Goal: Information Seeking & Learning: Check status

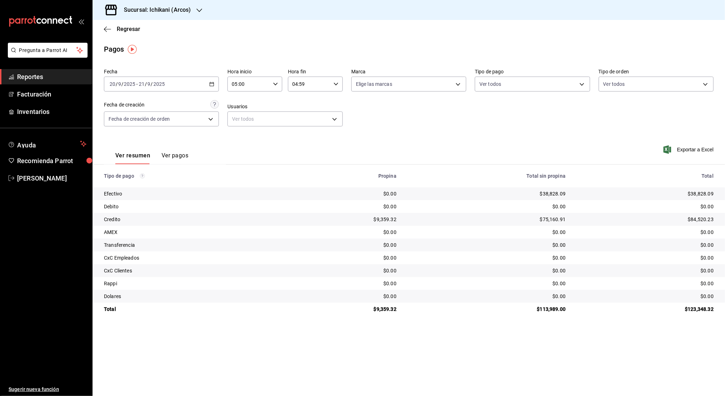
click at [194, 6] on div "Sucursal: Ichikani (Arcos)" at bounding box center [151, 10] width 107 height 20
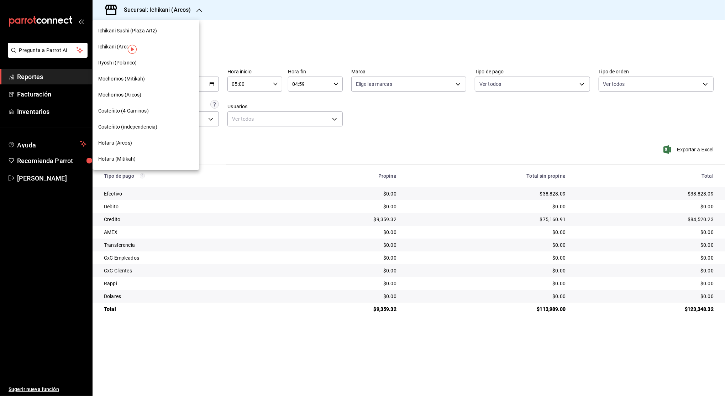
click at [127, 144] on span "Hotaru (Arcos)" at bounding box center [115, 142] width 34 height 7
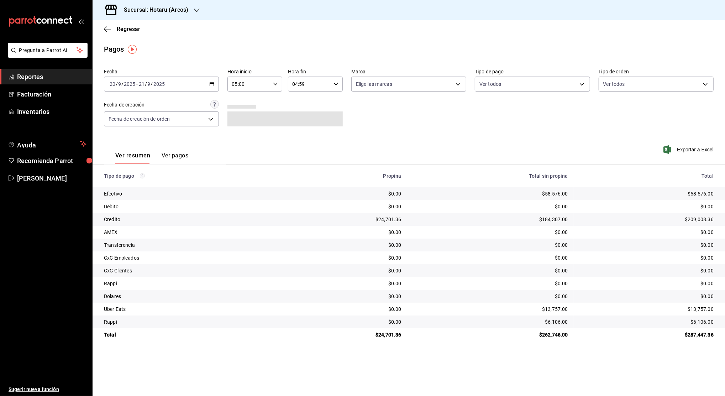
click at [213, 83] on icon "button" at bounding box center [211, 84] width 5 height 5
click at [146, 185] on span "Rango de fechas" at bounding box center [137, 185] width 55 height 7
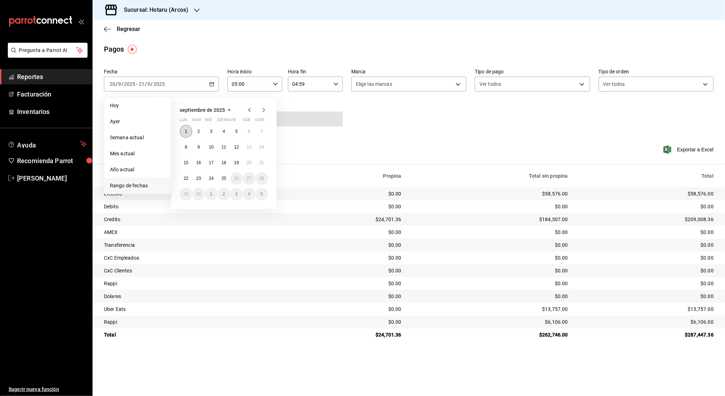
click at [188, 130] on button "1" at bounding box center [186, 131] width 12 height 13
click at [186, 132] on abbr "1" at bounding box center [186, 131] width 2 height 5
click at [222, 181] on button "25" at bounding box center [224, 178] width 12 height 13
type input "00:00"
type input "23:59"
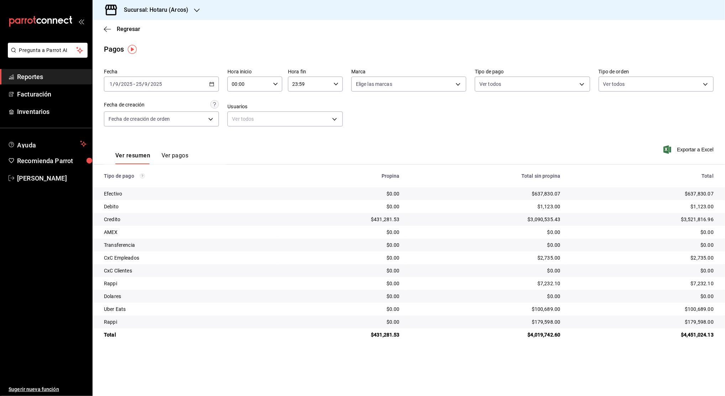
click at [61, 76] on span "Reportes" at bounding box center [51, 77] width 69 height 10
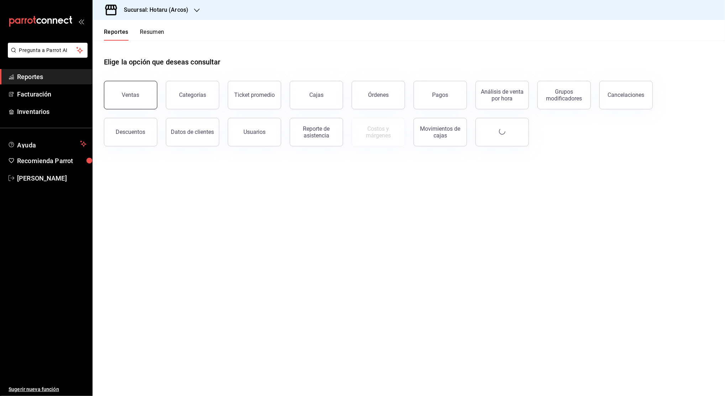
click at [125, 85] on button "Ventas" at bounding box center [130, 95] width 53 height 28
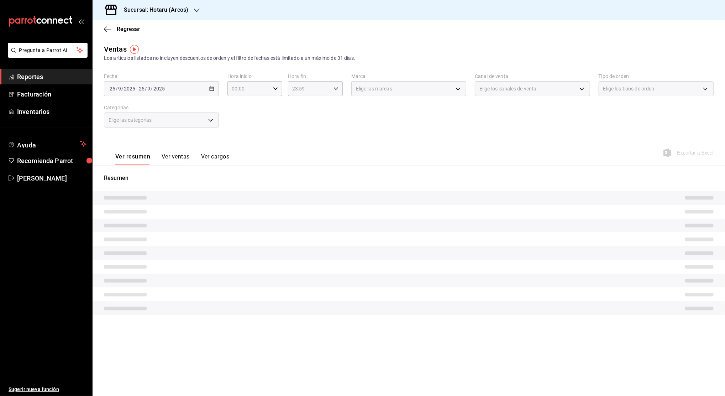
click at [212, 85] on div "2025-09-25 25 / 9 / 2025 - 2025-09-25 25 / 9 / 2025" at bounding box center [161, 88] width 115 height 15
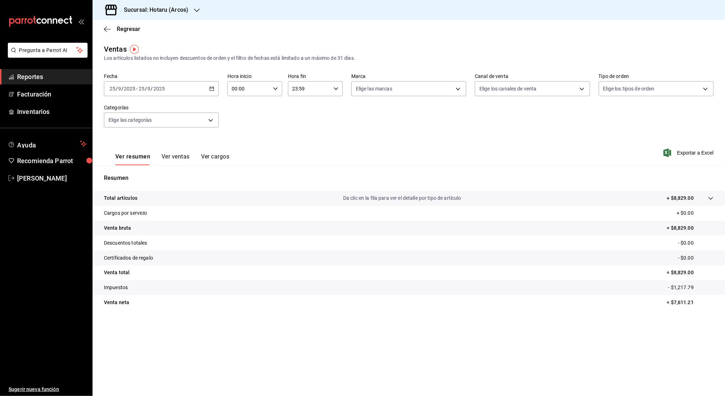
click at [212, 88] on \(Stroke\) "button" at bounding box center [212, 88] width 4 height 0
click at [145, 176] on span "Rango de fechas" at bounding box center [137, 174] width 55 height 7
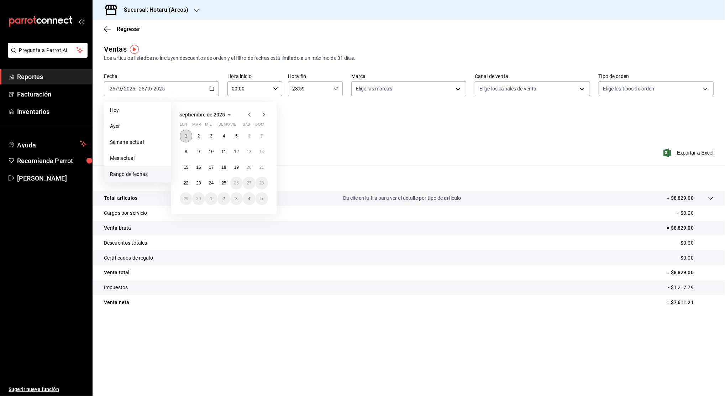
click at [186, 134] on abbr "1" at bounding box center [186, 136] width 2 height 5
click at [221, 181] on abbr "25" at bounding box center [223, 183] width 5 height 5
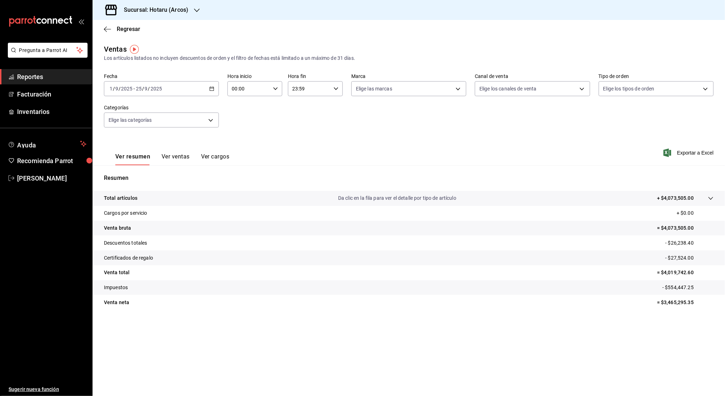
click at [685, 286] on p "- $554,447.25" at bounding box center [688, 287] width 51 height 7
copy p "554,447.25"
click at [208, 90] on div "2025-09-01 1 / 9 / 2025 - 2025-09-25 25 / 9 / 2025" at bounding box center [161, 88] width 115 height 15
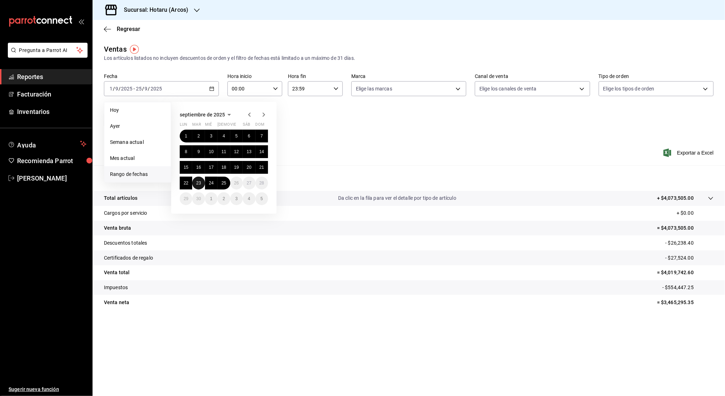
click at [200, 183] on abbr "23" at bounding box center [198, 183] width 5 height 5
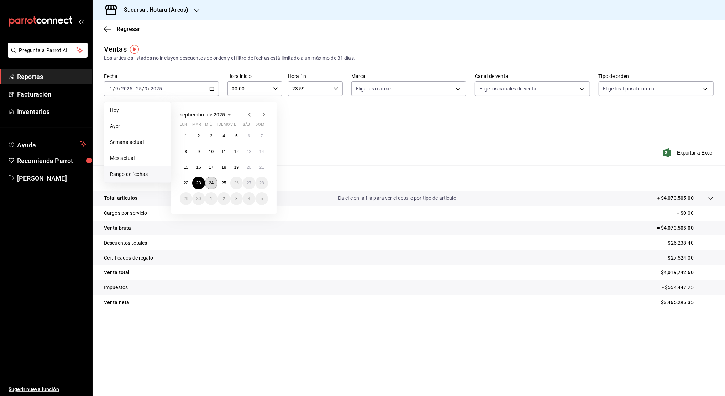
click at [209, 185] on abbr "24" at bounding box center [211, 183] width 5 height 5
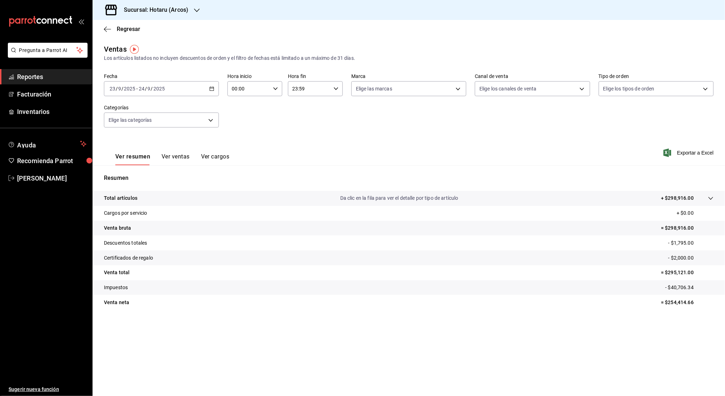
click at [271, 84] on div "00:00 Hora inicio" at bounding box center [255, 88] width 55 height 15
click at [242, 127] on button "01" at bounding box center [241, 124] width 25 height 14
type input "01:00"
click at [242, 116] on span "05" at bounding box center [241, 117] width 16 height 6
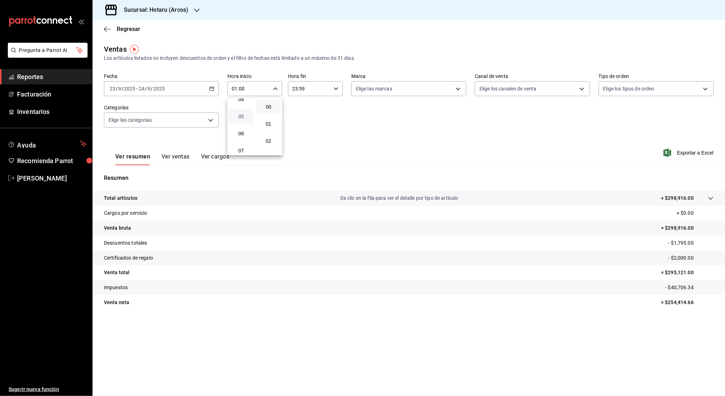
type input "05:00"
click at [268, 106] on span "00" at bounding box center [269, 107] width 16 height 6
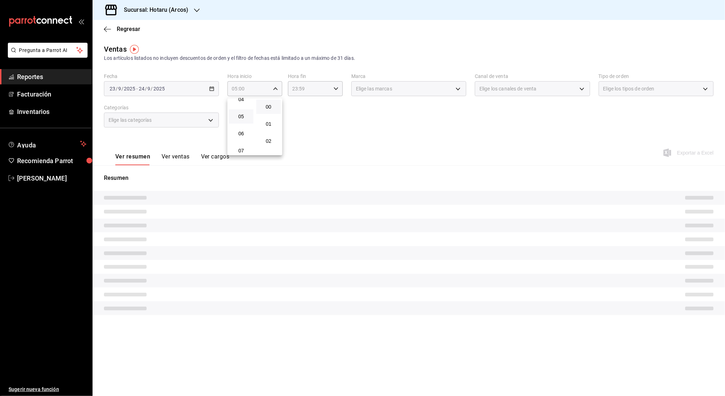
click at [306, 90] on div at bounding box center [362, 198] width 725 height 396
click at [306, 90] on div "00 01 02 03 04 05 06 07 08 09 10 11 12 13 14 15 16 17 18 19 20 21 22 23 00 01 0…" at bounding box center [362, 199] width 725 height 394
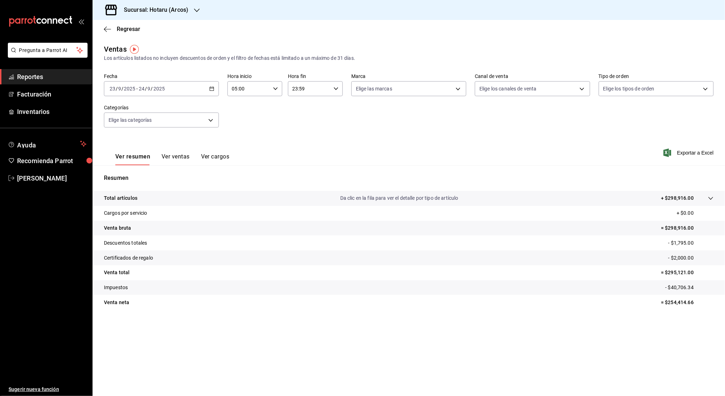
click at [306, 90] on input "23:59" at bounding box center [309, 89] width 43 height 14
click at [306, 90] on div at bounding box center [362, 198] width 725 height 396
click at [309, 87] on input "23:59" at bounding box center [309, 89] width 43 height 14
click at [300, 148] on span "23" at bounding box center [302, 147] width 16 height 6
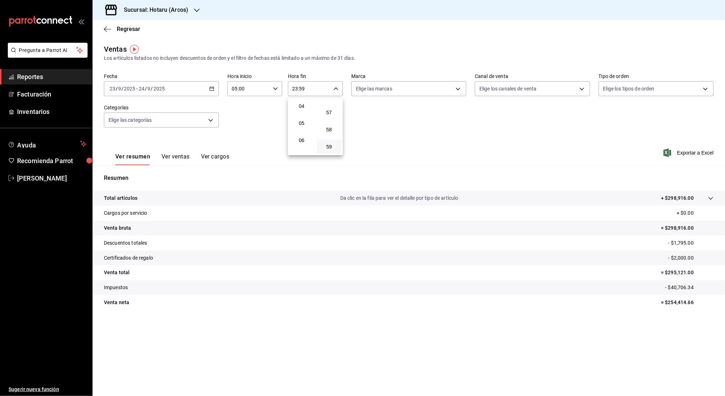
scroll to position [49, 0]
click at [301, 127] on span "04" at bounding box center [302, 126] width 16 height 6
type input "04:59"
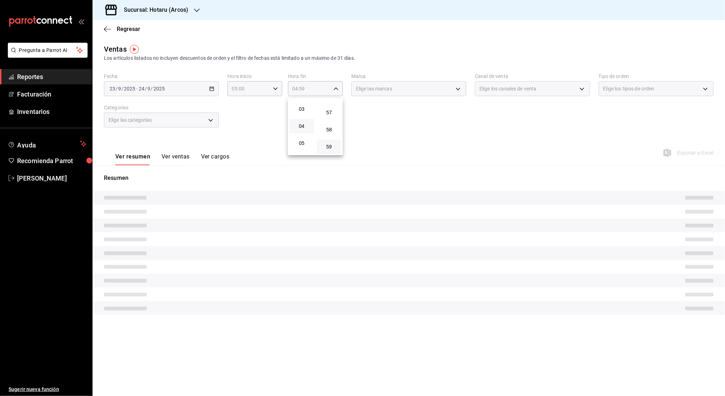
click at [330, 142] on button "59" at bounding box center [329, 147] width 25 height 14
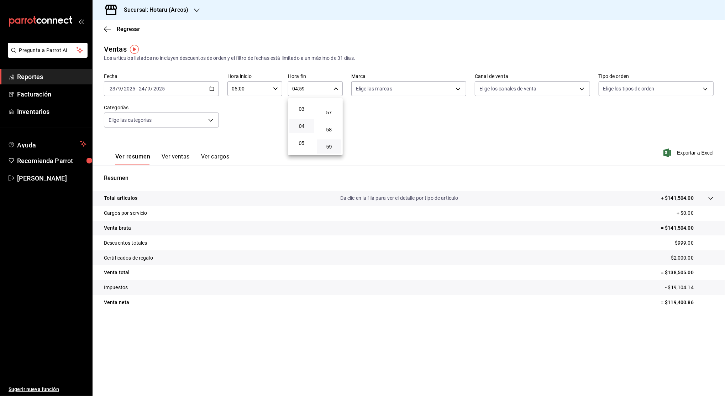
click at [409, 112] on div at bounding box center [362, 198] width 725 height 396
click at [214, 89] on icon "button" at bounding box center [211, 88] width 5 height 5
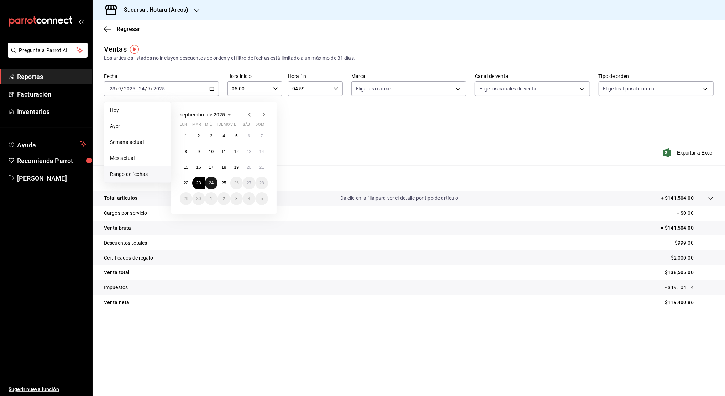
click at [213, 181] on abbr "24" at bounding box center [211, 183] width 5 height 5
click at [222, 183] on abbr "25" at bounding box center [223, 183] width 5 height 5
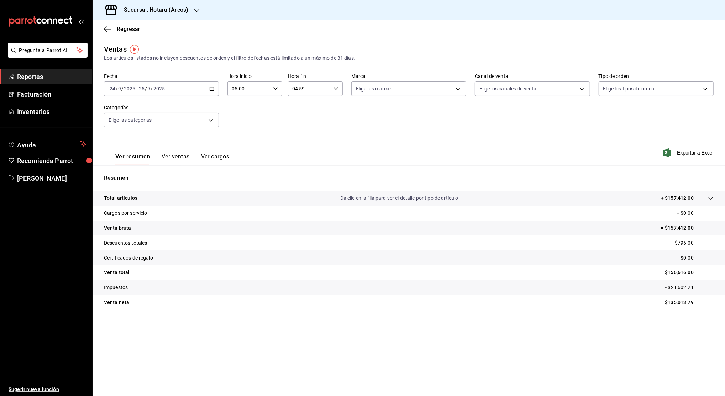
click at [210, 87] on \(Stroke\) "button" at bounding box center [212, 89] width 4 height 4
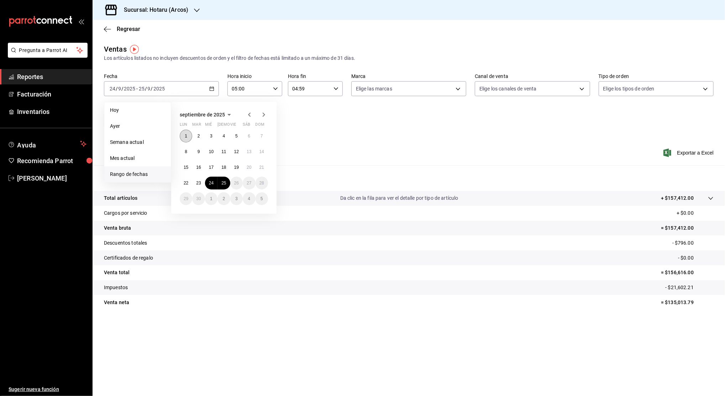
click at [186, 136] on abbr "1" at bounding box center [186, 136] width 2 height 5
click at [225, 184] on abbr "25" at bounding box center [223, 183] width 5 height 5
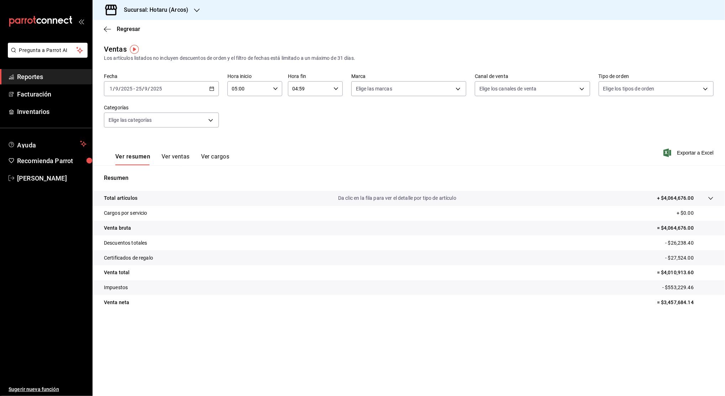
click at [677, 288] on p "- $553,229.46" at bounding box center [688, 287] width 51 height 7
copy p "553,229.46"
click at [678, 271] on p "= $4,010,913.60" at bounding box center [685, 272] width 57 height 7
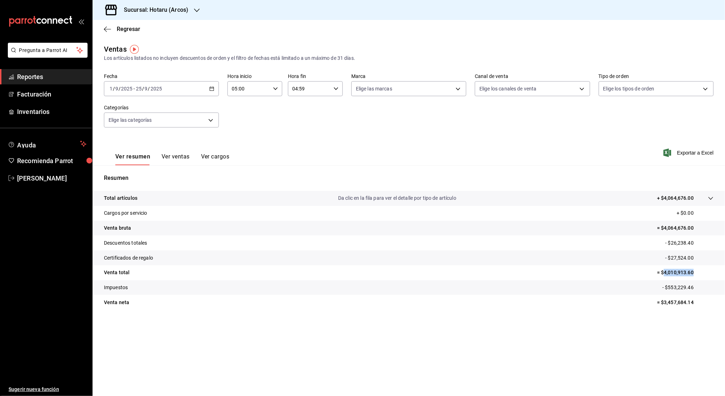
copy p "4,010,913.60"
click at [677, 302] on p "= $3,457,684.14" at bounding box center [685, 302] width 57 height 7
copy p "3,457,684.14"
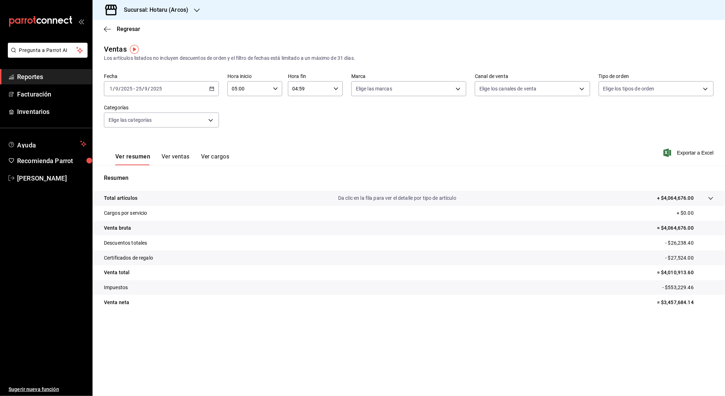
click at [677, 240] on p "- $26,238.40" at bounding box center [690, 242] width 48 height 7
copy p "26,238.40"
click at [682, 257] on p "- $27,524.00" at bounding box center [690, 257] width 48 height 7
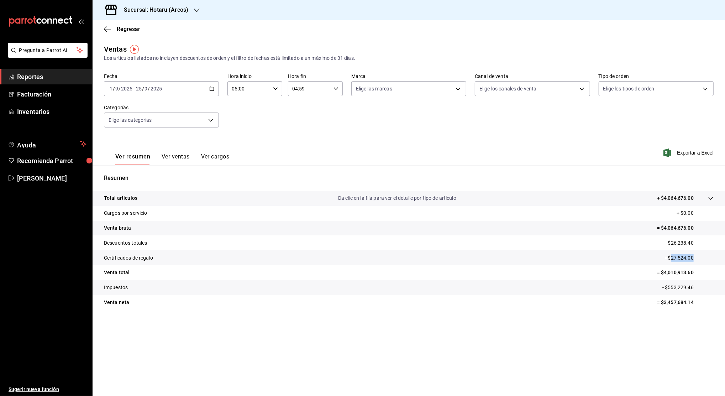
copy p "27,524.00"
click at [71, 70] on link "Reportes" at bounding box center [46, 76] width 92 height 15
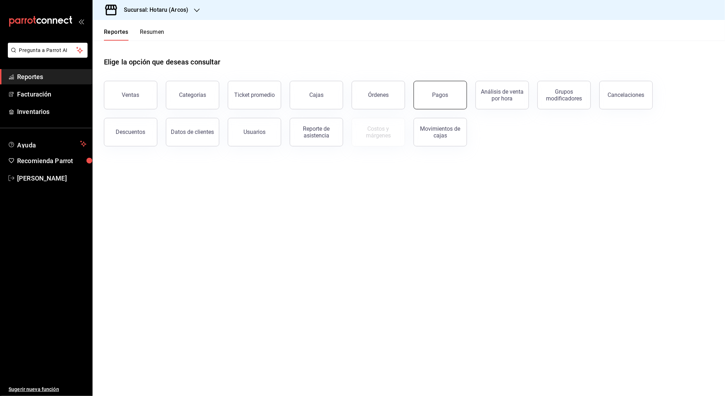
click at [436, 94] on div "Pagos" at bounding box center [441, 95] width 16 height 7
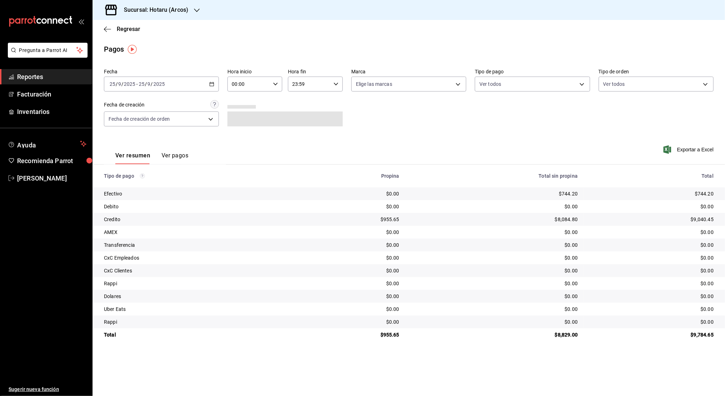
click at [214, 82] on icon "button" at bounding box center [211, 84] width 5 height 5
click at [152, 183] on span "Rango de fechas" at bounding box center [137, 185] width 55 height 7
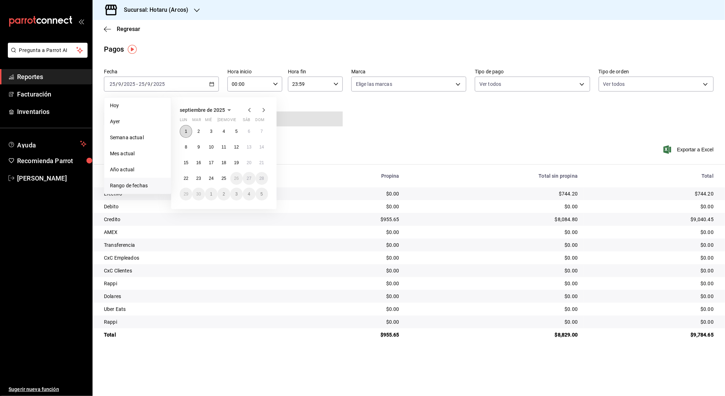
click at [187, 130] on abbr "1" at bounding box center [186, 131] width 2 height 5
click at [224, 181] on button "25" at bounding box center [224, 178] width 12 height 13
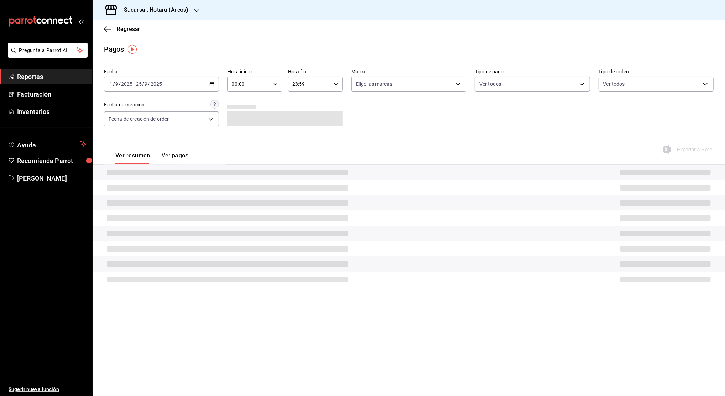
click at [271, 84] on div "00:00 Hora inicio" at bounding box center [255, 84] width 55 height 15
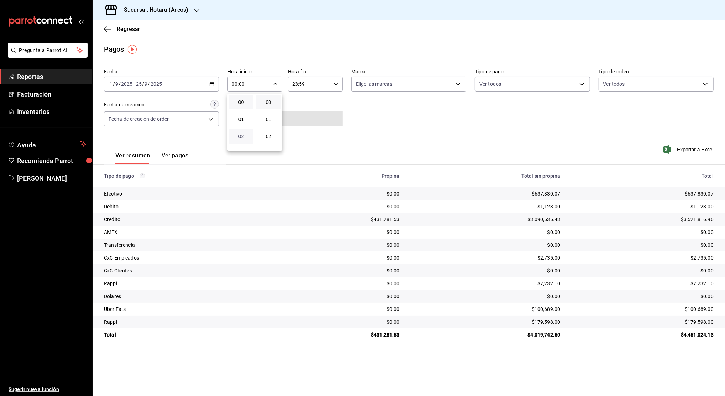
click at [239, 138] on span "02" at bounding box center [241, 137] width 16 height 6
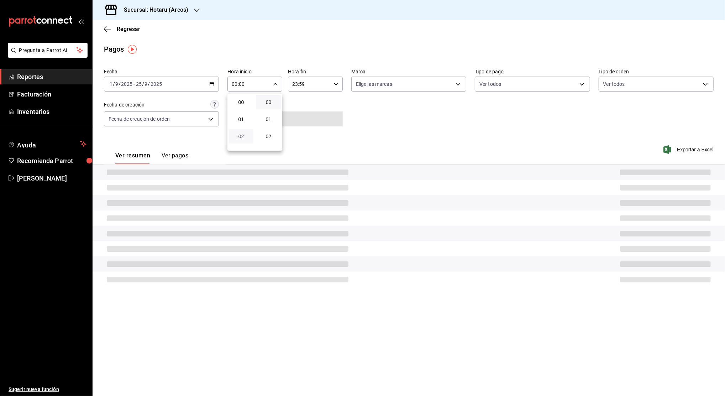
type input "02:00"
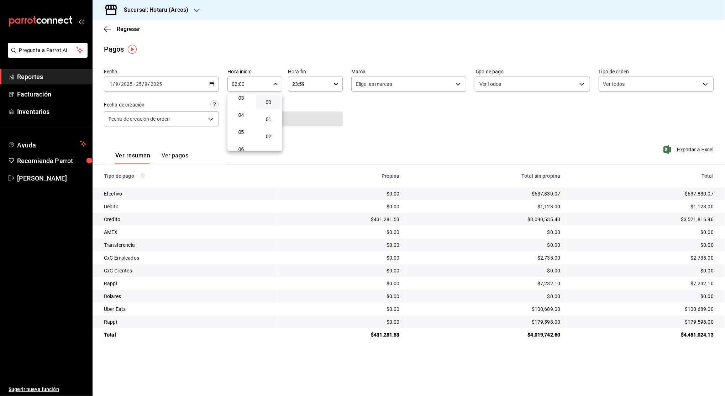
scroll to position [57, 0]
click at [241, 132] on span "05" at bounding box center [241, 131] width 16 height 6
type input "05:00"
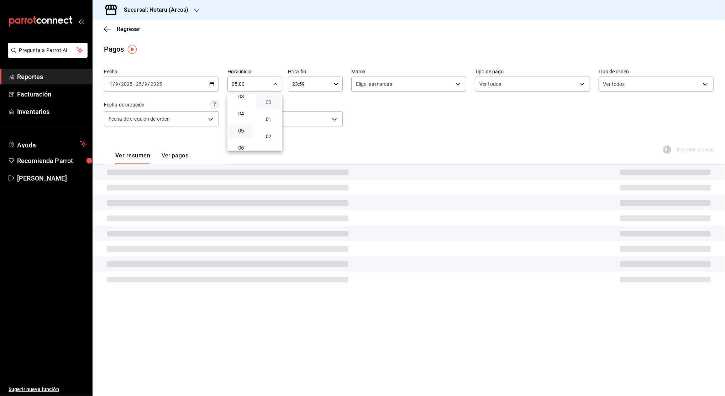
click at [264, 102] on span "00" at bounding box center [269, 102] width 16 height 6
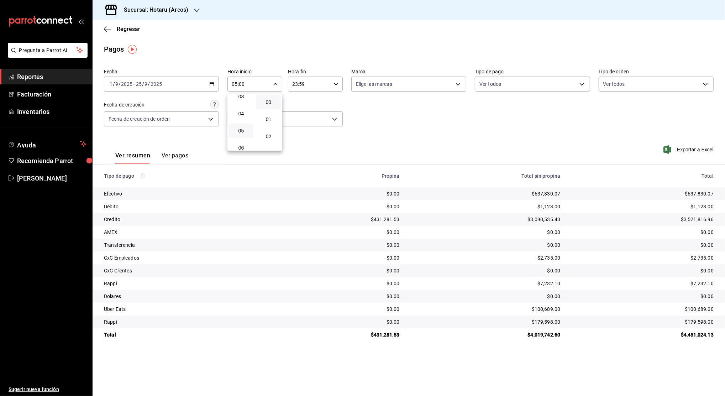
click at [296, 84] on div at bounding box center [362, 198] width 725 height 396
click at [296, 84] on div "00 01 02 03 04 05 06 07 08 09 10 11 12 13 14 15 16 17 18 19 20 21 22 23 00 01 0…" at bounding box center [362, 199] width 725 height 394
click at [296, 84] on input "23:59" at bounding box center [309, 84] width 43 height 14
click at [296, 84] on div at bounding box center [362, 198] width 725 height 396
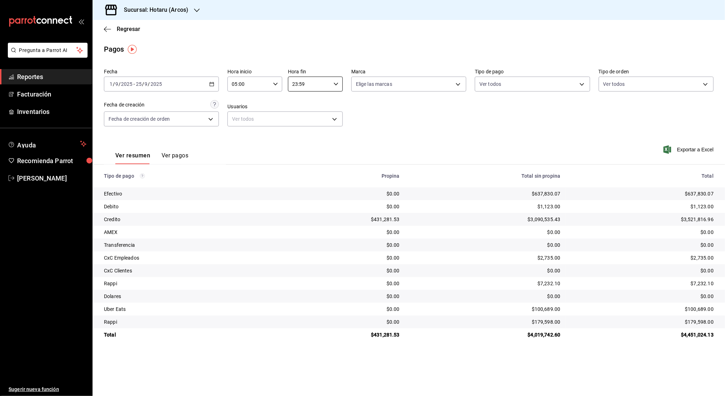
click at [296, 84] on input "23:59" at bounding box center [309, 84] width 43 height 14
click at [298, 141] on span "23" at bounding box center [302, 142] width 16 height 6
click at [299, 123] on span "04" at bounding box center [302, 122] width 16 height 6
type input "04:59"
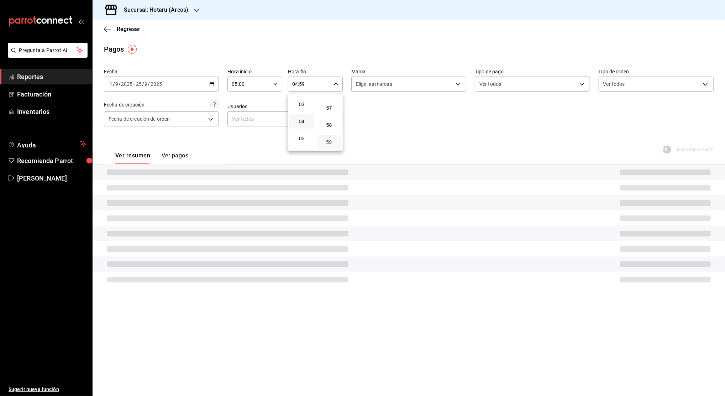
click at [328, 142] on span "59" at bounding box center [329, 142] width 16 height 6
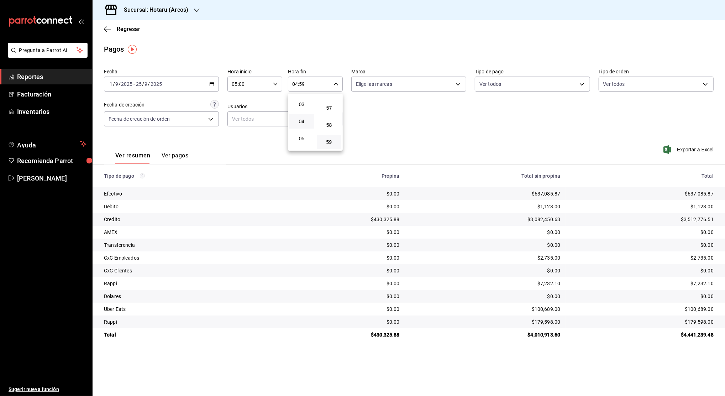
click at [402, 109] on div at bounding box center [362, 198] width 725 height 396
click at [696, 192] on div "$637,085.87" at bounding box center [643, 193] width 142 height 7
copy div "637,085.87"
click at [697, 220] on div "$3,512,776.51" at bounding box center [643, 219] width 142 height 7
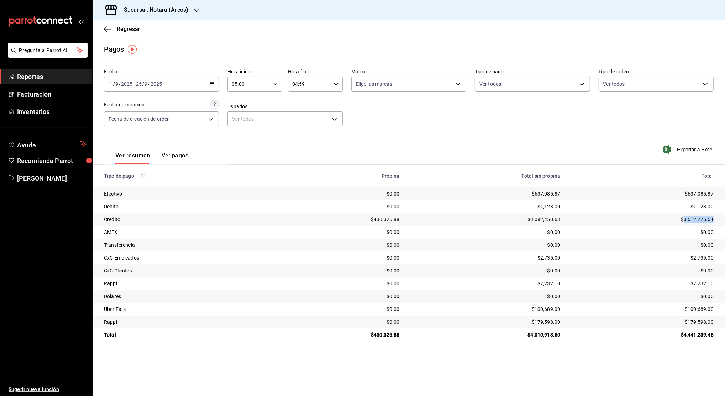
click at [697, 220] on div "$3,512,776.51" at bounding box center [643, 219] width 142 height 7
copy div "3,512,776.51"
click at [699, 204] on div "$1,123.00" at bounding box center [643, 206] width 142 height 7
copy div "1,123.00"
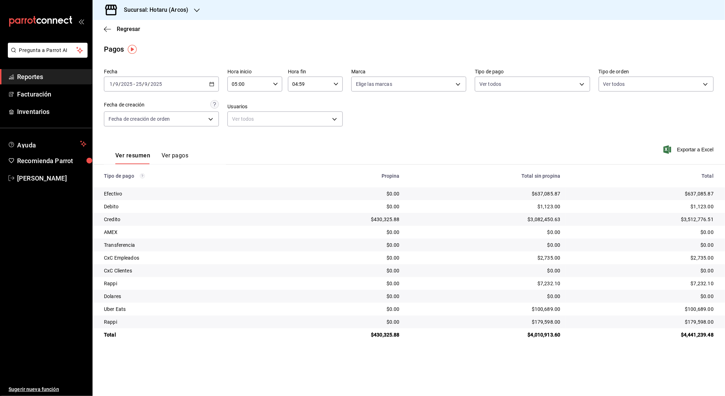
click at [709, 283] on div "$7,232.10" at bounding box center [643, 283] width 142 height 7
click at [700, 307] on div "$100,689.00" at bounding box center [643, 309] width 142 height 7
click at [697, 319] on div "$179,598.00" at bounding box center [643, 321] width 142 height 7
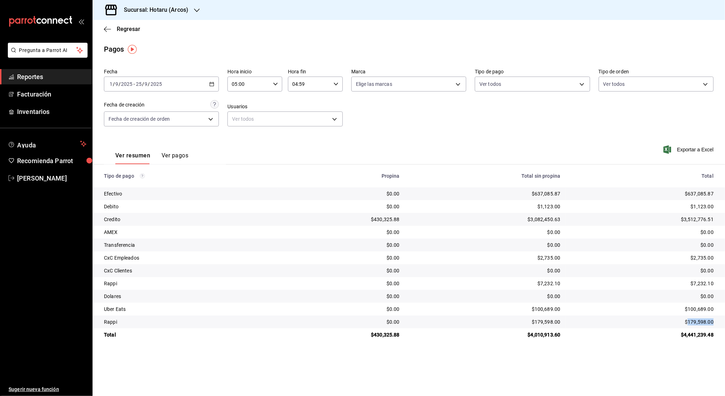
click at [697, 319] on div "$179,598.00" at bounding box center [643, 321] width 142 height 7
click at [213, 85] on icon "button" at bounding box center [211, 84] width 5 height 5
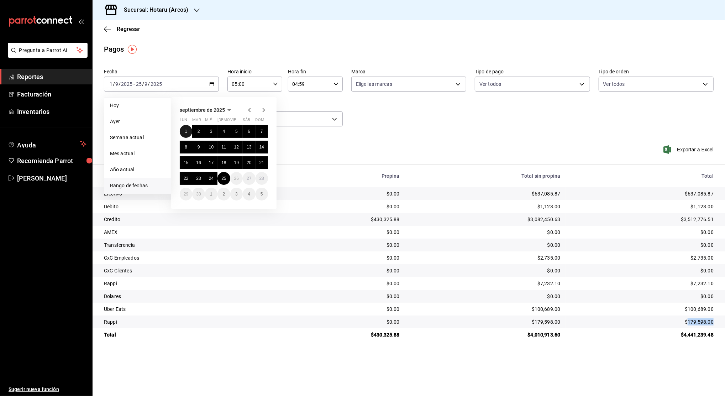
click at [187, 134] on button "1" at bounding box center [186, 131] width 12 height 13
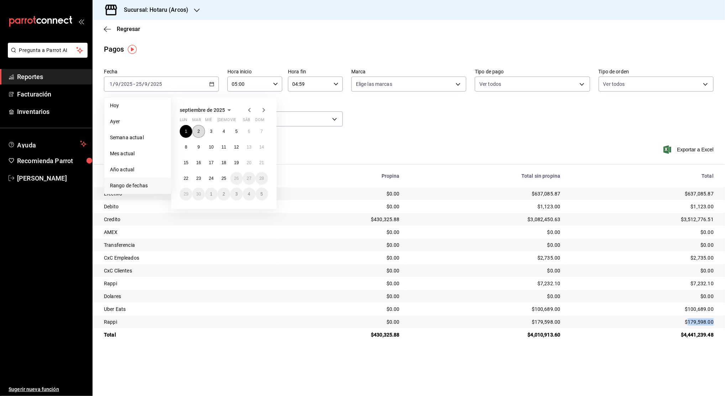
click at [198, 132] on abbr "2" at bounding box center [199, 131] width 2 height 5
type input "00:00"
type input "23:59"
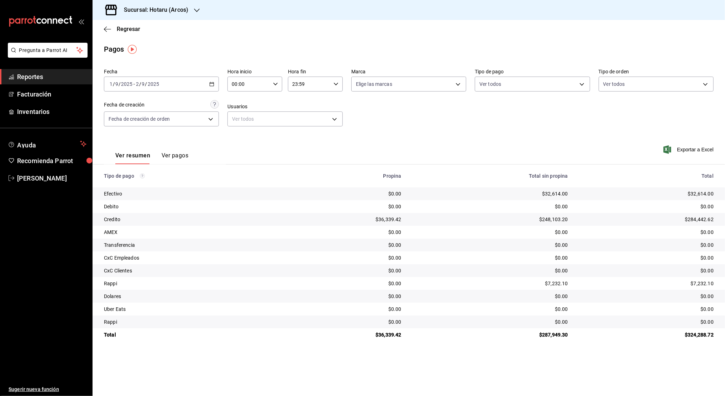
click at [272, 85] on div "00:00 Hora inicio" at bounding box center [255, 84] width 55 height 15
click at [242, 135] on span "02" at bounding box center [241, 137] width 16 height 6
type input "02:00"
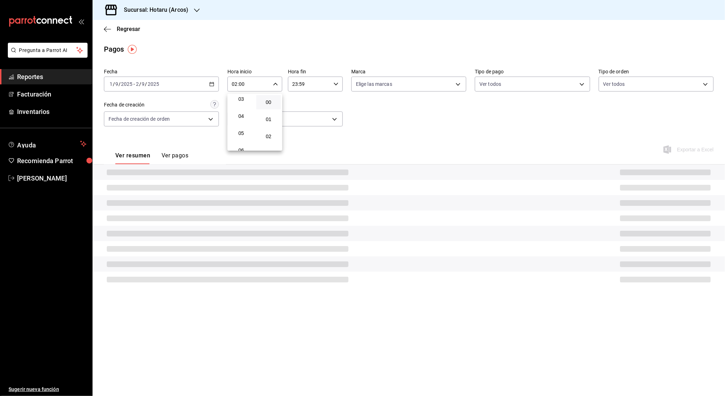
scroll to position [76, 0]
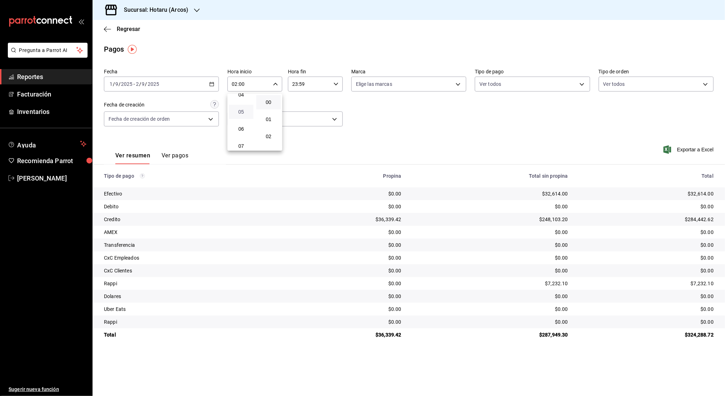
click at [241, 113] on span "05" at bounding box center [241, 112] width 16 height 6
type input "05:00"
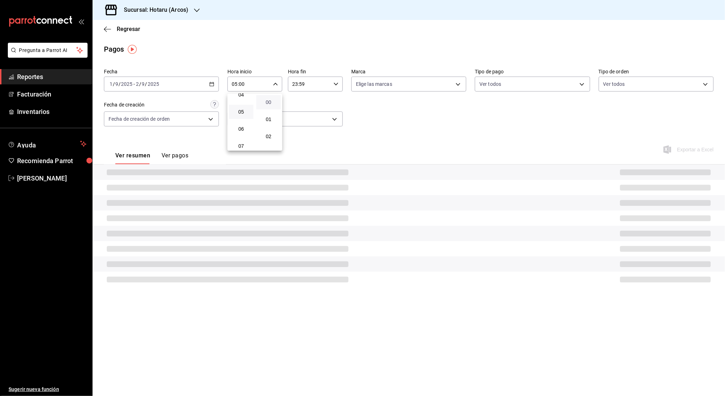
click at [267, 102] on span "00" at bounding box center [269, 102] width 16 height 6
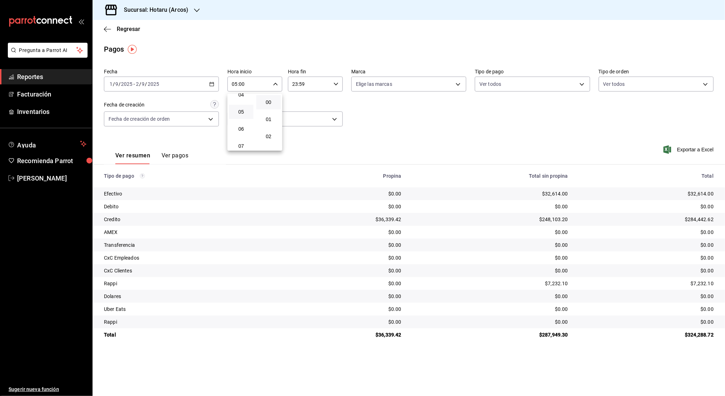
click at [295, 90] on div at bounding box center [362, 198] width 725 height 396
click at [295, 90] on div "00 01 02 03 04 05 06 07 08 09 10 11 12 13 14 15 16 17 18 19 20 21 22 23 00 01 0…" at bounding box center [362, 199] width 725 height 394
click at [297, 85] on input "23:59" at bounding box center [309, 84] width 43 height 14
click at [297, 85] on div at bounding box center [362, 198] width 725 height 396
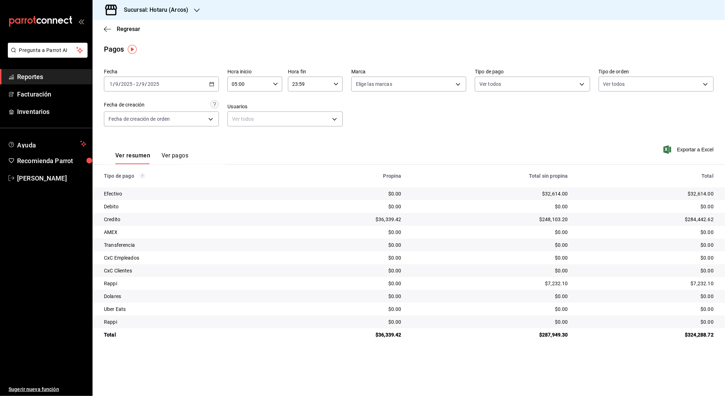
click at [298, 88] on input "23:59" at bounding box center [309, 84] width 43 height 14
click at [297, 120] on button "22" at bounding box center [302, 125] width 25 height 14
type input "22:59"
click at [302, 107] on button "04" at bounding box center [302, 102] width 25 height 14
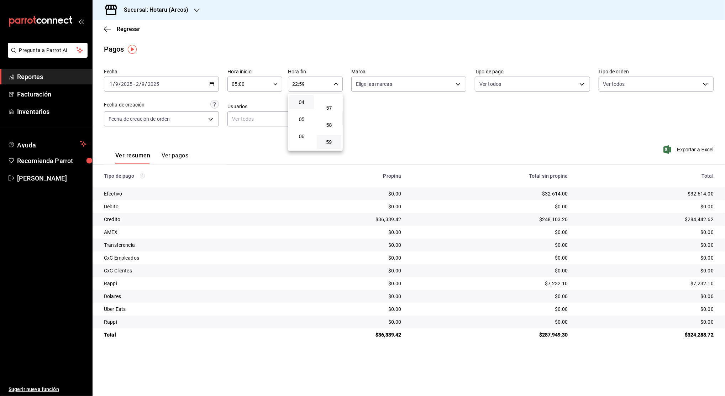
type input "04:59"
click at [331, 145] on span "59" at bounding box center [329, 142] width 16 height 6
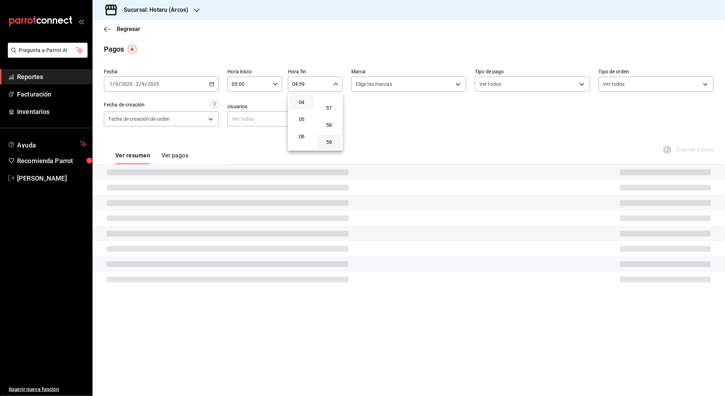
click at [495, 119] on div at bounding box center [362, 198] width 725 height 396
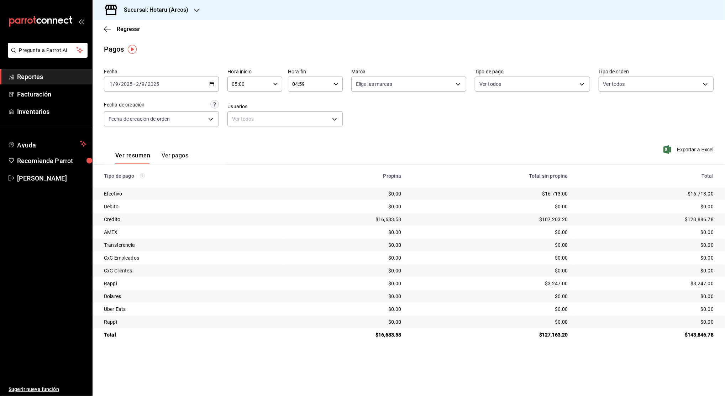
click at [214, 82] on icon "button" at bounding box center [211, 84] width 5 height 5
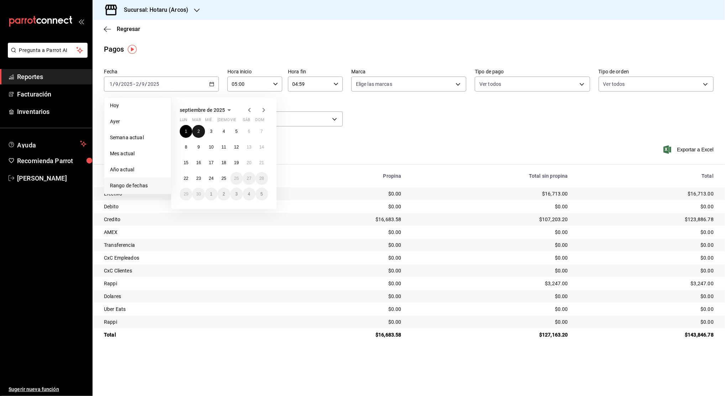
click at [197, 131] on button "2" at bounding box center [198, 131] width 12 height 13
click at [211, 132] on abbr "3" at bounding box center [211, 131] width 2 height 5
type input "00:00"
type input "23:59"
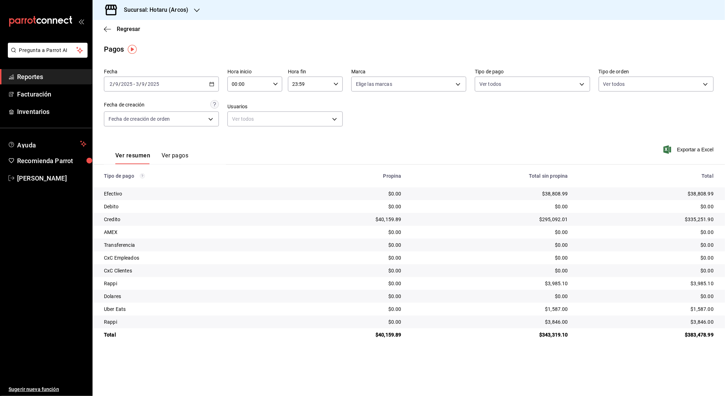
click at [274, 83] on icon "button" at bounding box center [275, 84] width 5 height 5
click at [242, 136] on span "02" at bounding box center [241, 137] width 16 height 6
type input "02:00"
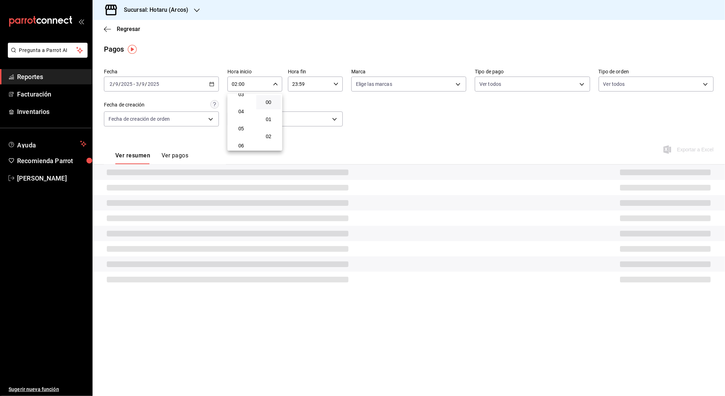
scroll to position [76, 0]
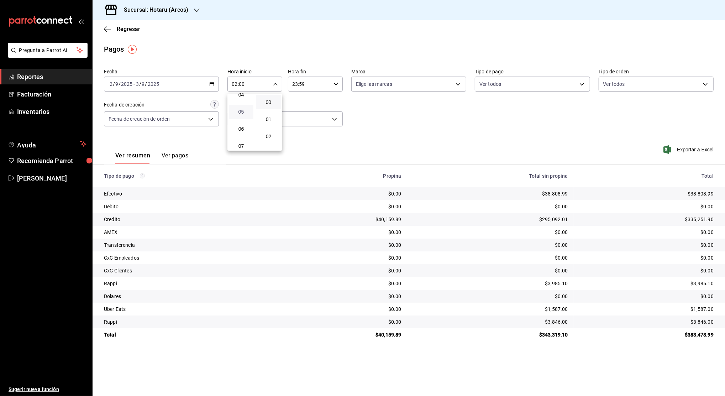
click at [240, 111] on span "05" at bounding box center [241, 112] width 16 height 6
type input "05:00"
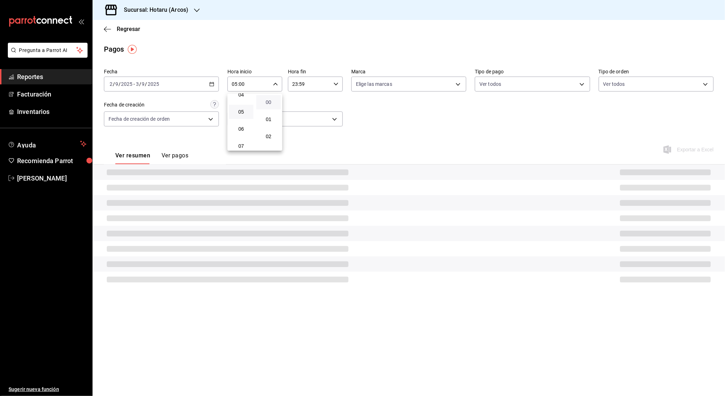
click at [265, 102] on span "00" at bounding box center [269, 102] width 16 height 6
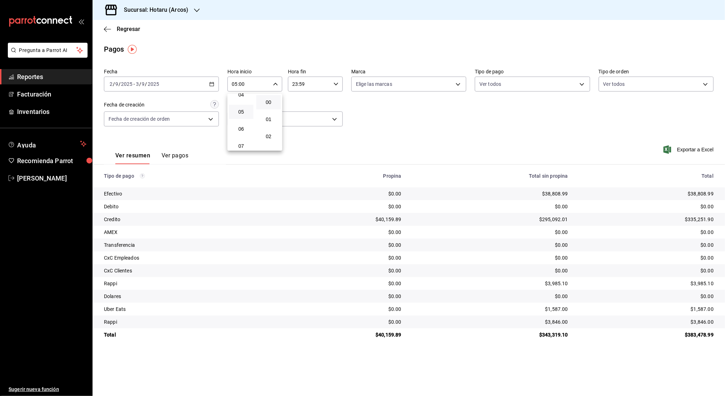
click at [300, 87] on div at bounding box center [362, 198] width 725 height 396
click at [300, 87] on input "23:59" at bounding box center [309, 84] width 43 height 14
click at [306, 83] on input "23:59" at bounding box center [309, 84] width 43 height 14
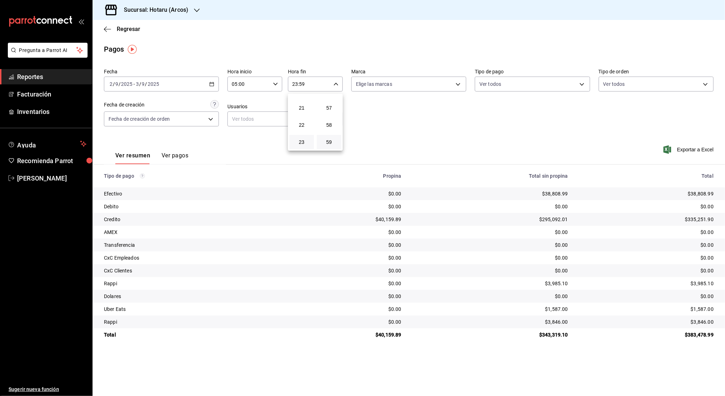
click at [298, 147] on button "23" at bounding box center [302, 142] width 25 height 14
click at [303, 144] on button "04" at bounding box center [302, 140] width 25 height 14
type input "04:59"
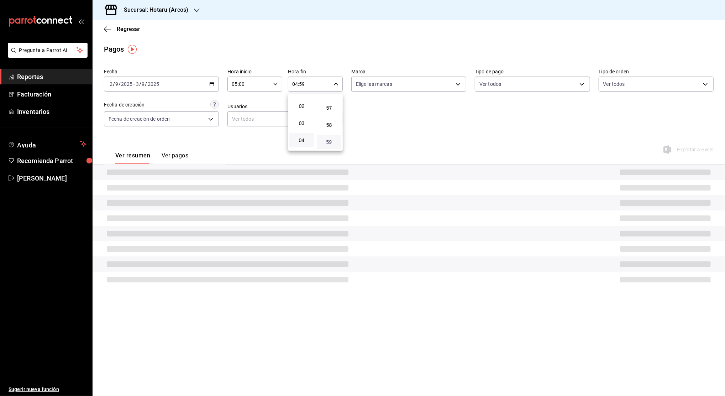
click at [332, 141] on span "59" at bounding box center [329, 142] width 16 height 6
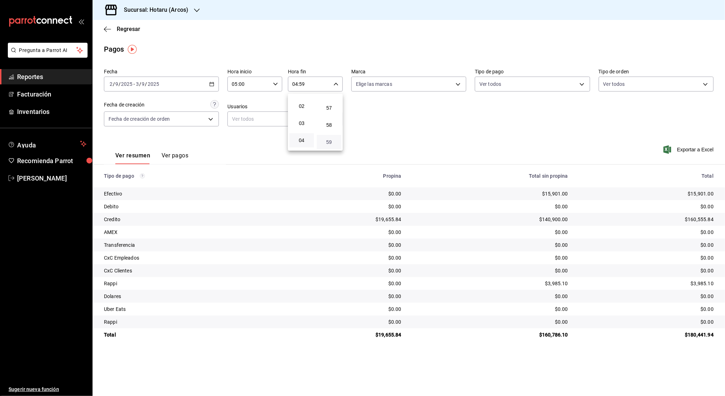
click at [332, 141] on span "59" at bounding box center [329, 142] width 16 height 6
click at [213, 81] on div at bounding box center [362, 198] width 725 height 396
click at [213, 85] on icon "button" at bounding box center [211, 84] width 5 height 5
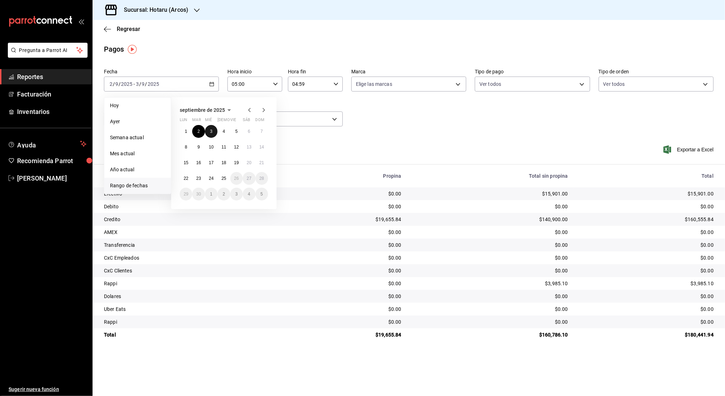
click at [212, 127] on button "3" at bounding box center [211, 131] width 12 height 13
click at [225, 132] on abbr "4" at bounding box center [224, 131] width 2 height 5
type input "00:00"
type input "23:59"
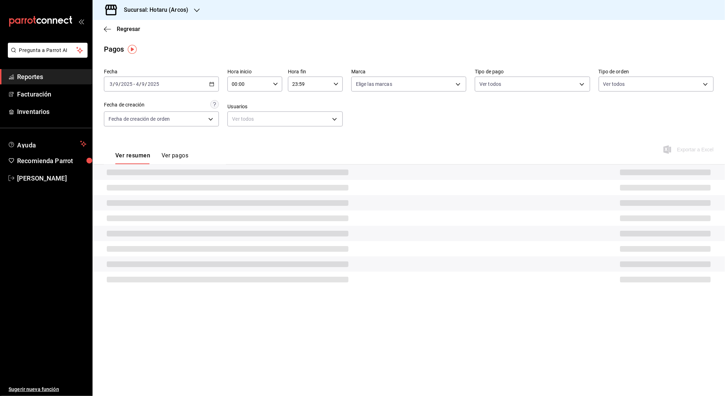
click at [277, 83] on \(Stroke\) "button" at bounding box center [275, 84] width 4 height 2
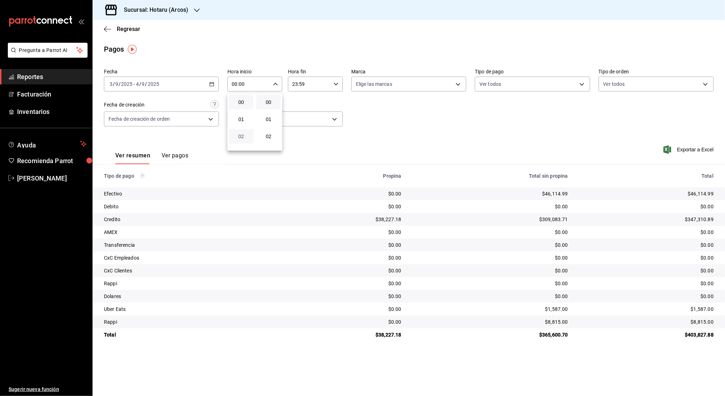
click at [243, 134] on span "02" at bounding box center [241, 137] width 16 height 6
type input "02:00"
click at [244, 112] on span "05" at bounding box center [241, 112] width 16 height 6
type input "05:00"
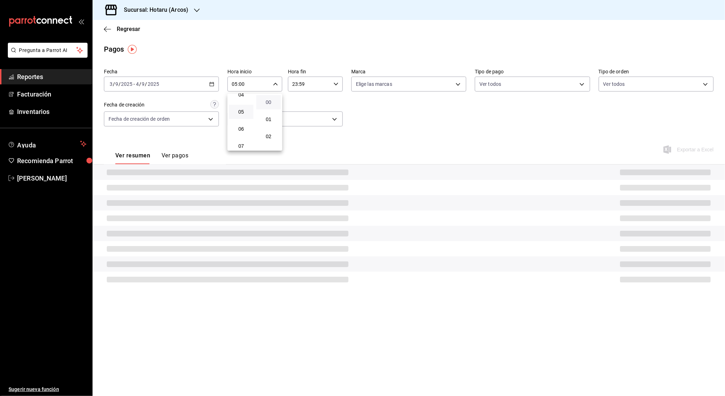
click at [265, 102] on span "00" at bounding box center [269, 102] width 16 height 6
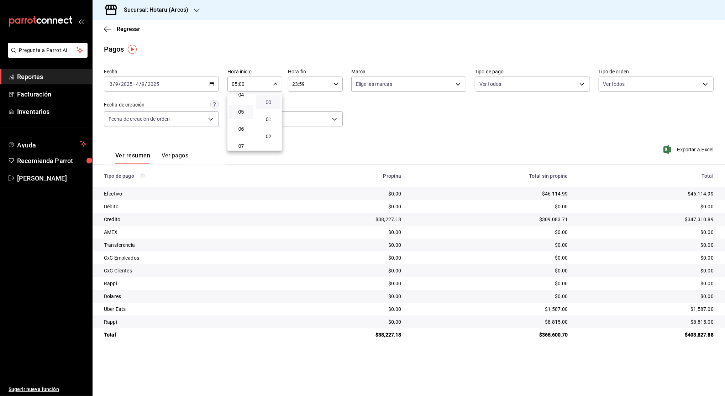
click at [267, 102] on span "00" at bounding box center [269, 102] width 16 height 6
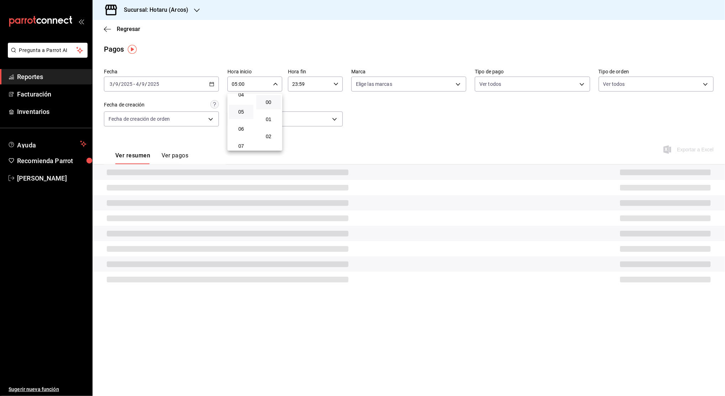
click at [332, 83] on div at bounding box center [362, 198] width 725 height 396
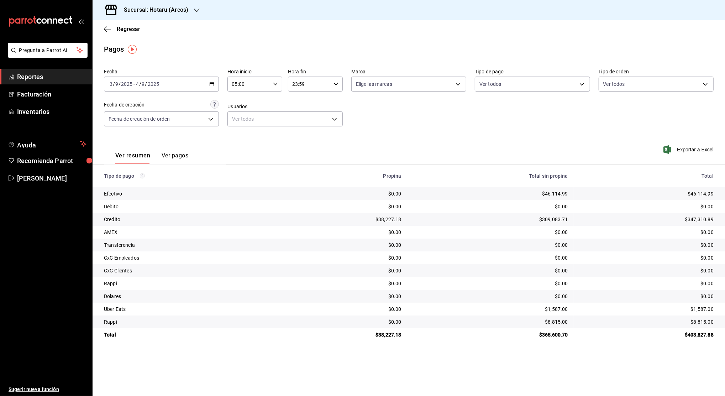
click at [332, 83] on div "23:59 Hora fin" at bounding box center [315, 84] width 55 height 15
click at [302, 138] on button "23" at bounding box center [302, 142] width 25 height 14
click at [301, 103] on span "04" at bounding box center [302, 102] width 16 height 6
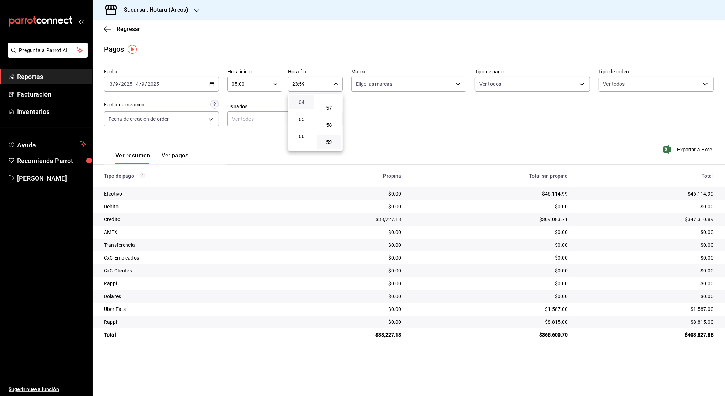
type input "04:59"
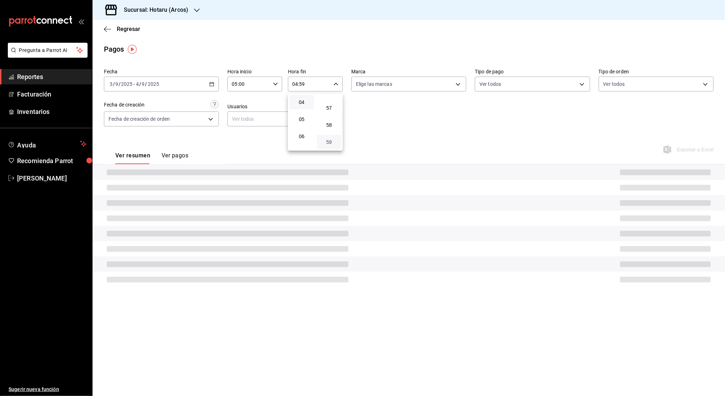
click at [328, 142] on span "59" at bounding box center [329, 142] width 16 height 6
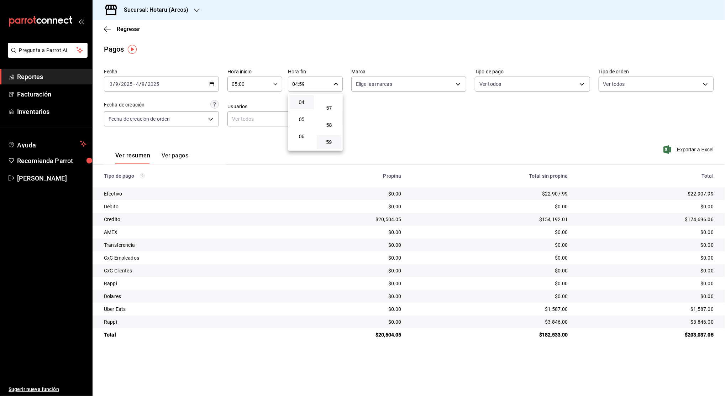
click at [377, 127] on div at bounding box center [362, 198] width 725 height 396
click at [377, 127] on div "00 01 02 03 04 05 06 07 08 09 10 11 12 13 14 15 16 17 18 19 20 21 22 23 00 01 0…" at bounding box center [362, 199] width 725 height 394
click at [213, 84] on \(Stroke\) "button" at bounding box center [212, 83] width 4 height 0
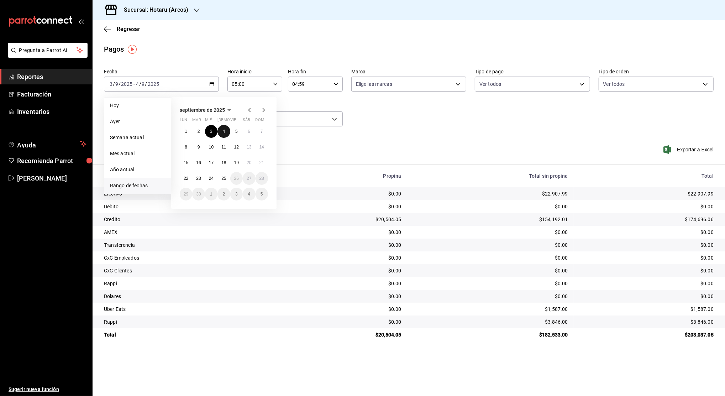
click at [225, 135] on button "4" at bounding box center [224, 131] width 12 height 13
click at [240, 133] on button "5" at bounding box center [236, 131] width 12 height 13
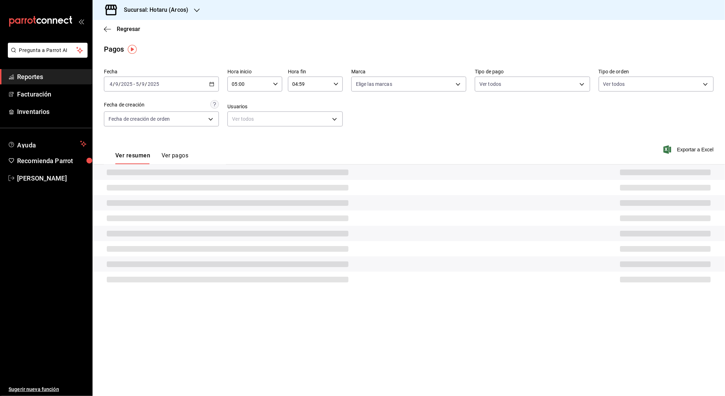
type input "00:00"
type input "23:59"
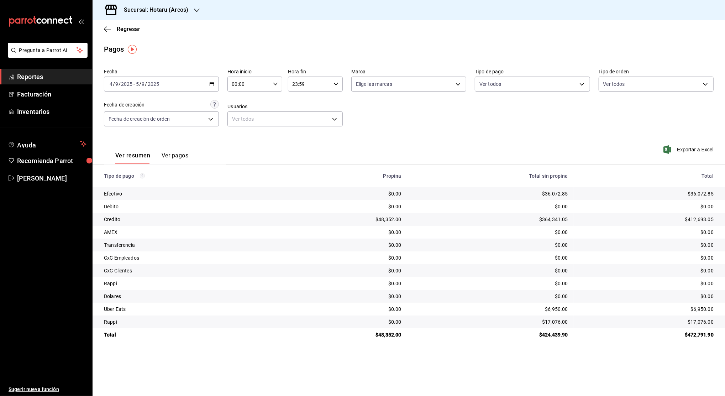
click at [277, 83] on icon "button" at bounding box center [275, 84] width 5 height 5
click at [240, 138] on span "02" at bounding box center [241, 137] width 16 height 6
type input "02:00"
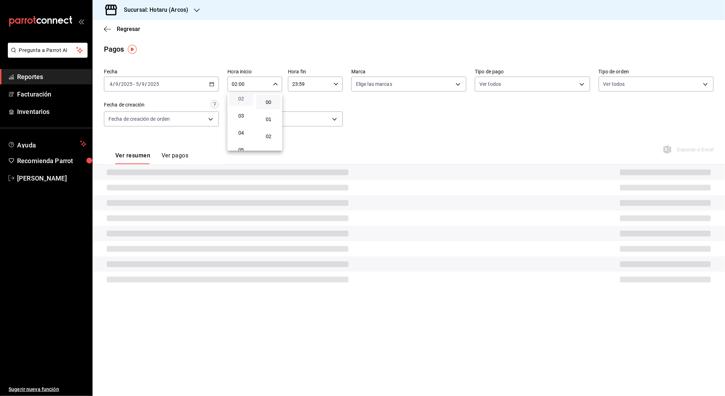
scroll to position [57, 0]
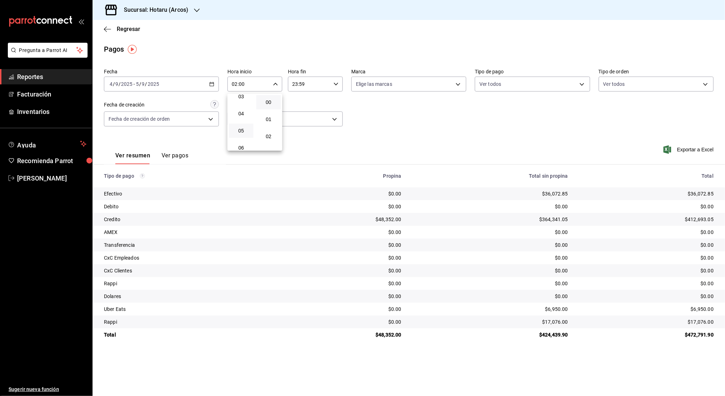
click at [243, 135] on button "05" at bounding box center [241, 131] width 25 height 14
type input "05:00"
click at [269, 104] on span "00" at bounding box center [269, 102] width 16 height 6
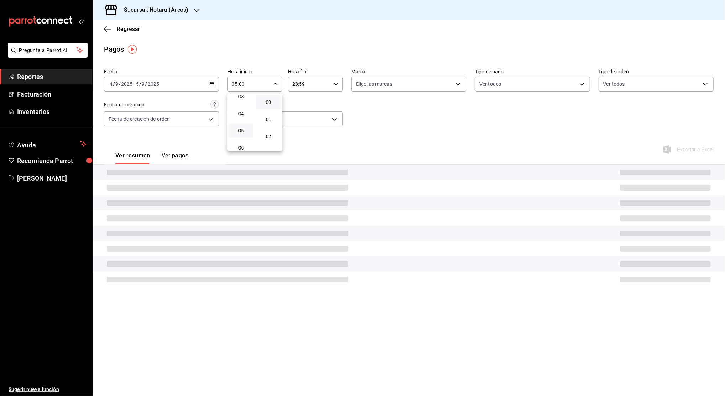
click at [309, 86] on div at bounding box center [362, 198] width 725 height 396
click at [309, 86] on div "00 01 02 03 04 05 06 07 08 09 10 11 12 13 14 15 16 17 18 19 20 21 22 23 00 01 0…" at bounding box center [362, 199] width 725 height 394
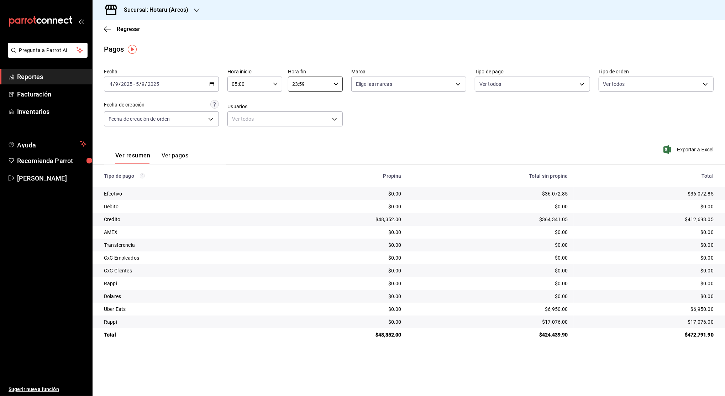
click at [309, 86] on input "23:59" at bounding box center [309, 84] width 43 height 14
click at [301, 131] on button "22" at bounding box center [302, 125] width 25 height 14
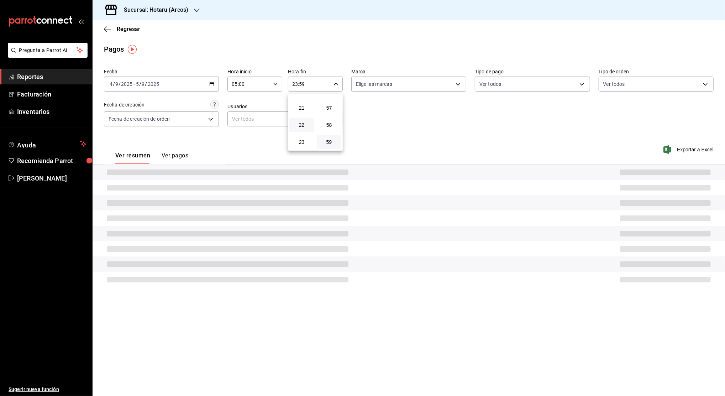
type input "22:59"
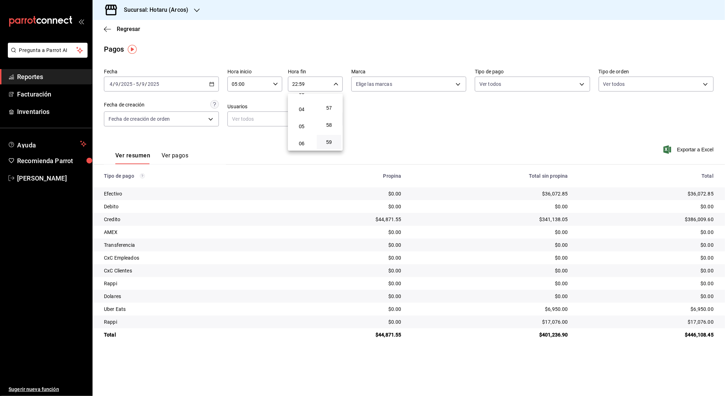
scroll to position [49, 0]
click at [300, 124] on span "04" at bounding box center [302, 122] width 16 height 6
type input "04:59"
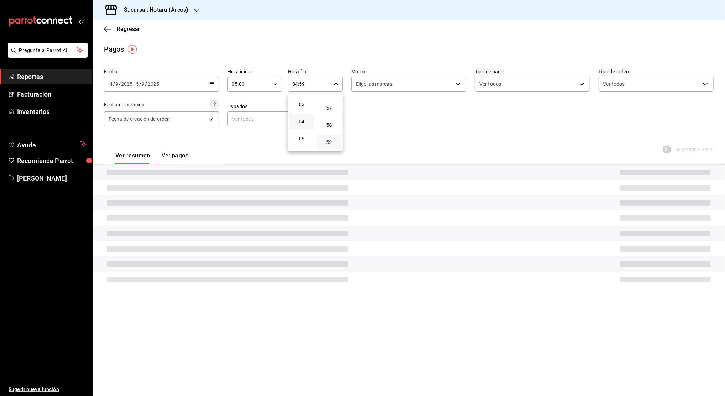
click at [329, 140] on span "59" at bounding box center [329, 142] width 16 height 6
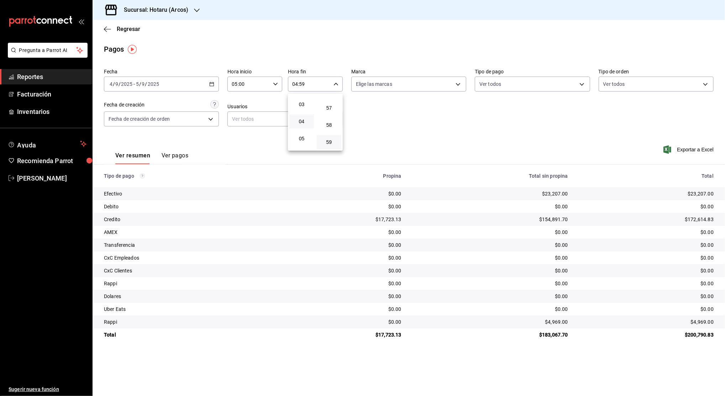
click at [414, 133] on div at bounding box center [362, 198] width 725 height 396
click at [209, 80] on div "2025-09-04 4 / 9 / 2025 - 2025-09-05 5 / 9 / 2025" at bounding box center [161, 84] width 115 height 15
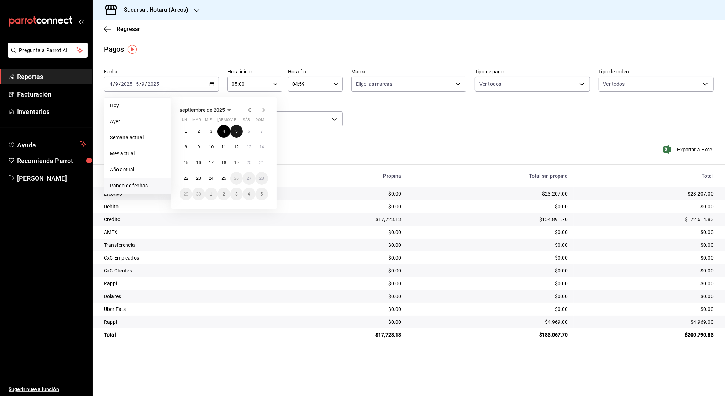
click at [236, 131] on abbr "5" at bounding box center [236, 131] width 2 height 5
click at [249, 132] on abbr "6" at bounding box center [249, 131] width 2 height 5
type input "00:00"
type input "23:59"
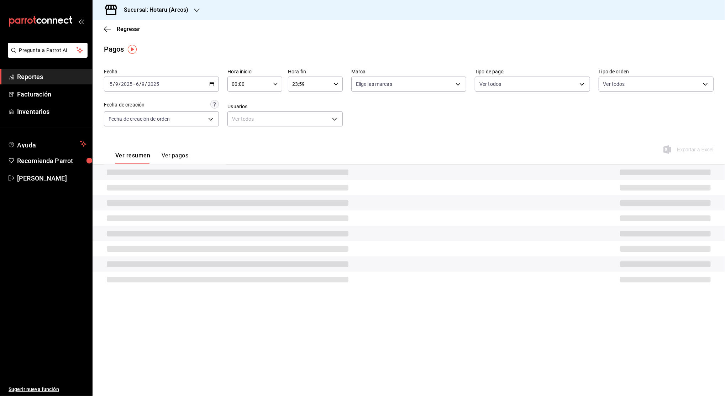
click at [276, 82] on icon "button" at bounding box center [275, 84] width 5 height 5
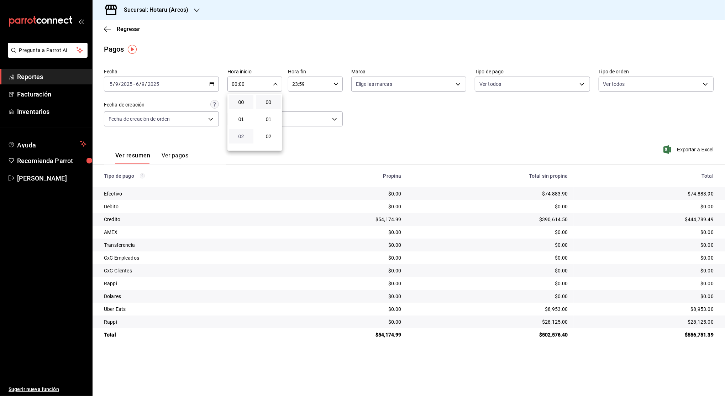
click at [243, 136] on span "02" at bounding box center [241, 137] width 16 height 6
type input "02:00"
click at [236, 112] on span "05" at bounding box center [241, 112] width 16 height 6
type input "05:00"
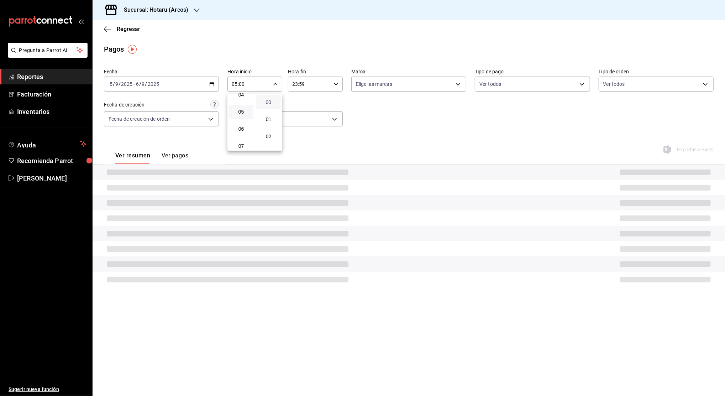
click at [265, 105] on span "00" at bounding box center [269, 102] width 16 height 6
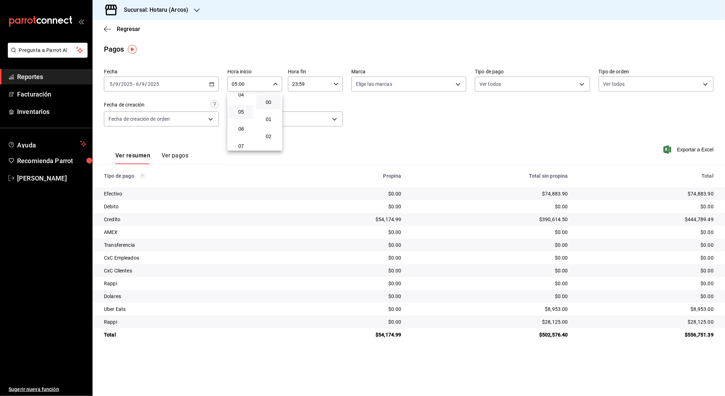
click at [306, 87] on div at bounding box center [362, 198] width 725 height 396
click at [306, 87] on input "23:59" at bounding box center [309, 84] width 43 height 14
click at [306, 87] on div at bounding box center [362, 198] width 725 height 396
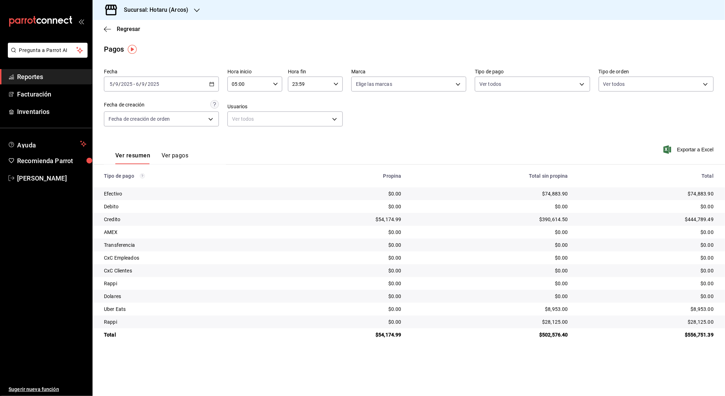
click at [308, 81] on input "23:59" at bounding box center [309, 84] width 43 height 14
click at [301, 141] on span "23" at bounding box center [302, 142] width 16 height 6
click at [301, 141] on span "04" at bounding box center [302, 140] width 16 height 6
type input "04:59"
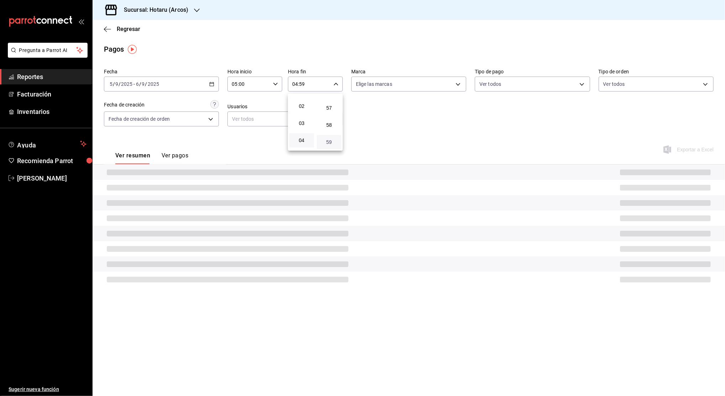
click at [329, 140] on span "59" at bounding box center [329, 142] width 16 height 6
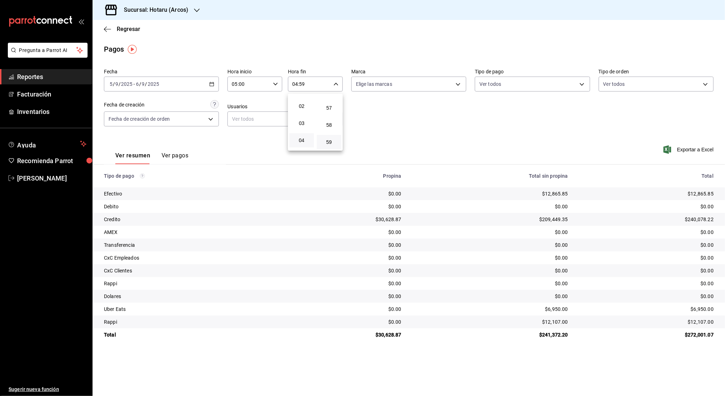
click at [377, 120] on div at bounding box center [362, 198] width 725 height 396
click at [212, 85] on icon "button" at bounding box center [211, 84] width 5 height 5
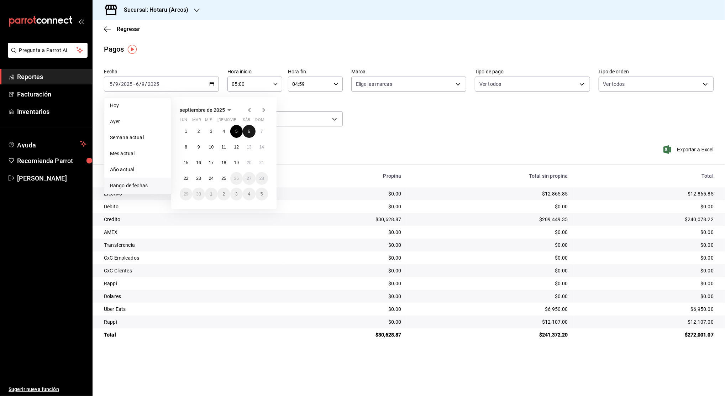
click at [249, 133] on abbr "6" at bounding box center [249, 131] width 2 height 5
click at [262, 134] on button "7" at bounding box center [262, 131] width 12 height 13
type input "00:00"
type input "23:59"
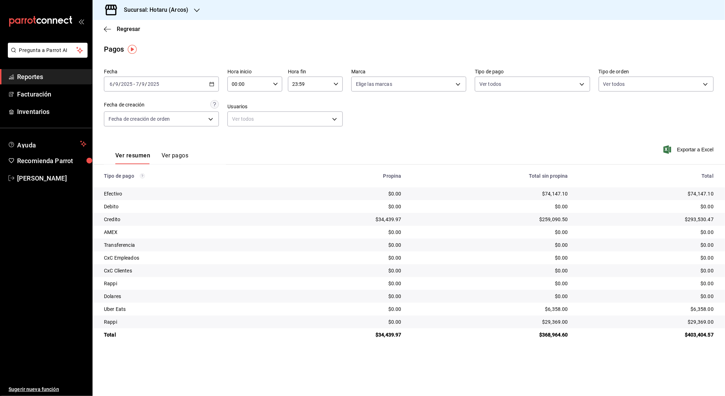
click at [270, 85] on div "00:00 Hora inicio" at bounding box center [255, 84] width 55 height 15
click at [241, 136] on span "02" at bounding box center [241, 137] width 16 height 6
type input "02:00"
click at [243, 129] on span "05" at bounding box center [241, 131] width 16 height 6
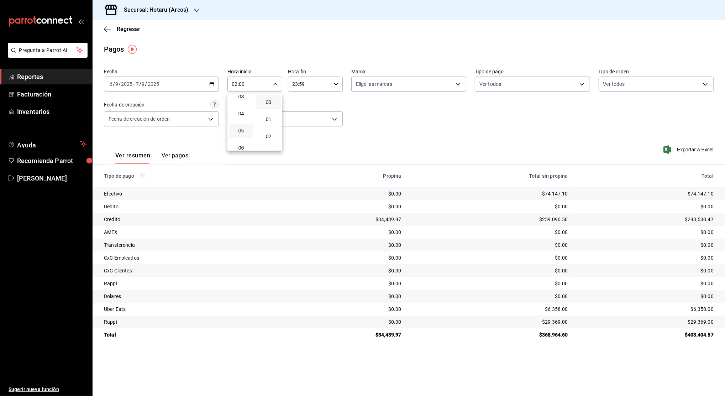
type input "05:00"
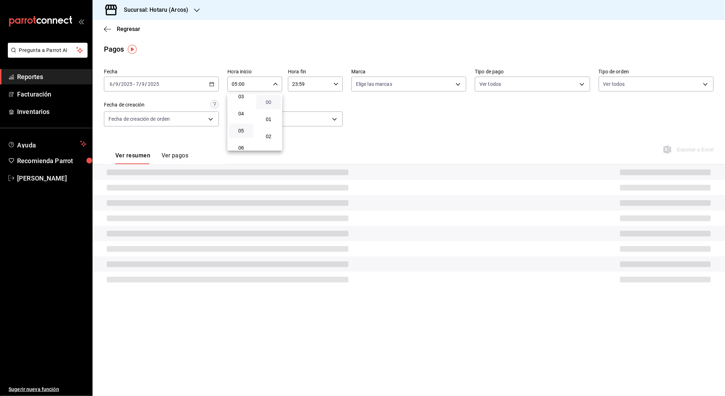
click at [274, 100] on span "00" at bounding box center [269, 102] width 16 height 6
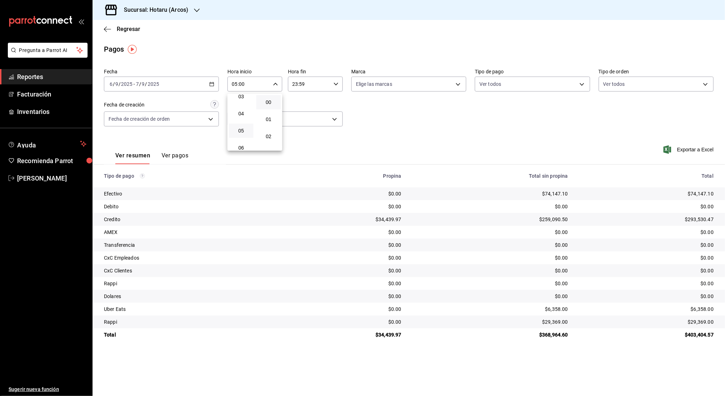
click at [315, 82] on div at bounding box center [362, 198] width 725 height 396
click at [315, 82] on input "23:59" at bounding box center [309, 84] width 43 height 14
click at [334, 81] on div at bounding box center [362, 198] width 725 height 396
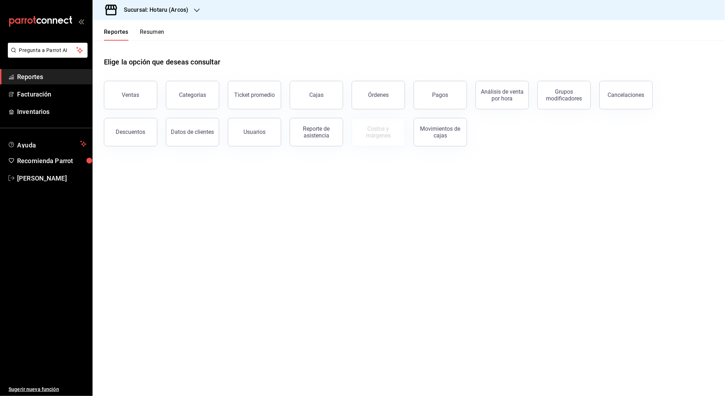
click at [429, 108] on div "Pagos" at bounding box center [436, 90] width 62 height 37
click at [431, 105] on button "Pagos" at bounding box center [440, 95] width 53 height 28
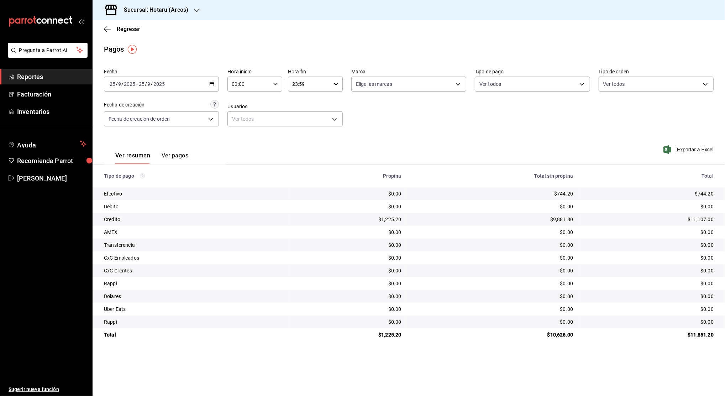
click at [211, 83] on icon "button" at bounding box center [211, 84] width 5 height 5
click at [133, 184] on span "Rango de fechas" at bounding box center [137, 185] width 55 height 7
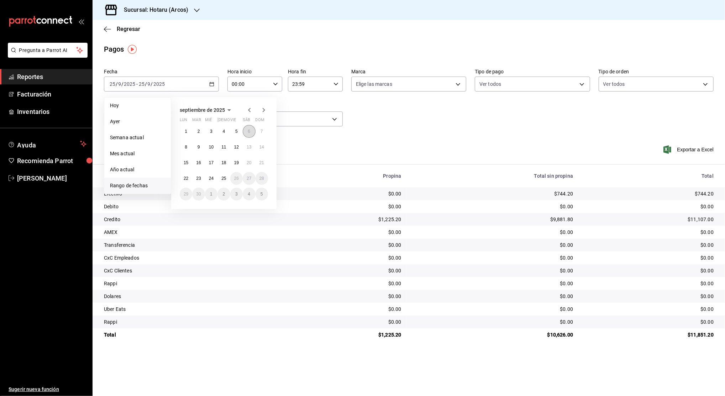
click at [248, 132] on abbr "6" at bounding box center [249, 131] width 2 height 5
click at [261, 131] on abbr "7" at bounding box center [262, 131] width 2 height 5
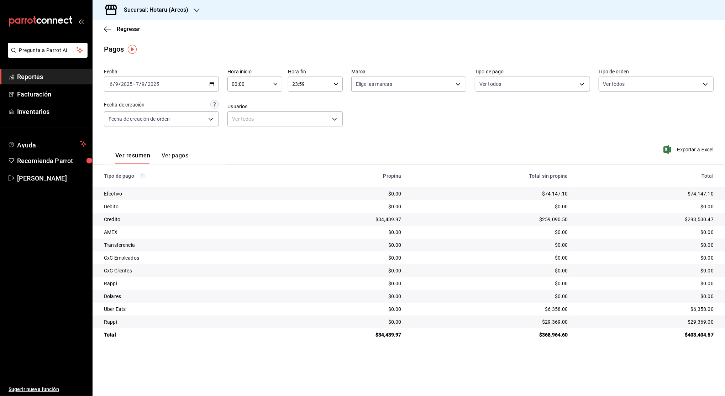
click at [275, 83] on icon "button" at bounding box center [275, 84] width 5 height 5
click at [242, 138] on span "02" at bounding box center [241, 137] width 16 height 6
type input "02:00"
click at [242, 148] on span "05" at bounding box center [241, 150] width 16 height 6
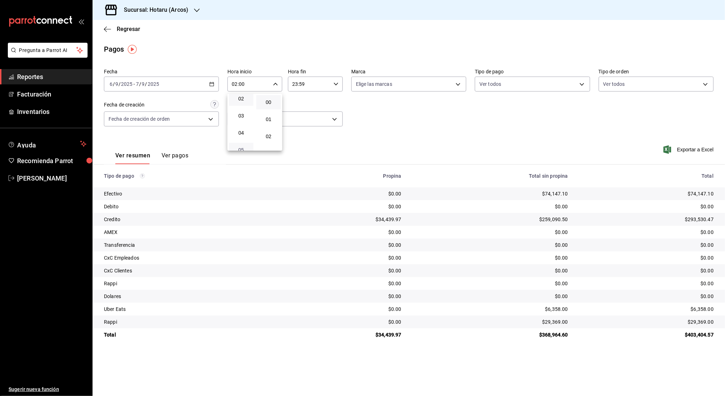
type input "05:00"
click at [271, 103] on span "00" at bounding box center [269, 102] width 16 height 6
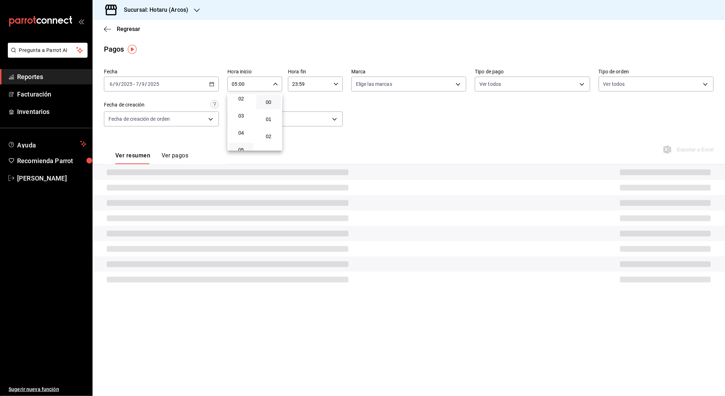
click at [298, 87] on div at bounding box center [362, 198] width 725 height 396
click at [298, 87] on div "00 01 02 03 04 05 06 07 08 09 10 11 12 13 14 15 16 17 18 19 20 21 22 23 00 01 0…" at bounding box center [362, 199] width 725 height 394
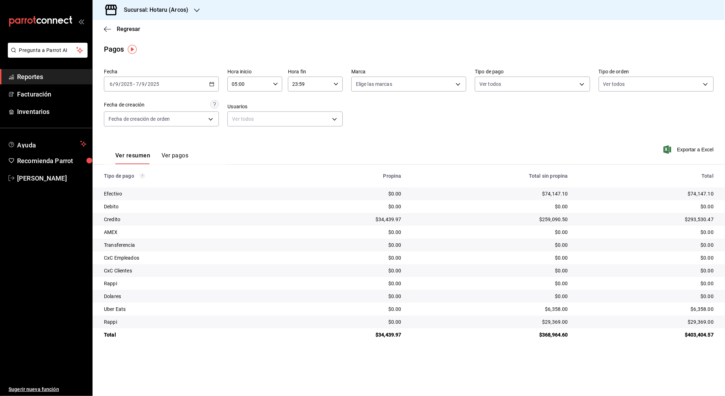
click at [298, 87] on input "23:59" at bounding box center [309, 84] width 43 height 14
click at [298, 87] on div at bounding box center [362, 198] width 725 height 396
click at [298, 87] on input "23:59" at bounding box center [309, 84] width 43 height 14
click at [299, 144] on span "23" at bounding box center [302, 142] width 16 height 6
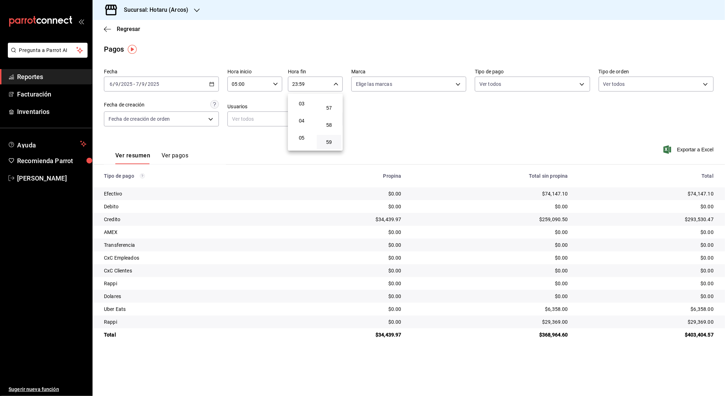
scroll to position [49, 0]
click at [301, 121] on span "04" at bounding box center [302, 122] width 16 height 6
type input "04:59"
click at [331, 144] on span "59" at bounding box center [329, 142] width 16 height 6
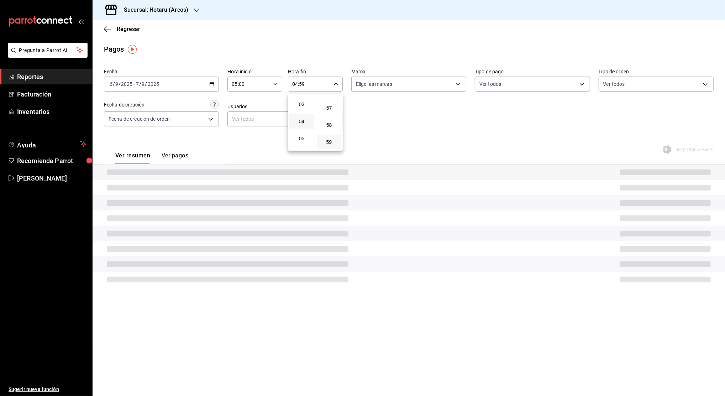
click at [399, 124] on div at bounding box center [362, 198] width 725 height 396
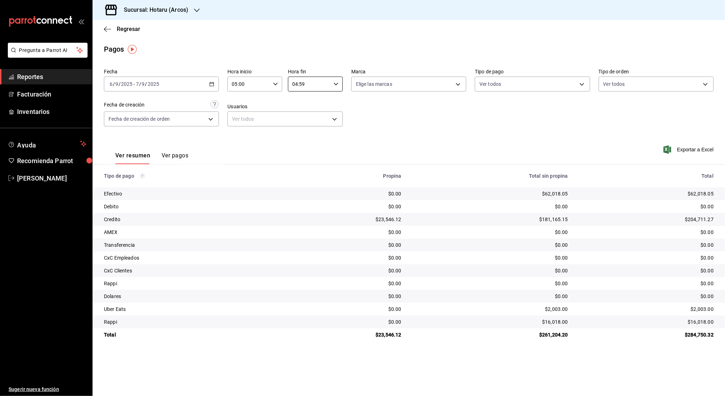
click at [213, 84] on \(Stroke\) "button" at bounding box center [212, 83] width 4 height 0
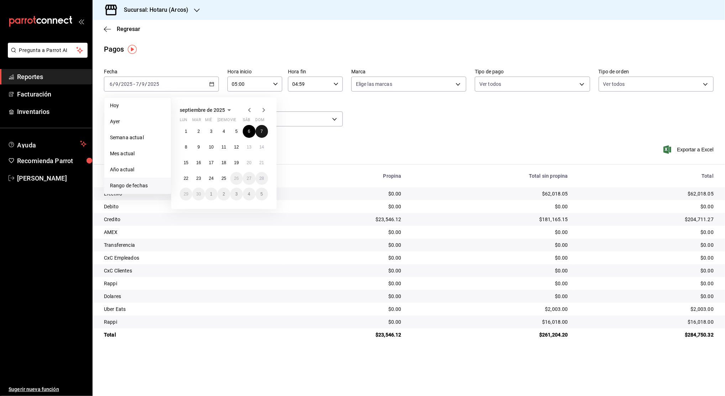
click at [261, 130] on abbr "7" at bounding box center [262, 131] width 2 height 5
click at [185, 147] on abbr "8" at bounding box center [186, 147] width 2 height 5
type input "00:00"
type input "23:59"
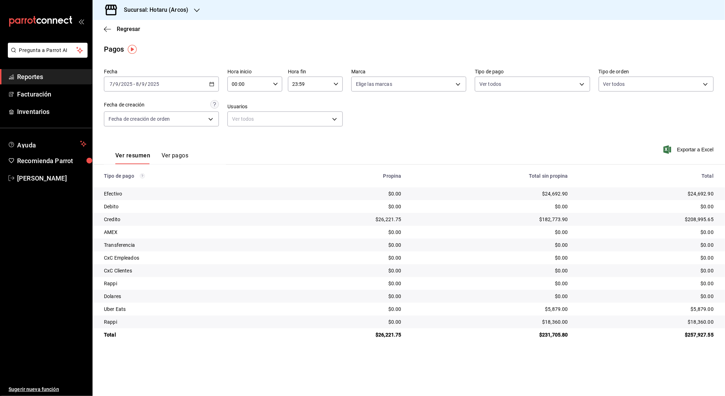
click at [272, 87] on div "00:00 Hora inicio" at bounding box center [255, 84] width 55 height 15
click at [243, 135] on span "02" at bounding box center [241, 137] width 16 height 6
type input "02:00"
click at [243, 135] on button "05" at bounding box center [241, 131] width 25 height 14
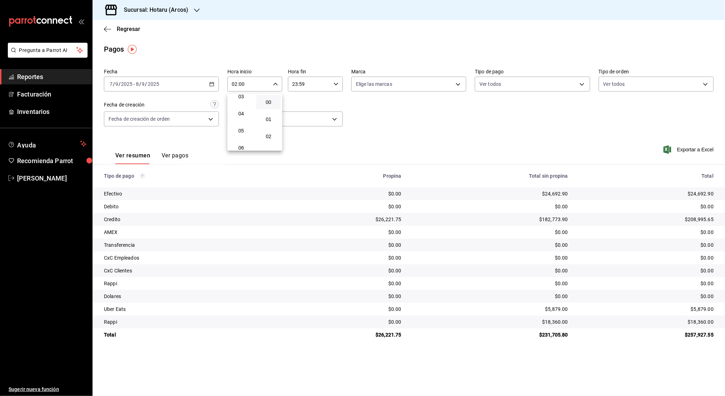
type input "05:00"
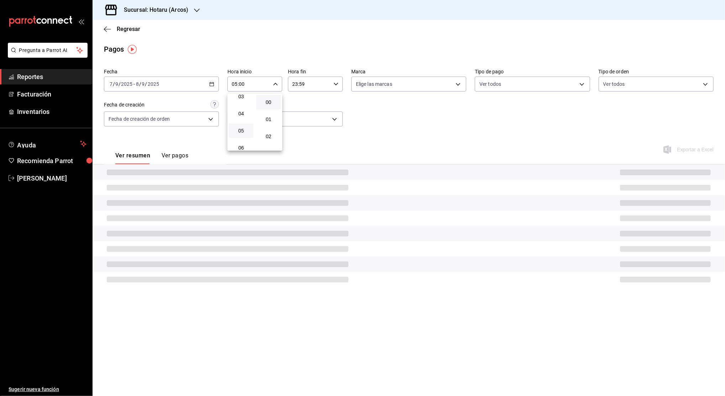
click at [243, 135] on button "05" at bounding box center [241, 131] width 25 height 14
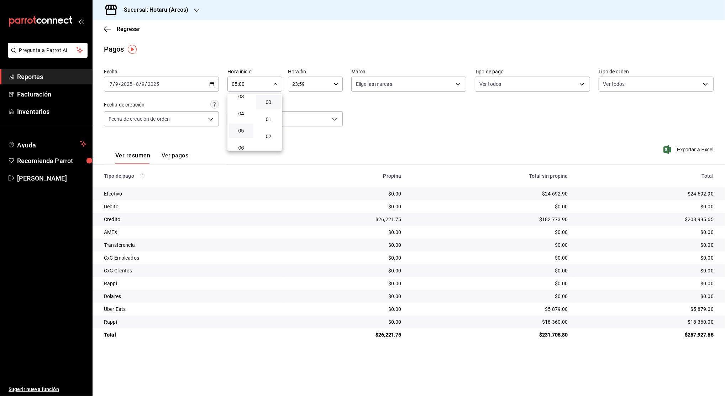
click at [308, 87] on div at bounding box center [362, 198] width 725 height 396
click at [308, 87] on div "00 01 02 03 04 05 06 07 08 09 10 11 12 13 14 15 16 17 18 19 20 21 22 23 00 01 0…" at bounding box center [362, 199] width 725 height 394
click at [308, 87] on input "23:59" at bounding box center [309, 84] width 43 height 14
click at [308, 87] on div at bounding box center [362, 198] width 725 height 396
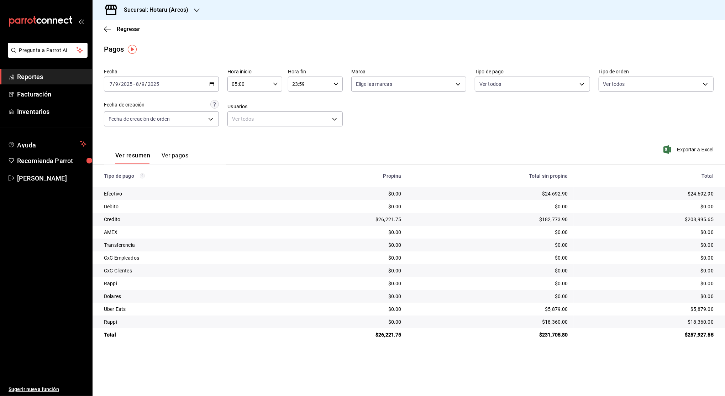
click at [308, 84] on input "23:59" at bounding box center [309, 84] width 43 height 14
click at [308, 84] on div at bounding box center [362, 198] width 725 height 396
click at [308, 84] on input "23:59" at bounding box center [309, 84] width 43 height 14
click at [298, 141] on span "23" at bounding box center [302, 142] width 16 height 6
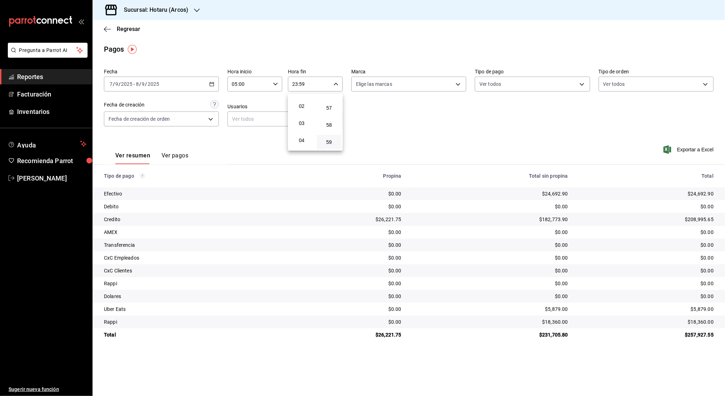
click at [298, 141] on span "04" at bounding box center [302, 140] width 16 height 6
type input "04:59"
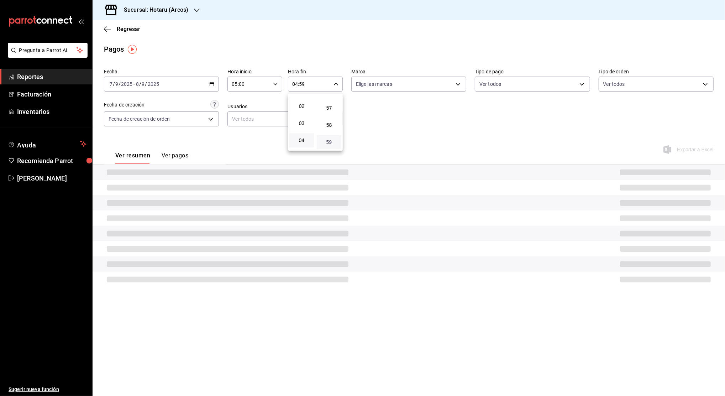
click at [329, 144] on span "59" at bounding box center [329, 142] width 16 height 6
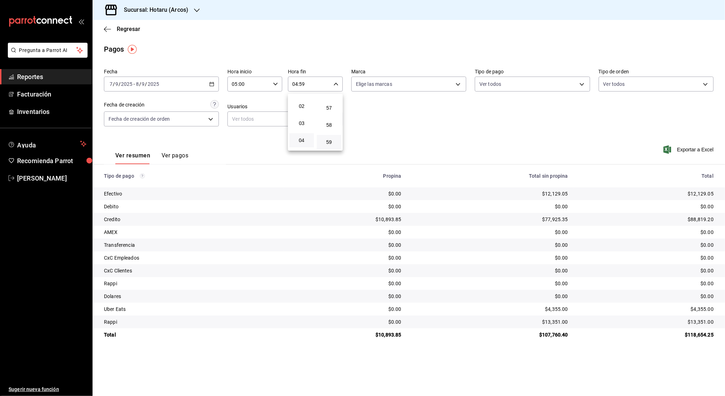
click at [378, 129] on div at bounding box center [362, 198] width 725 height 396
click at [215, 86] on div "[DATE] [DATE] - [DATE] [DATE]" at bounding box center [161, 84] width 115 height 15
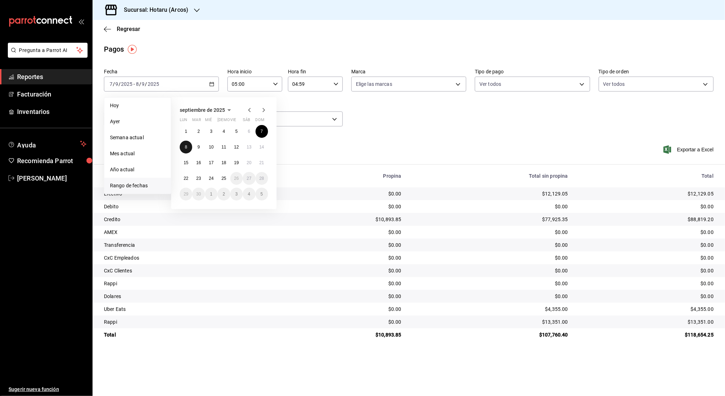
click at [191, 146] on button "8" at bounding box center [186, 147] width 12 height 13
click at [198, 148] on abbr "9" at bounding box center [199, 147] width 2 height 5
type input "00:00"
type input "23:59"
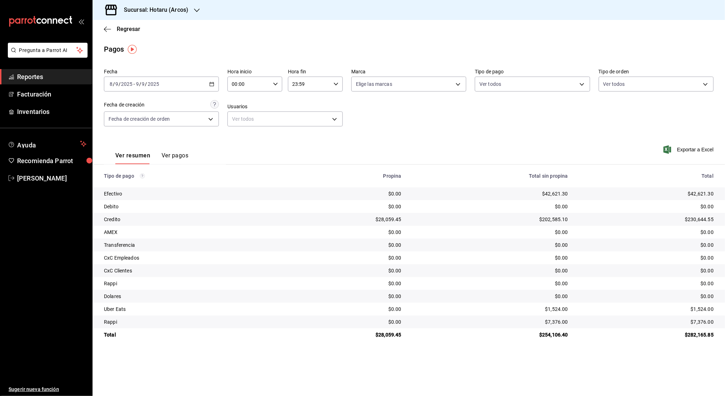
click at [262, 86] on input "00:00" at bounding box center [249, 84] width 43 height 14
click at [244, 134] on span "02" at bounding box center [241, 137] width 16 height 6
type input "02:00"
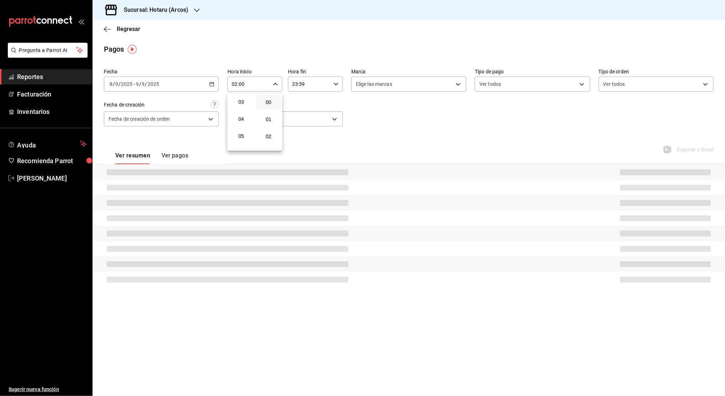
scroll to position [57, 0]
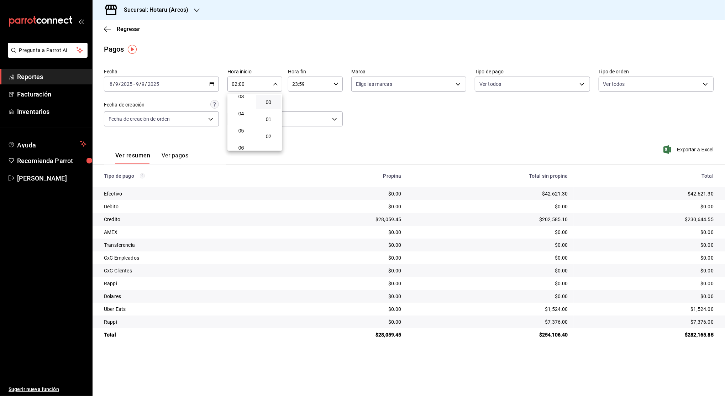
click at [244, 134] on button "05" at bounding box center [241, 131] width 25 height 14
type input "05:00"
drag, startPoint x: 270, startPoint y: 102, endPoint x: 304, endPoint y: 84, distance: 38.1
click at [304, 84] on div "00 01 02 03 04 05 06 07 08 09 10 11 12 13 14 15 16 17 18 19 20 21 22 23 00 01 0…" at bounding box center [362, 199] width 725 height 394
click at [304, 84] on div at bounding box center [362, 198] width 725 height 396
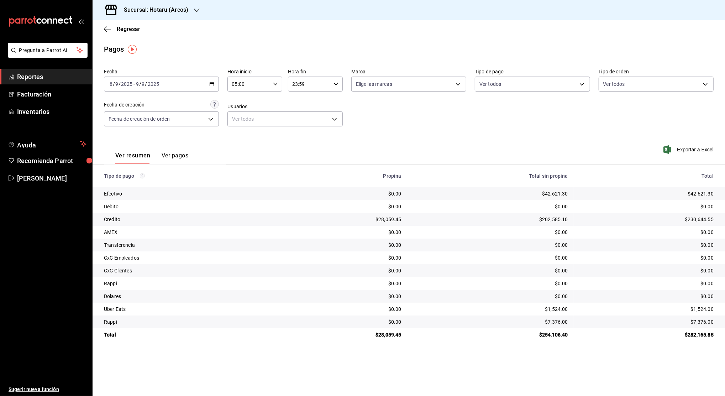
click at [304, 84] on div at bounding box center [362, 198] width 725 height 396
click at [304, 84] on input "23:59" at bounding box center [309, 84] width 43 height 14
click at [304, 84] on div at bounding box center [362, 198] width 725 height 396
click at [300, 85] on input "23:59" at bounding box center [309, 84] width 43 height 14
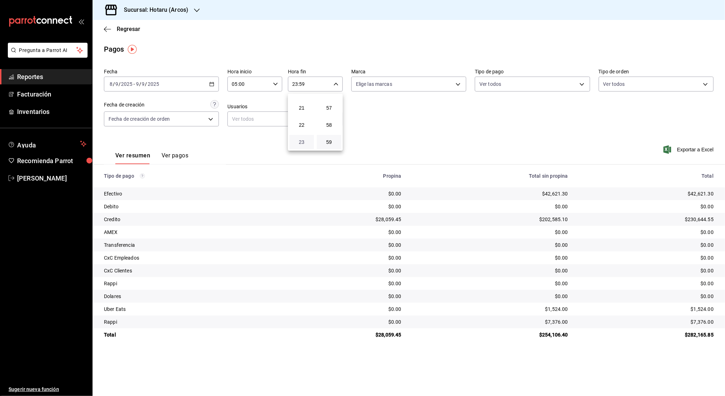
click at [297, 141] on span "23" at bounding box center [302, 142] width 16 height 6
click at [301, 101] on span "04" at bounding box center [302, 102] width 16 height 6
type input "04:59"
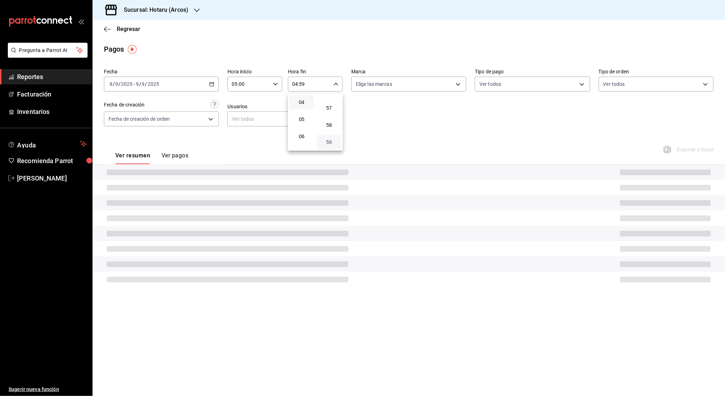
click at [327, 144] on span "59" at bounding box center [329, 142] width 16 height 6
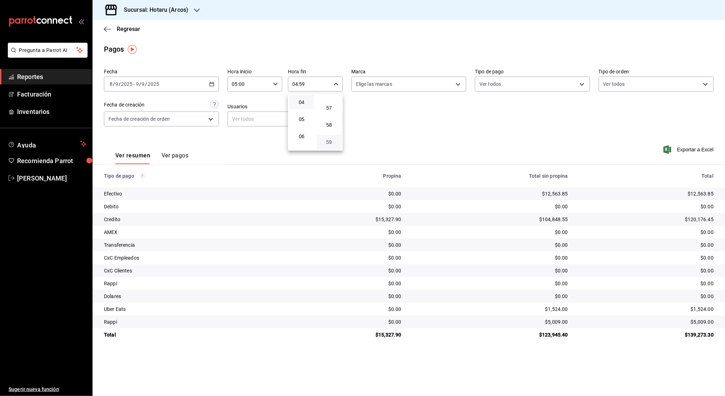
click at [327, 144] on span "59" at bounding box center [329, 142] width 16 height 6
click at [392, 122] on div at bounding box center [362, 198] width 725 height 396
click at [213, 83] on icon "button" at bounding box center [211, 84] width 5 height 5
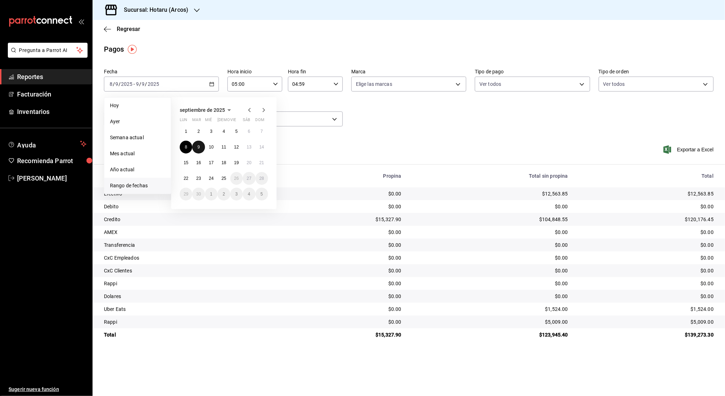
click at [200, 147] on abbr "9" at bounding box center [199, 147] width 2 height 5
click at [214, 148] on button "10" at bounding box center [211, 147] width 12 height 13
type input "00:00"
type input "23:59"
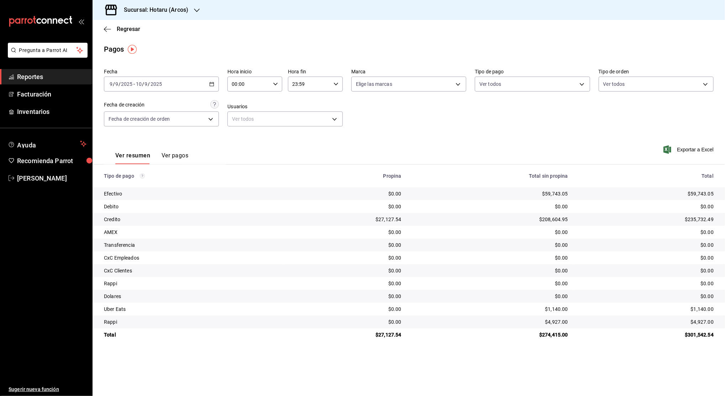
click at [268, 81] on input "00:00" at bounding box center [249, 84] width 43 height 14
click at [239, 137] on span "02" at bounding box center [241, 137] width 16 height 6
type input "02:00"
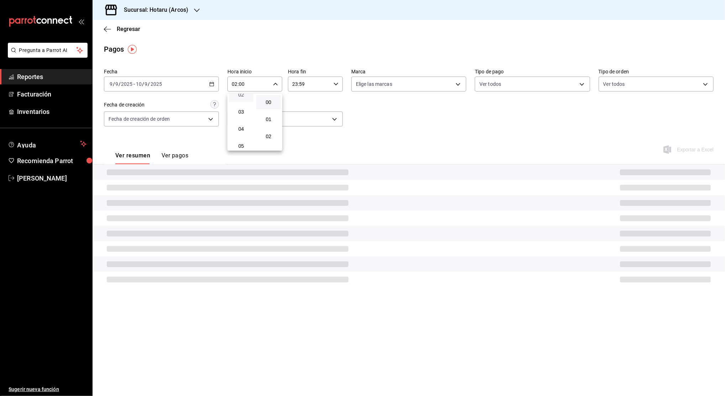
scroll to position [57, 0]
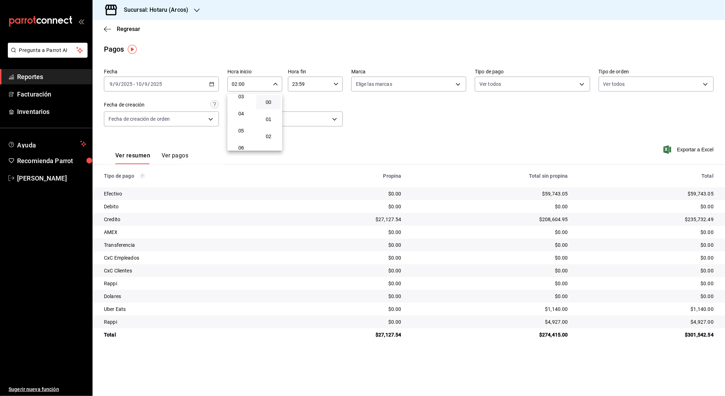
click at [239, 137] on button "05" at bounding box center [241, 131] width 25 height 14
type input "05:00"
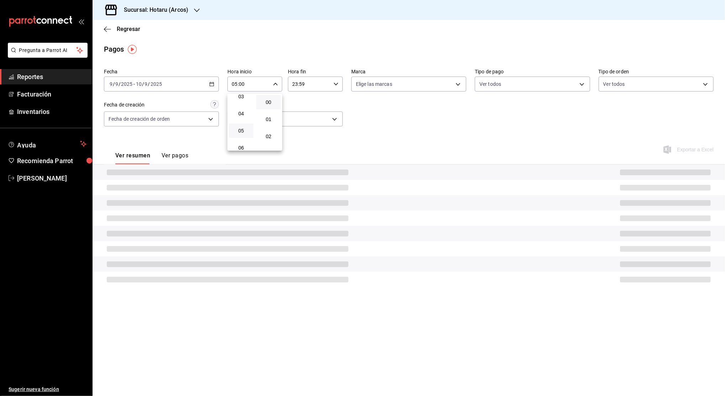
click at [309, 87] on div at bounding box center [362, 198] width 725 height 396
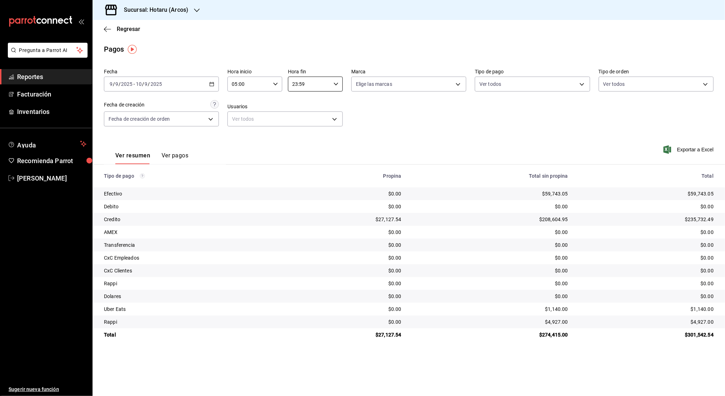
click at [309, 87] on input "23:59" at bounding box center [309, 84] width 43 height 14
click at [299, 143] on span "23" at bounding box center [302, 142] width 16 height 6
click at [298, 123] on span "04" at bounding box center [302, 122] width 16 height 6
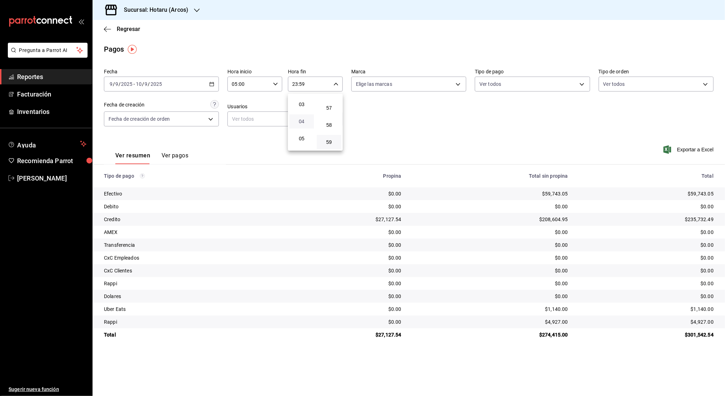
type input "04:59"
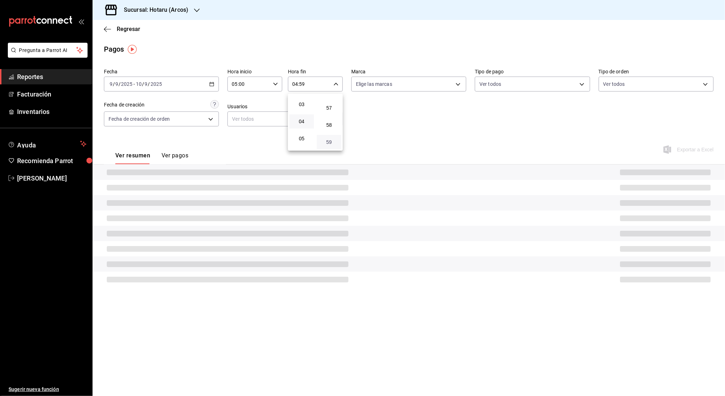
click at [329, 142] on span "59" at bounding box center [329, 142] width 16 height 6
click at [374, 127] on div at bounding box center [362, 198] width 725 height 396
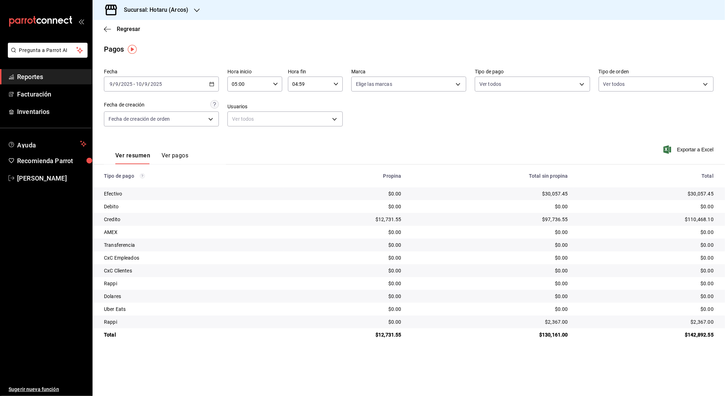
click at [215, 87] on div "[DATE] [DATE] - [DATE] [DATE]" at bounding box center [161, 84] width 115 height 15
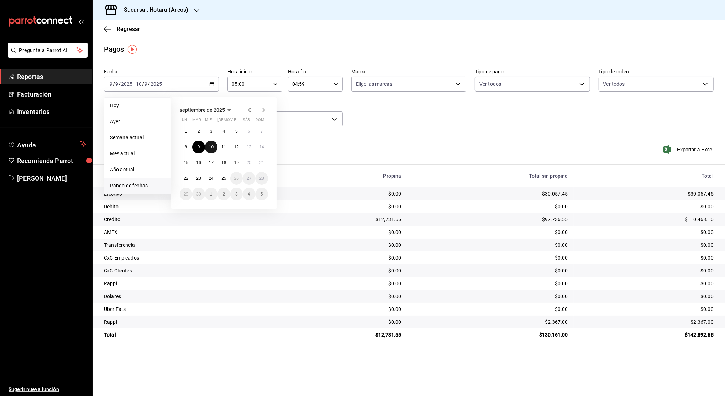
click at [214, 149] on button "10" at bounding box center [211, 147] width 12 height 13
click at [221, 150] on button "11" at bounding box center [224, 147] width 12 height 13
type input "00:00"
type input "23:59"
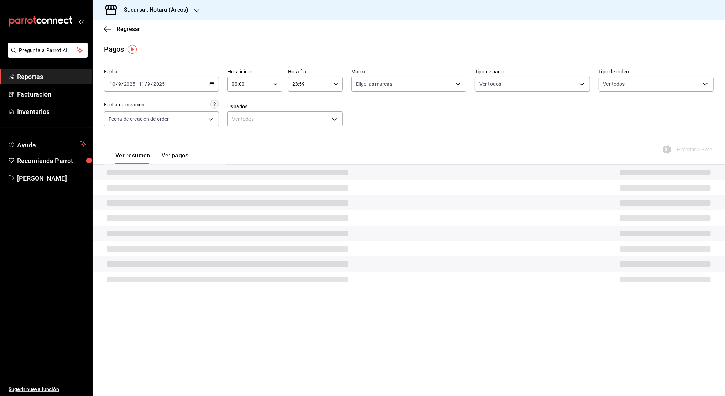
click at [280, 83] on div "00:00 Hora inicio" at bounding box center [255, 84] width 55 height 15
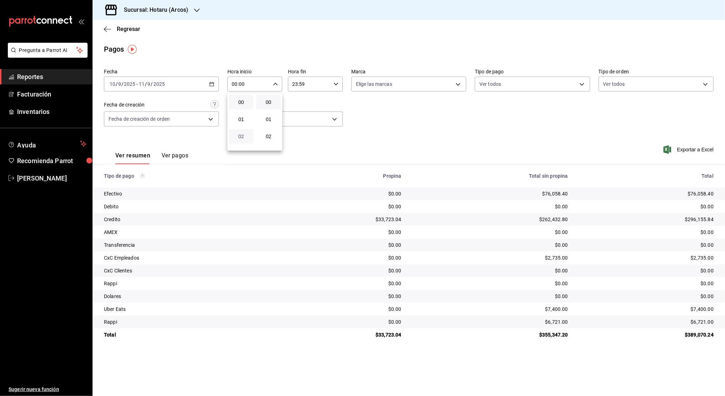
click at [243, 137] on span "02" at bounding box center [241, 137] width 16 height 6
type input "02:00"
click at [243, 137] on button "05" at bounding box center [241, 131] width 25 height 14
type input "05:00"
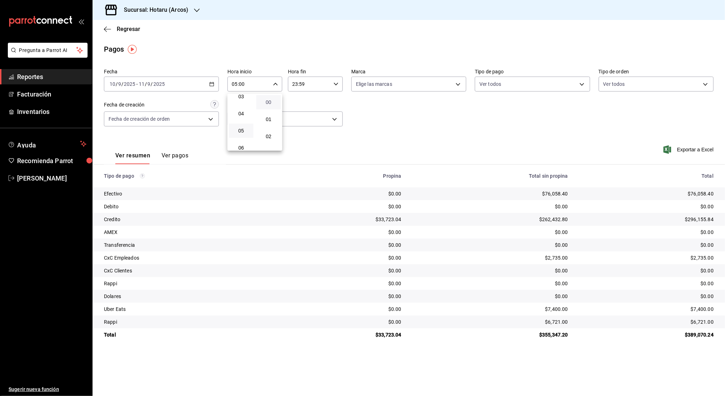
click at [271, 104] on span "00" at bounding box center [269, 102] width 16 height 6
drag, startPoint x: 306, startPoint y: 91, endPoint x: 308, endPoint y: 87, distance: 4.8
click at [308, 87] on div at bounding box center [362, 198] width 725 height 396
click at [308, 87] on input "23:59" at bounding box center [309, 84] width 43 height 14
click at [308, 87] on div at bounding box center [362, 198] width 725 height 396
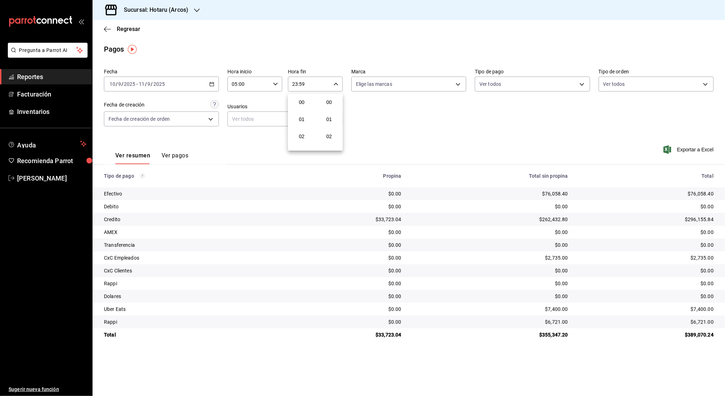
scroll to position [969, 0]
click at [308, 87] on input "23:59" at bounding box center [309, 84] width 43 height 14
click at [302, 138] on button "23" at bounding box center [302, 142] width 25 height 14
click at [302, 138] on span "04" at bounding box center [302, 140] width 16 height 6
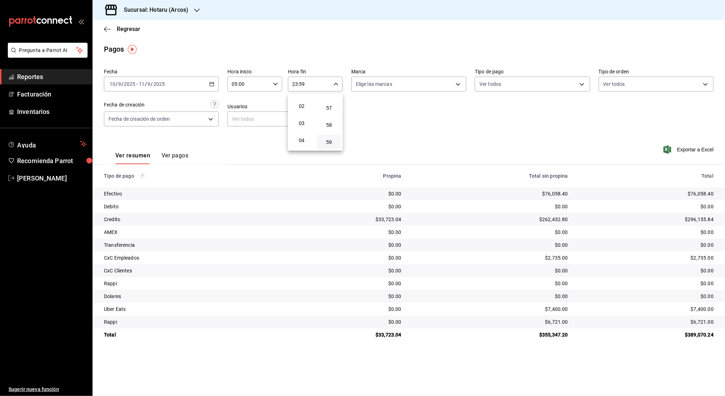
type input "04:59"
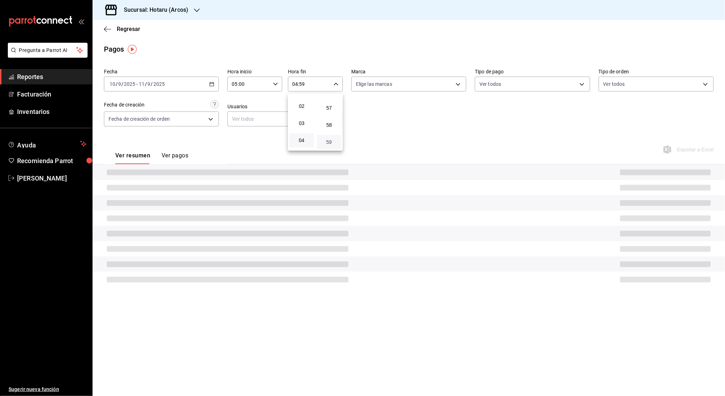
click at [335, 141] on span "59" at bounding box center [329, 142] width 16 height 6
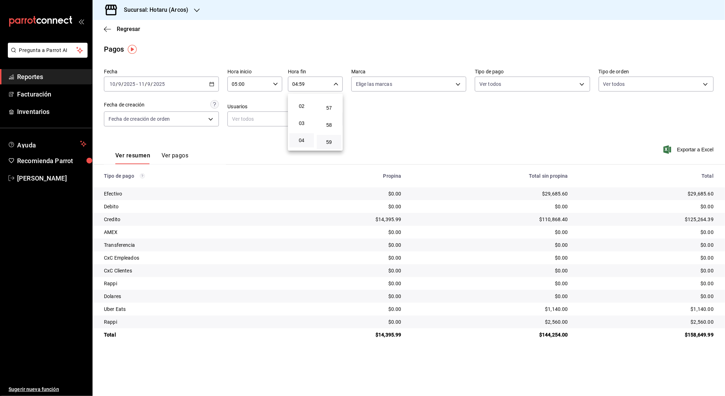
click at [406, 127] on div at bounding box center [362, 198] width 725 height 396
click at [212, 83] on icon "button" at bounding box center [211, 84] width 5 height 5
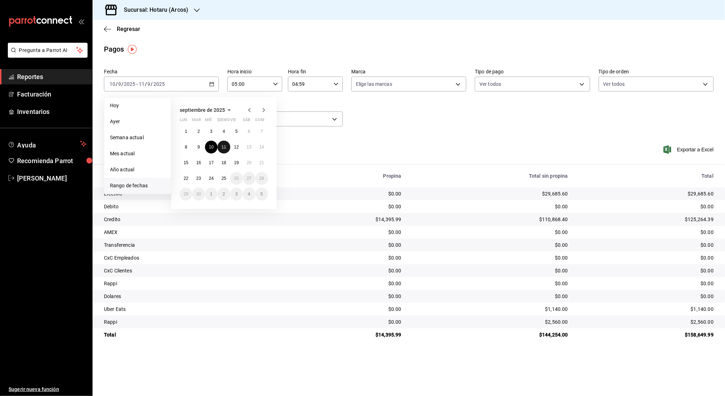
click at [224, 145] on abbr "11" at bounding box center [223, 147] width 5 height 5
click at [235, 147] on abbr "12" at bounding box center [236, 147] width 5 height 5
type input "00:00"
type input "23:59"
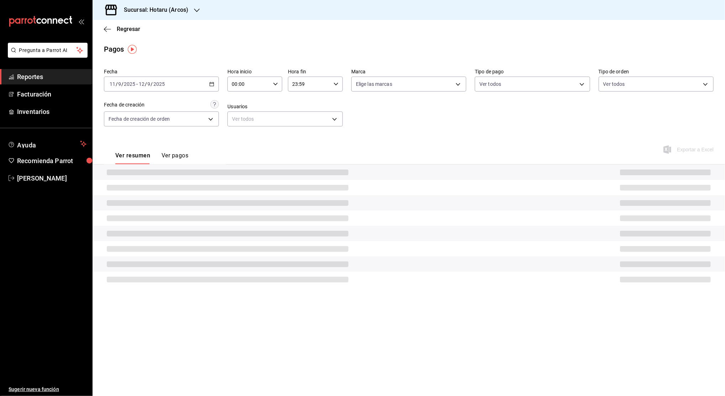
click at [265, 84] on input "00:00" at bounding box center [249, 84] width 43 height 14
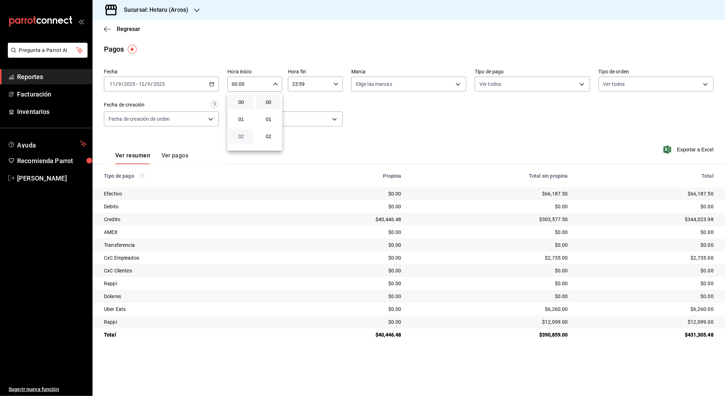
click at [239, 138] on span "02" at bounding box center [241, 137] width 16 height 6
type input "02:00"
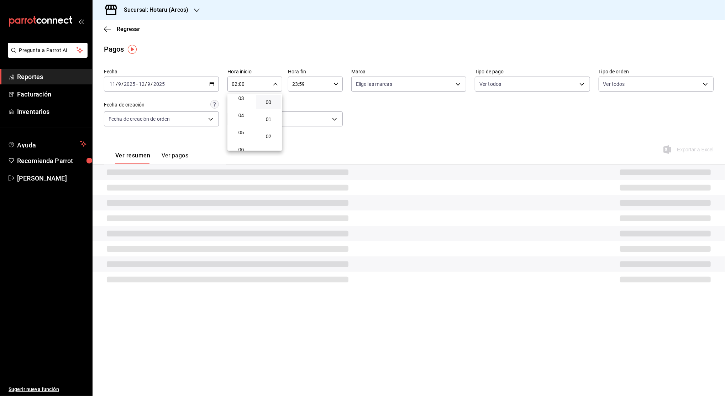
scroll to position [57, 0]
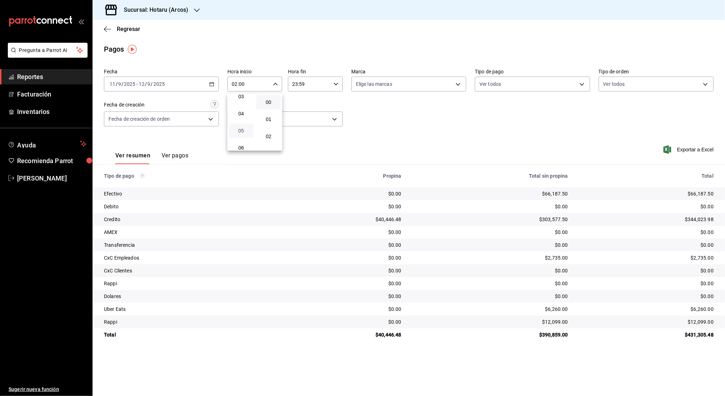
click at [244, 131] on span "05" at bounding box center [241, 131] width 16 height 6
type input "05:00"
click at [302, 84] on div at bounding box center [362, 198] width 725 height 396
click at [302, 84] on input "23:59" at bounding box center [309, 84] width 43 height 14
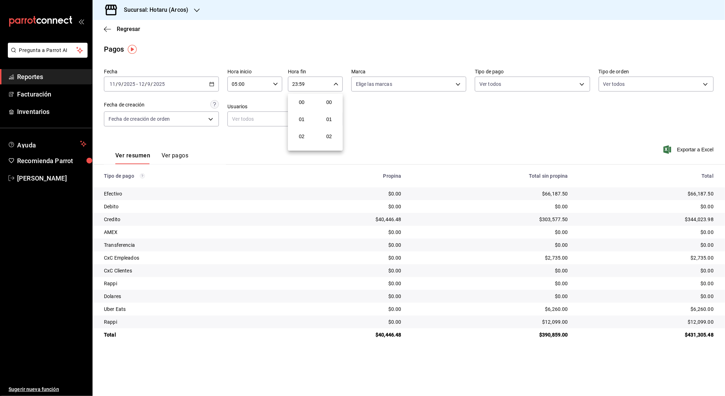
scroll to position [969, 0]
click at [298, 138] on button "23" at bounding box center [302, 142] width 25 height 14
click at [298, 138] on span "04" at bounding box center [302, 140] width 16 height 6
type input "04:59"
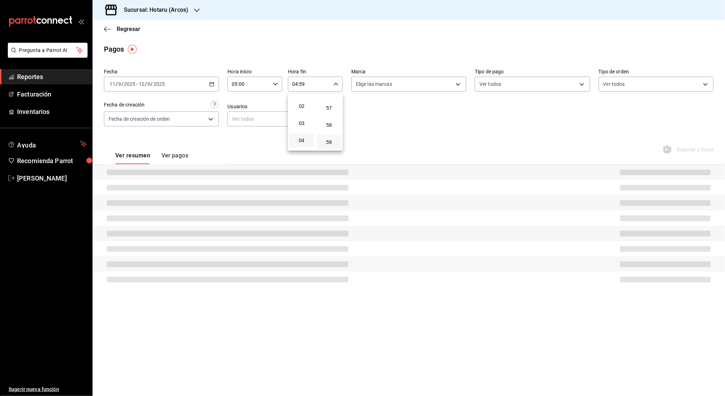
click at [402, 118] on div at bounding box center [362, 198] width 725 height 396
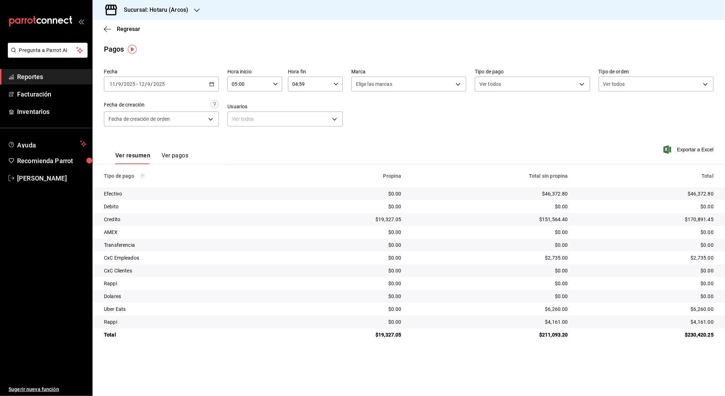
click at [214, 82] on div "[DATE] [DATE] - [DATE] [DATE]" at bounding box center [161, 84] width 115 height 15
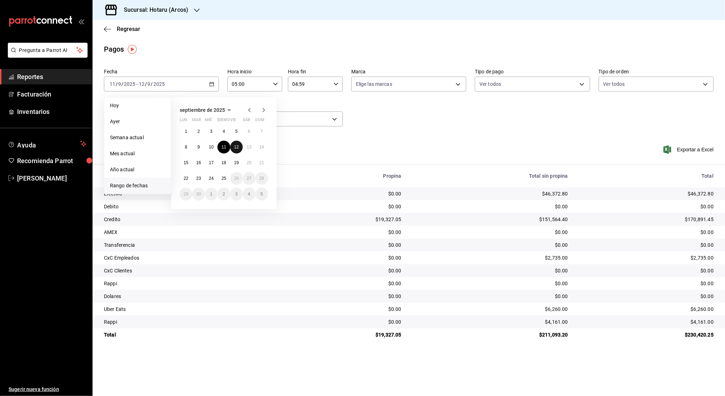
click at [236, 147] on abbr "12" at bounding box center [236, 147] width 5 height 5
click at [249, 149] on abbr "13" at bounding box center [249, 147] width 5 height 5
type input "00:00"
type input "23:59"
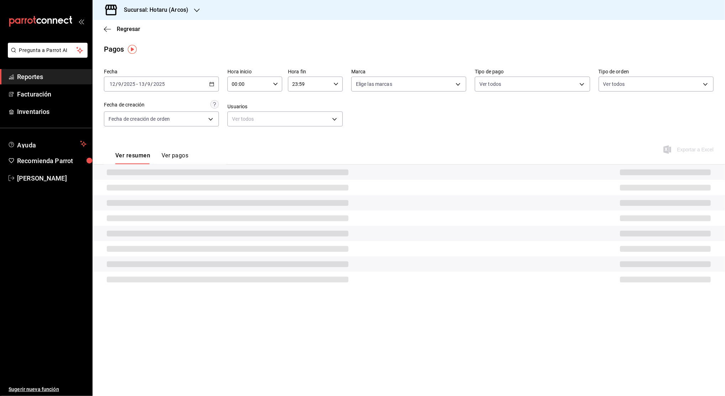
click at [272, 86] on div "00:00 Hora inicio" at bounding box center [255, 84] width 55 height 15
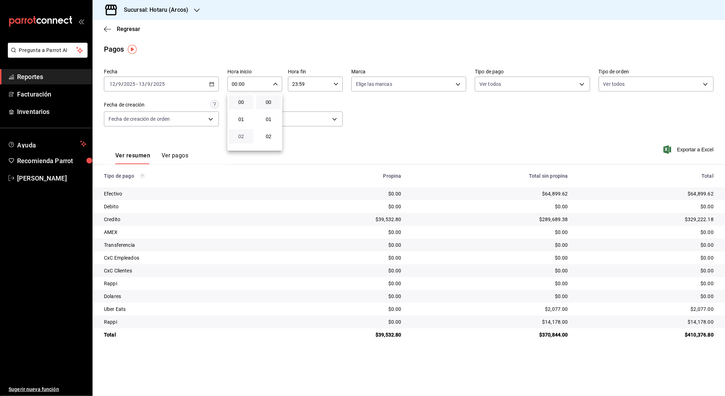
click at [241, 139] on span "02" at bounding box center [241, 137] width 16 height 6
type input "02:00"
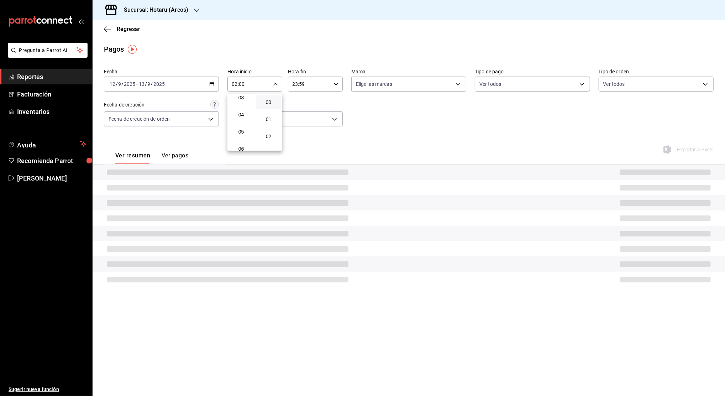
scroll to position [76, 0]
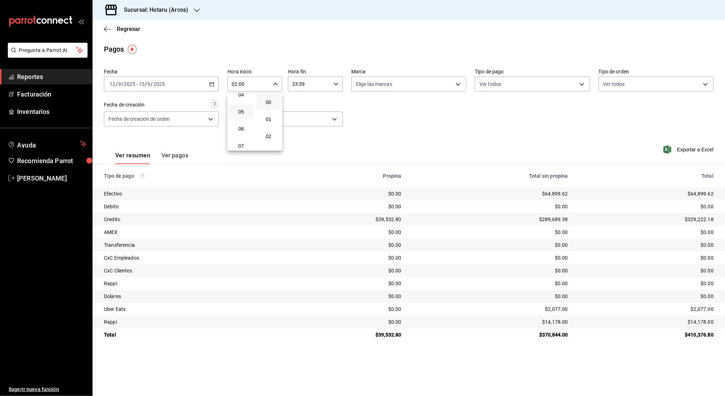
click at [240, 115] on button "05" at bounding box center [241, 112] width 25 height 14
type input "05:00"
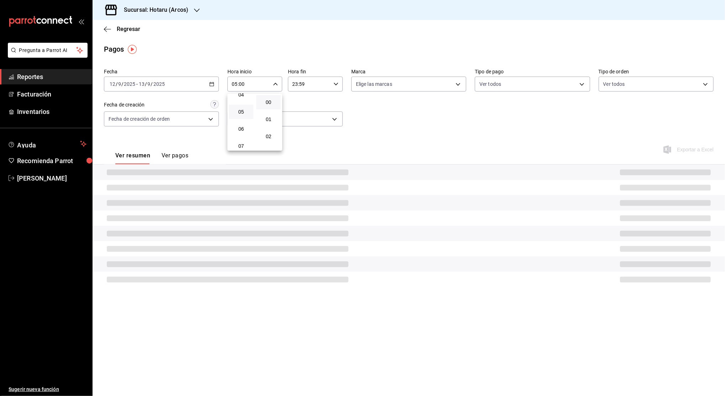
drag, startPoint x: 270, startPoint y: 104, endPoint x: 309, endPoint y: 85, distance: 43.0
click at [309, 85] on div "00 01 02 03 04 05 06 07 08 09 10 11 12 13 14 15 16 17 18 19 20 21 22 23 00 01 0…" at bounding box center [362, 199] width 725 height 394
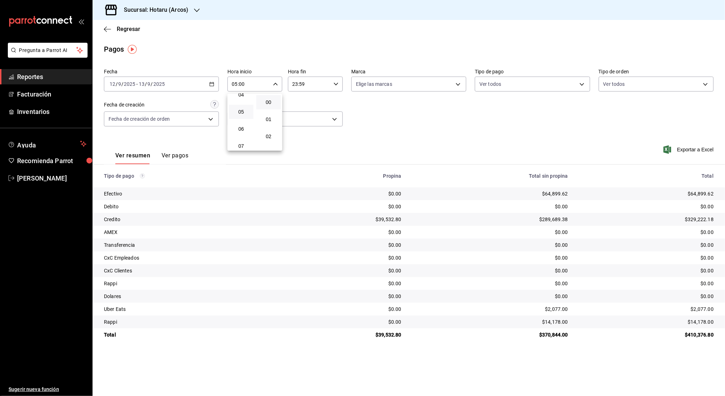
click at [309, 85] on div at bounding box center [362, 198] width 725 height 396
click at [309, 85] on input "23:59" at bounding box center [309, 84] width 43 height 14
click at [309, 85] on div at bounding box center [362, 198] width 725 height 396
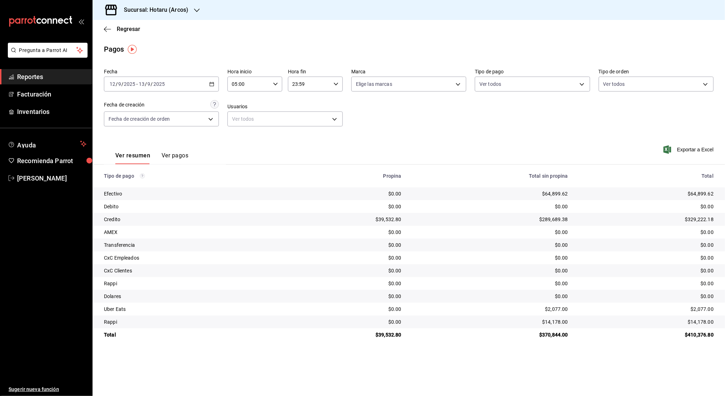
click at [298, 84] on input "23:59" at bounding box center [309, 84] width 43 height 14
click at [295, 142] on span "23" at bounding box center [302, 142] width 16 height 6
click at [303, 104] on span "04" at bounding box center [302, 102] width 16 height 6
type input "04:59"
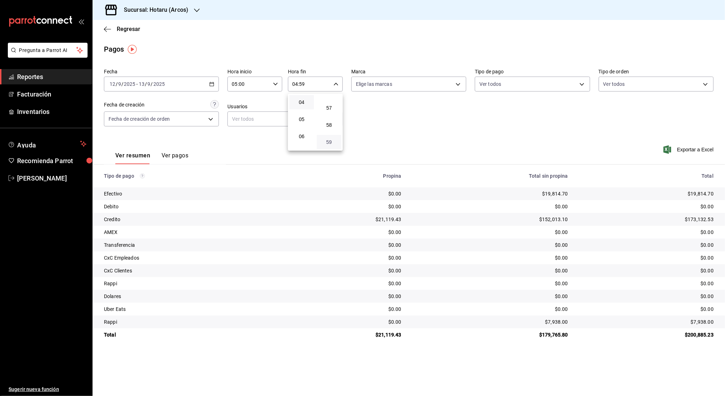
click at [330, 142] on span "59" at bounding box center [329, 142] width 16 height 6
click at [424, 138] on div at bounding box center [362, 198] width 725 height 396
click at [213, 85] on icon "button" at bounding box center [211, 84] width 5 height 5
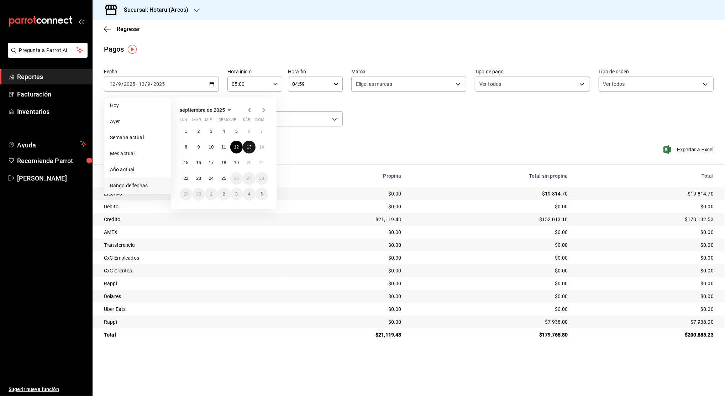
click at [250, 144] on button "13" at bounding box center [249, 147] width 12 height 13
click at [265, 147] on button "14" at bounding box center [262, 147] width 12 height 13
type input "00:00"
type input "23:59"
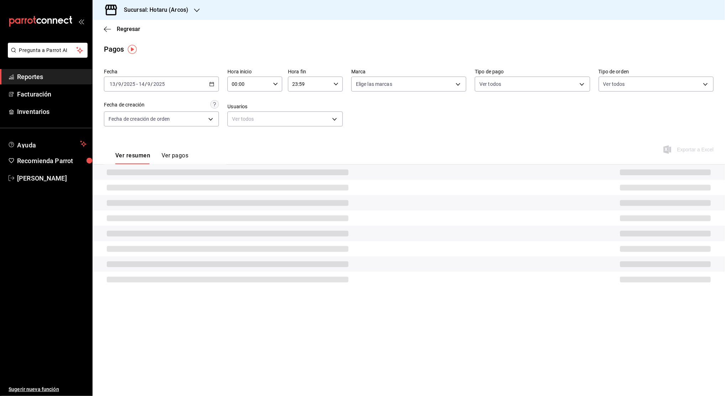
click at [274, 80] on div "00:00 Hora inicio" at bounding box center [255, 84] width 55 height 15
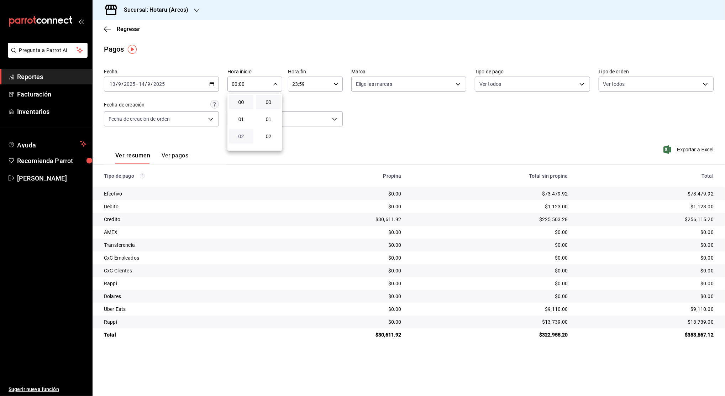
click at [241, 135] on span "02" at bounding box center [241, 137] width 16 height 6
type input "02:00"
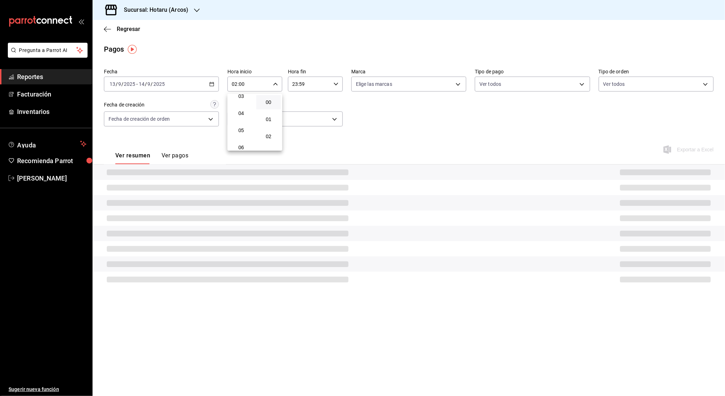
scroll to position [76, 0]
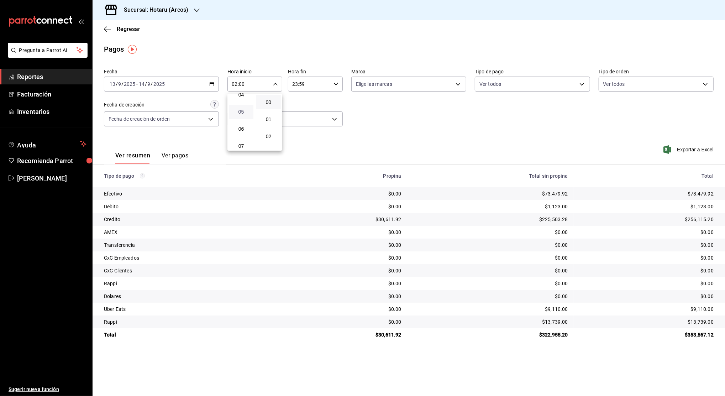
click at [242, 114] on span "05" at bounding box center [241, 112] width 16 height 6
type input "05:00"
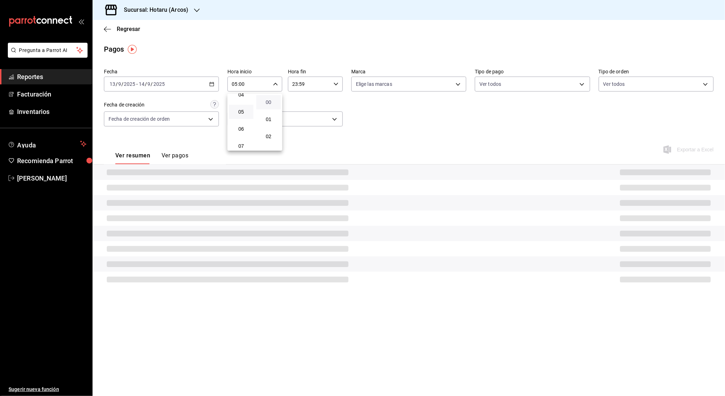
click at [267, 102] on span "00" at bounding box center [269, 102] width 16 height 6
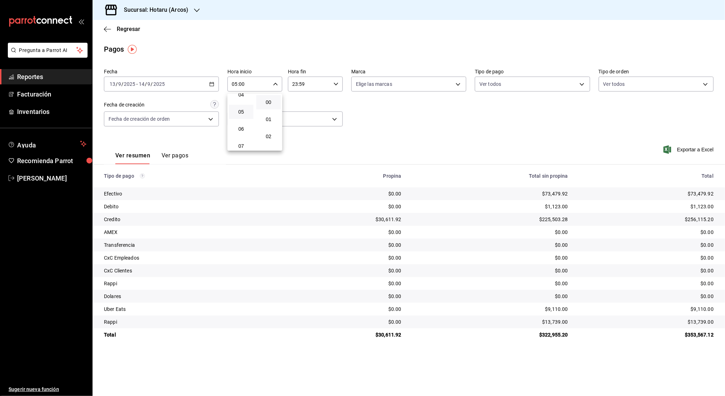
click at [300, 89] on div at bounding box center [362, 198] width 725 height 396
click at [301, 83] on input "23:59" at bounding box center [309, 84] width 43 height 14
click at [303, 145] on button "23" at bounding box center [302, 142] width 25 height 14
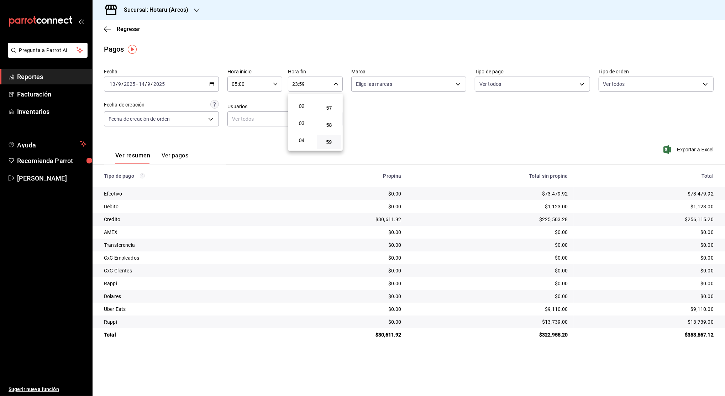
click at [303, 145] on button "04" at bounding box center [302, 140] width 25 height 14
type input "04:59"
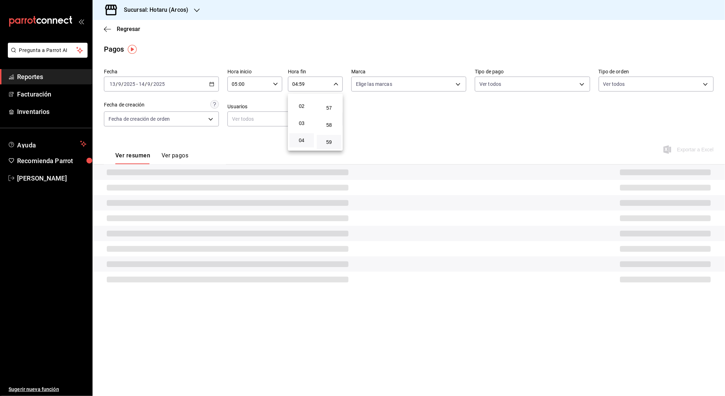
click at [433, 121] on div at bounding box center [362, 198] width 725 height 396
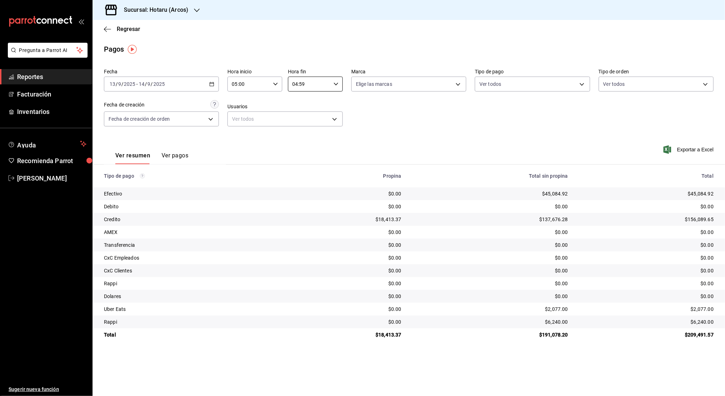
click at [213, 87] on div "[DATE] [DATE] - [DATE] [DATE]" at bounding box center [161, 84] width 115 height 15
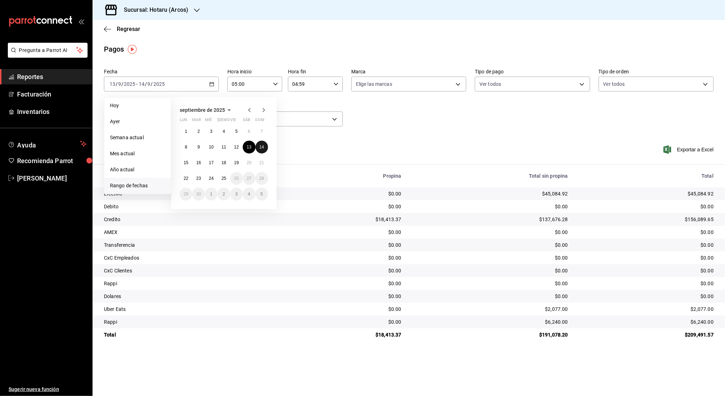
click at [264, 146] on abbr "14" at bounding box center [262, 147] width 5 height 5
click at [181, 166] on button "15" at bounding box center [186, 162] width 12 height 13
type input "00:00"
type input "23:59"
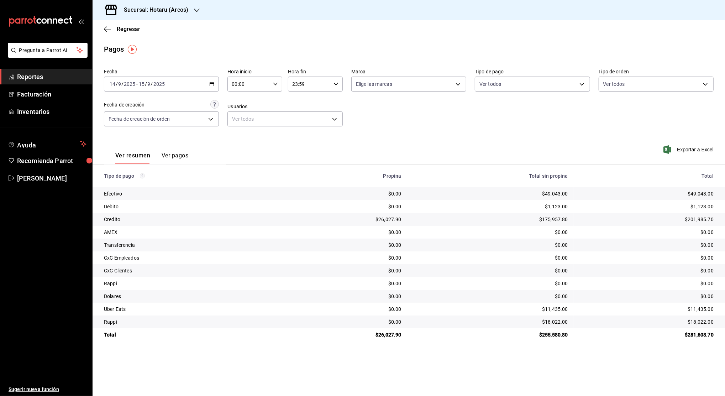
click at [245, 87] on input "00:00" at bounding box center [249, 84] width 43 height 14
click at [241, 139] on span "02" at bounding box center [241, 137] width 16 height 6
type input "02:00"
click at [241, 111] on span "05" at bounding box center [241, 112] width 16 height 6
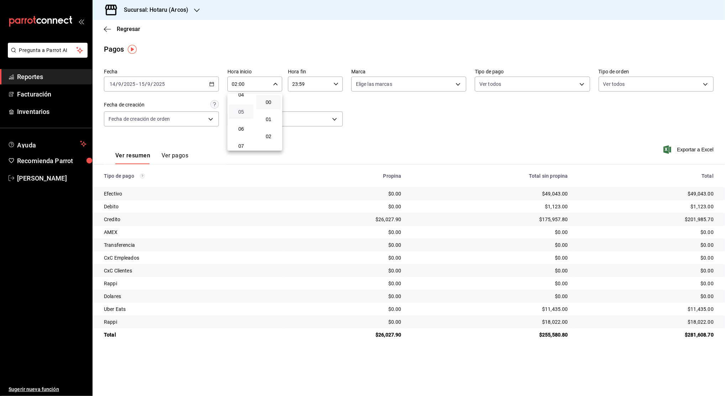
type input "05:00"
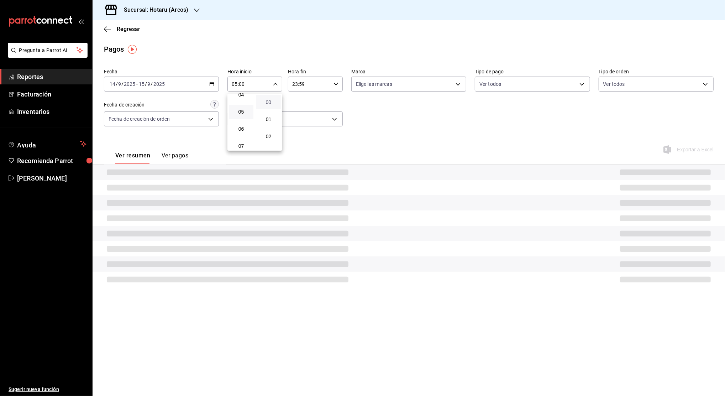
click at [264, 103] on span "00" at bounding box center [269, 102] width 16 height 6
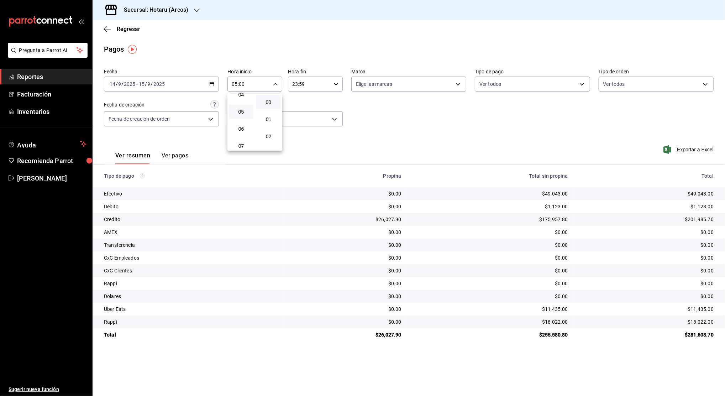
click at [314, 85] on div at bounding box center [362, 198] width 725 height 396
click at [314, 85] on input "23:59" at bounding box center [309, 84] width 43 height 14
click at [300, 144] on span "23" at bounding box center [302, 142] width 16 height 6
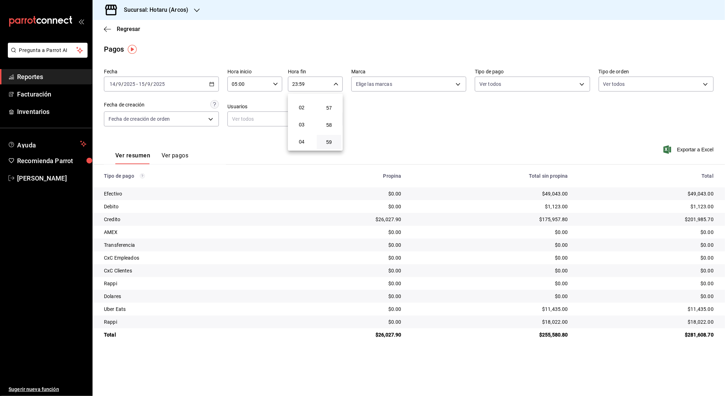
scroll to position [30, 0]
click at [300, 144] on button "04" at bounding box center [302, 140] width 25 height 14
type input "04:59"
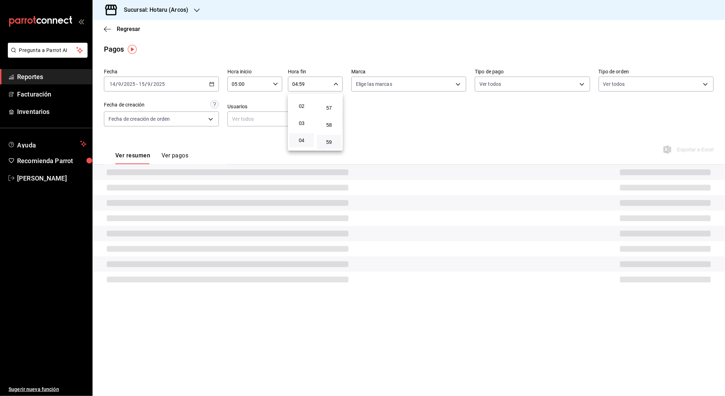
click at [440, 113] on div at bounding box center [362, 198] width 725 height 396
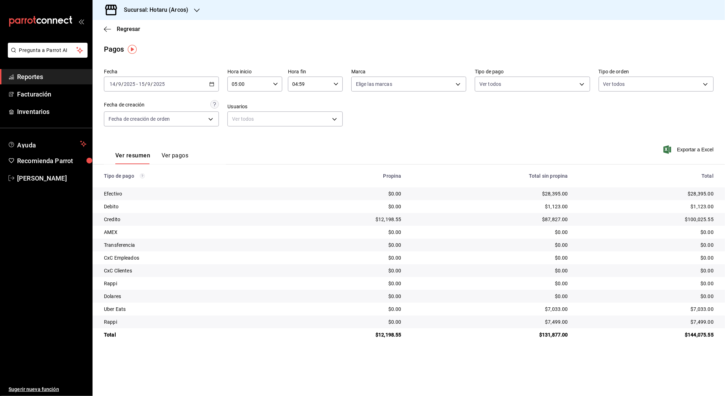
click at [214, 85] on \(Stroke\) "button" at bounding box center [212, 84] width 4 height 4
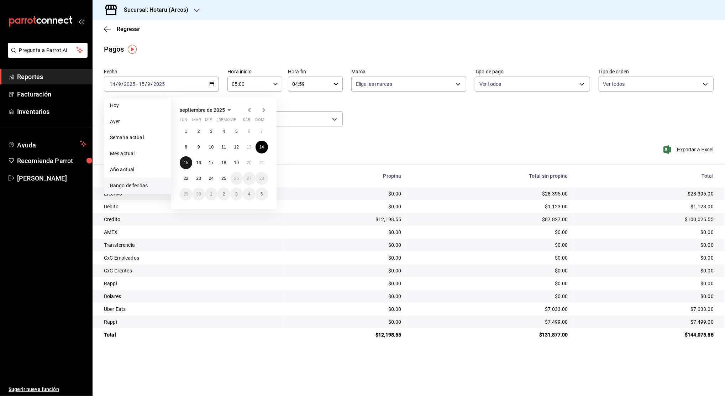
click at [186, 162] on abbr "15" at bounding box center [186, 162] width 5 height 5
click at [197, 165] on abbr "16" at bounding box center [198, 162] width 5 height 5
type input "00:00"
type input "23:59"
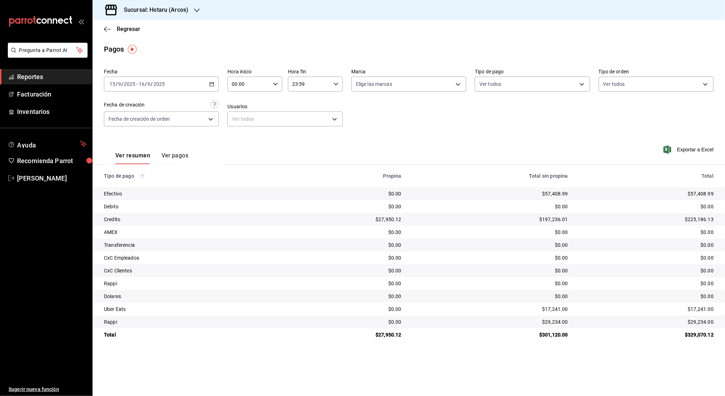
click at [276, 83] on icon "button" at bounding box center [275, 84] width 5 height 5
click at [241, 136] on span "02" at bounding box center [241, 137] width 16 height 6
type input "02:00"
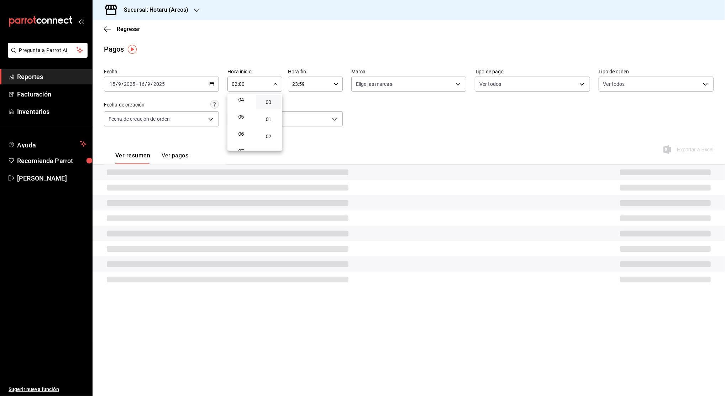
scroll to position [76, 0]
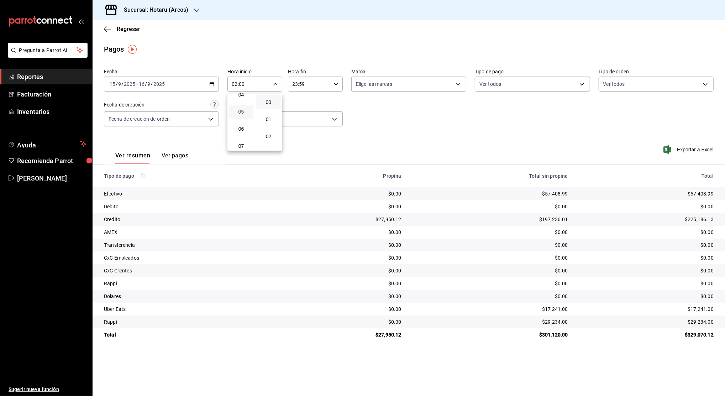
click at [243, 114] on span "05" at bounding box center [241, 112] width 16 height 6
type input "05:00"
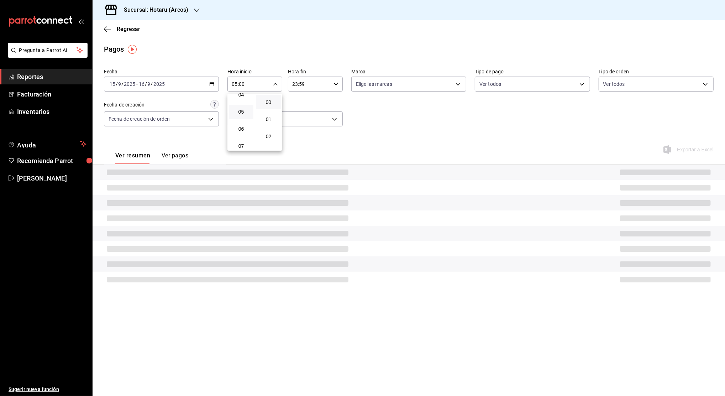
click at [299, 86] on div at bounding box center [362, 198] width 725 height 396
click at [299, 86] on div "00 01 02 03 04 05 06 07 08 09 10 11 12 13 14 15 16 17 18 19 20 21 22 23 00 01 0…" at bounding box center [362, 199] width 725 height 394
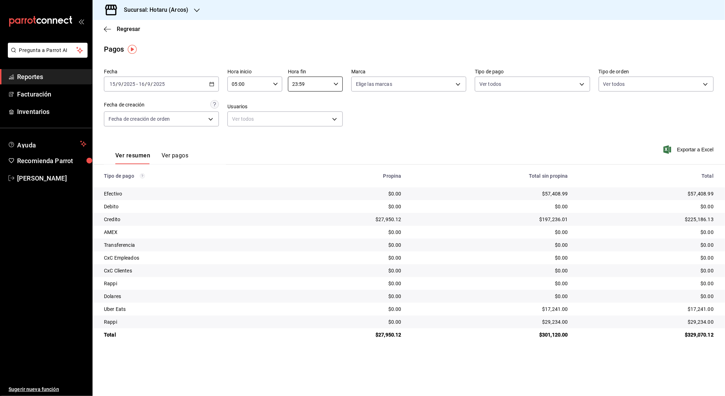
click at [299, 86] on input "23:59" at bounding box center [309, 84] width 43 height 14
click at [299, 141] on span "23" at bounding box center [302, 142] width 16 height 6
click at [299, 141] on span "04" at bounding box center [302, 140] width 16 height 6
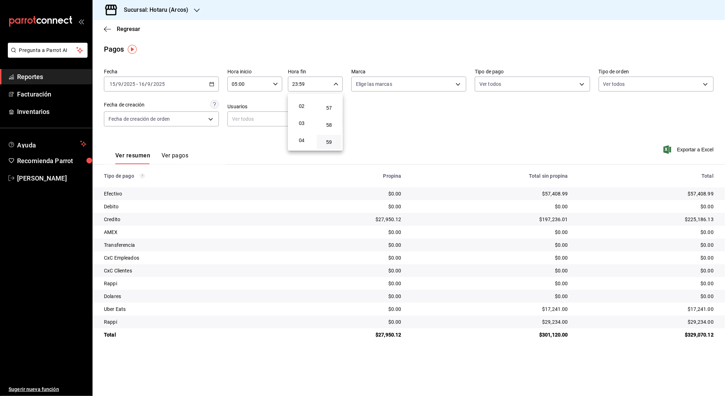
type input "04:59"
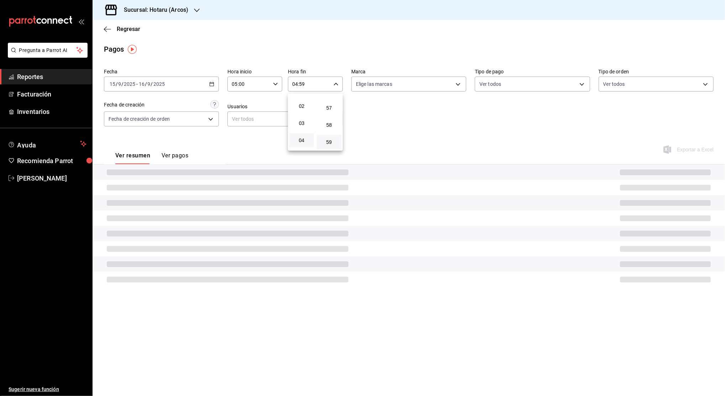
click at [405, 126] on div at bounding box center [362, 198] width 725 height 396
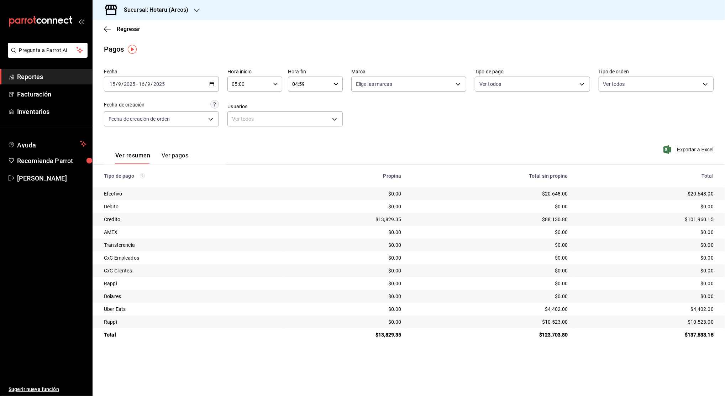
click at [209, 85] on icon "button" at bounding box center [211, 84] width 5 height 5
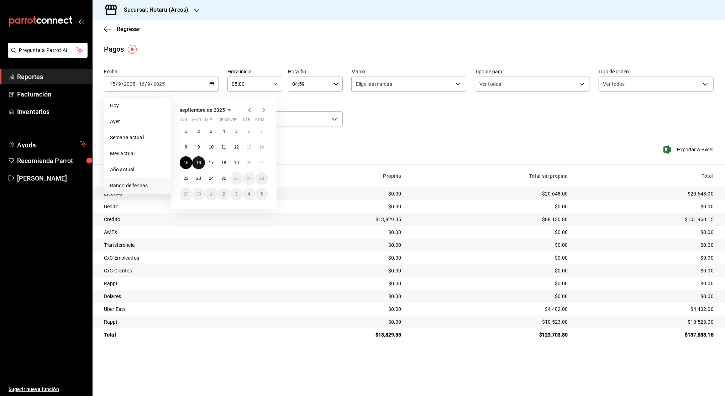
click at [198, 165] on abbr "16" at bounding box center [198, 162] width 5 height 5
click at [210, 165] on abbr "17" at bounding box center [211, 162] width 5 height 5
type input "00:00"
type input "23:59"
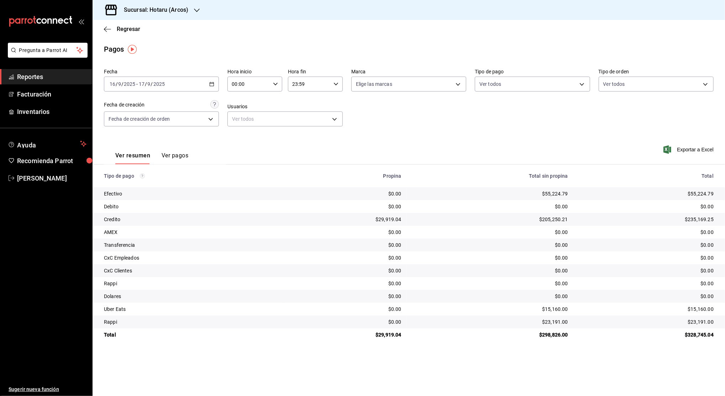
click at [272, 84] on div "00:00 Hora inicio" at bounding box center [255, 84] width 55 height 15
click at [243, 140] on button "02" at bounding box center [241, 136] width 25 height 14
type input "02:00"
click at [241, 130] on span "05" at bounding box center [241, 131] width 16 height 6
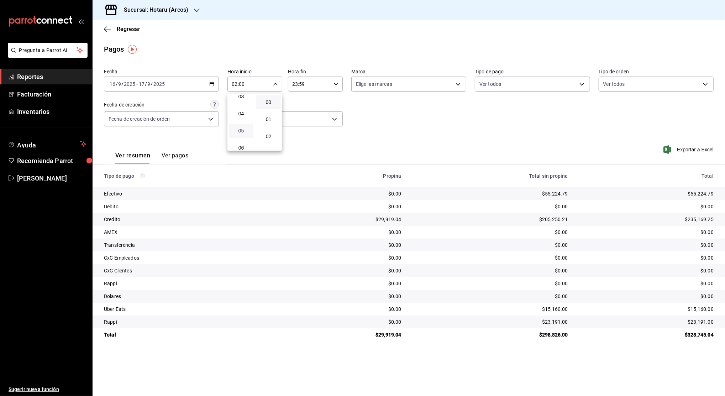
type input "05:00"
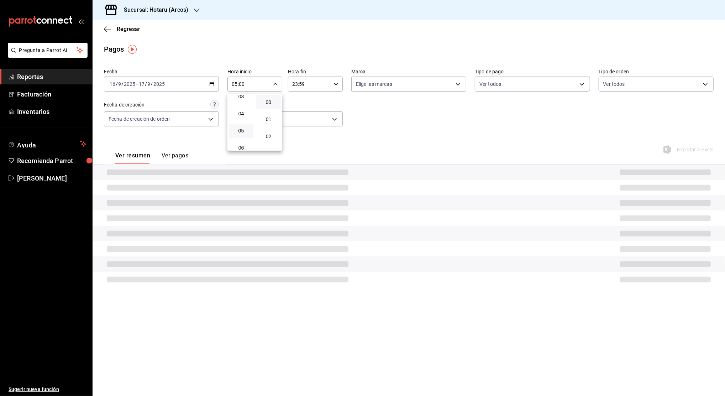
click at [264, 98] on button "00" at bounding box center [268, 102] width 25 height 14
click at [295, 85] on div at bounding box center [362, 198] width 725 height 396
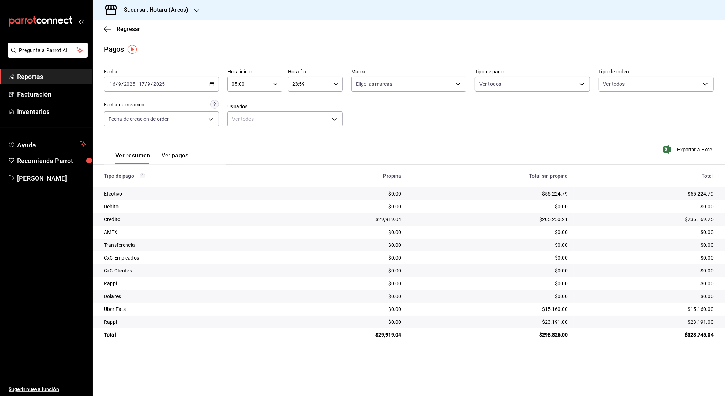
click at [295, 85] on div at bounding box center [362, 198] width 725 height 396
click at [295, 85] on input "23:59" at bounding box center [309, 84] width 43 height 14
click at [301, 136] on button "23" at bounding box center [302, 142] width 25 height 14
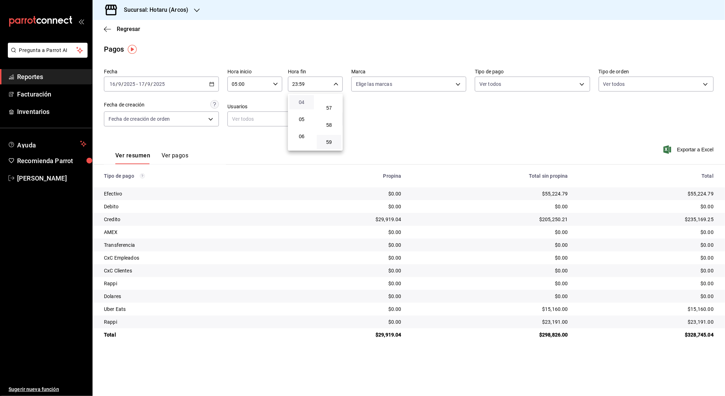
click at [302, 104] on span "04" at bounding box center [302, 102] width 16 height 6
type input "04:59"
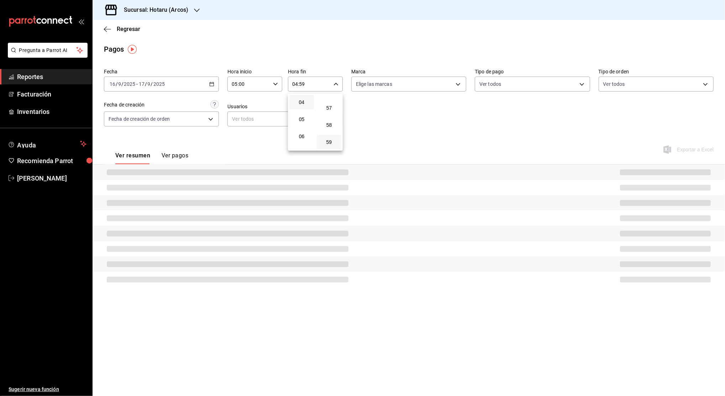
click at [332, 146] on button "59" at bounding box center [329, 142] width 25 height 14
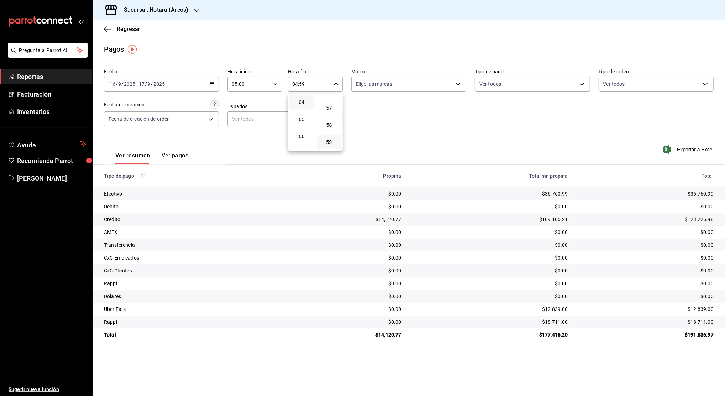
click at [403, 131] on div at bounding box center [362, 198] width 725 height 396
click at [212, 81] on div "[DATE] [DATE] - [DATE] [DATE]" at bounding box center [161, 84] width 115 height 15
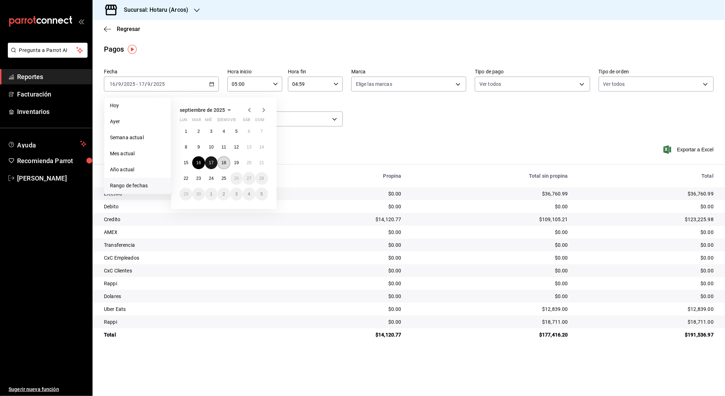
drag, startPoint x: 210, startPoint y: 163, endPoint x: 227, endPoint y: 163, distance: 17.1
click at [227, 163] on div "1 2 3 4 5 6 7 8 9 10 11 12 13 14 15 16 17 18 19 20 21 22 23 24 25 26 27 28 29 3…" at bounding box center [224, 162] width 88 height 75
click at [227, 163] on button "18" at bounding box center [224, 162] width 12 height 13
click at [211, 161] on abbr "17" at bounding box center [211, 162] width 5 height 5
type input "00:00"
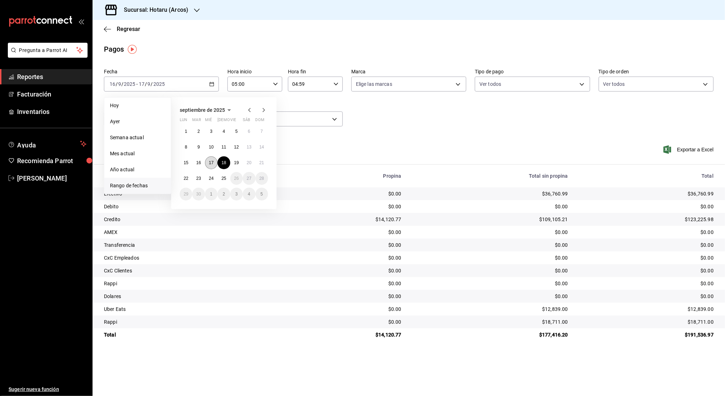
type input "23:59"
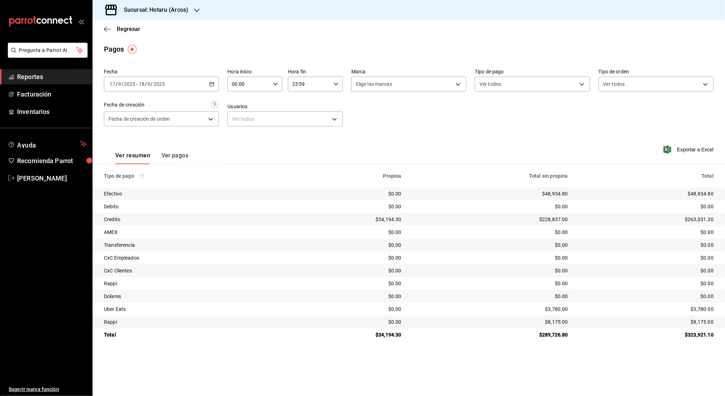
click at [272, 86] on div "00:00 Hora inicio" at bounding box center [255, 84] width 55 height 15
click at [243, 138] on span "02" at bounding box center [241, 137] width 16 height 6
type input "02:00"
click at [243, 133] on span "05" at bounding box center [241, 131] width 16 height 6
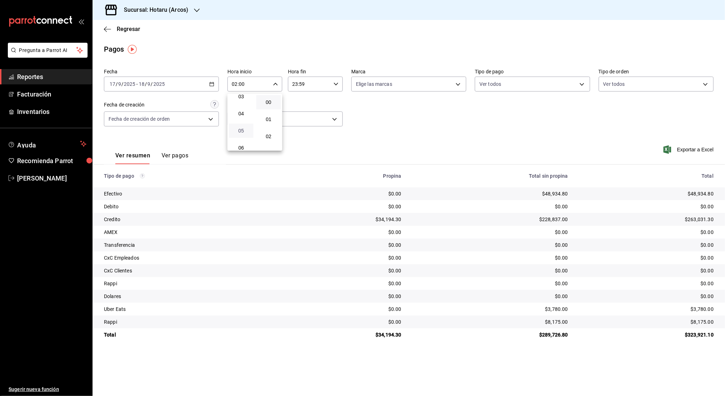
type input "05:00"
drag, startPoint x: 270, startPoint y: 103, endPoint x: 316, endPoint y: 85, distance: 48.9
click at [316, 85] on div "00 01 02 03 04 05 06 07 08 09 10 11 12 13 14 15 16 17 18 19 20 21 22 23 00 01 0…" at bounding box center [362, 199] width 725 height 394
click at [316, 85] on div at bounding box center [362, 198] width 725 height 396
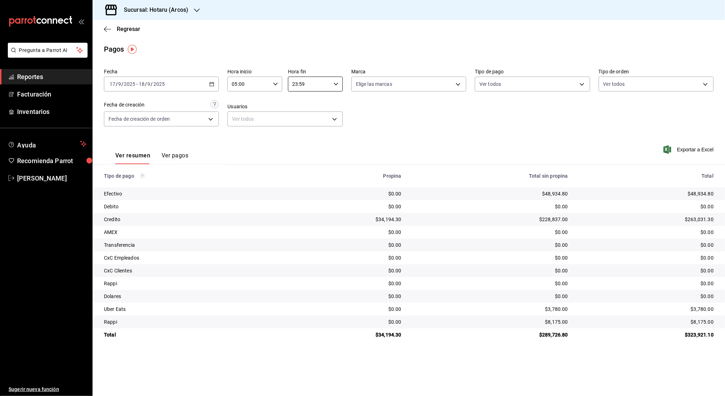
click at [316, 85] on input "23:59" at bounding box center [309, 84] width 43 height 14
click at [316, 85] on div at bounding box center [362, 198] width 725 height 396
click at [300, 83] on input "23:59" at bounding box center [309, 84] width 43 height 14
click at [301, 82] on input "23:59" at bounding box center [309, 84] width 43 height 14
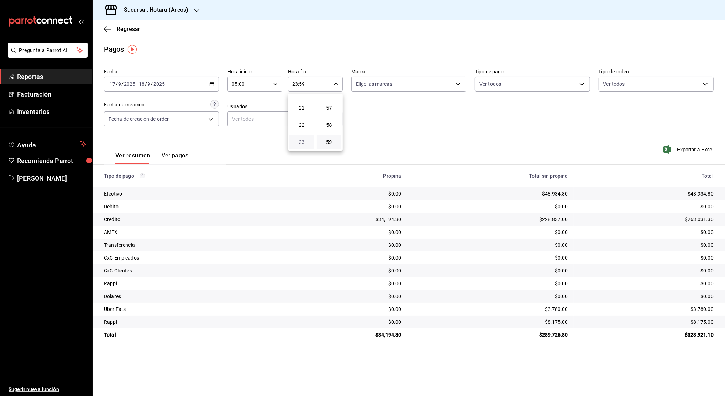
click at [302, 141] on span "23" at bounding box center [302, 142] width 16 height 6
click at [302, 101] on span "04" at bounding box center [302, 102] width 16 height 6
type input "04:59"
click at [255, 153] on div at bounding box center [362, 198] width 725 height 396
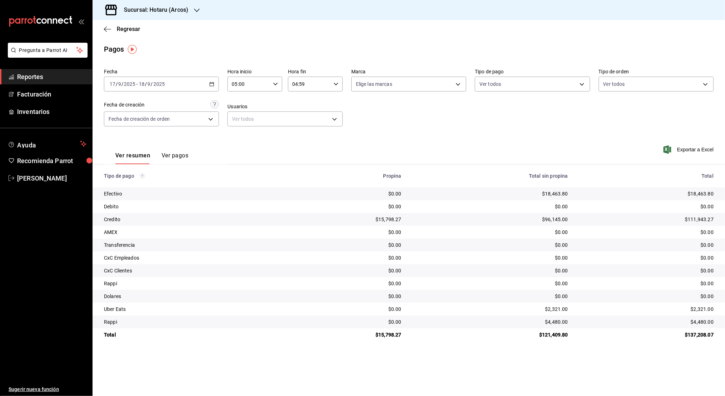
click at [214, 87] on div "[DATE] [DATE] - [DATE] [DATE]" at bounding box center [161, 84] width 115 height 15
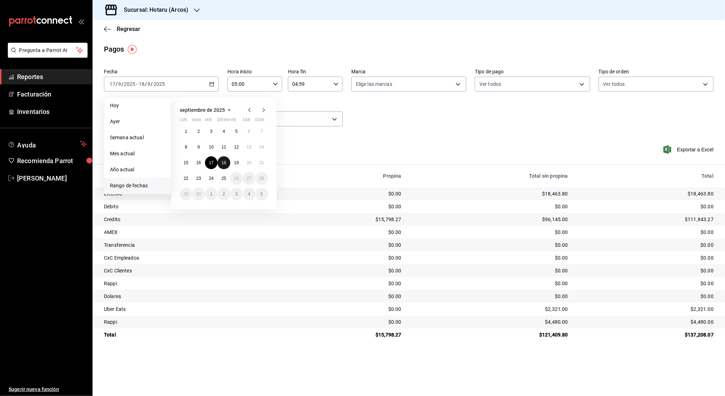
click at [226, 163] on abbr "18" at bounding box center [223, 162] width 5 height 5
click at [235, 166] on button "19" at bounding box center [236, 162] width 12 height 13
type input "00:00"
type input "23:59"
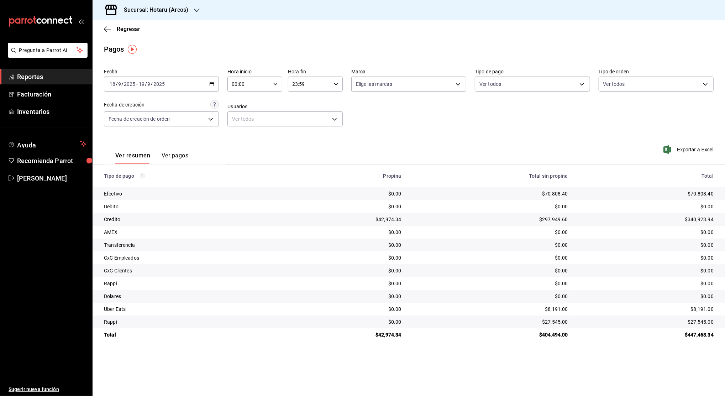
click at [275, 85] on icon "button" at bounding box center [275, 84] width 5 height 5
click at [245, 136] on span "02" at bounding box center [241, 137] width 16 height 6
type input "02:00"
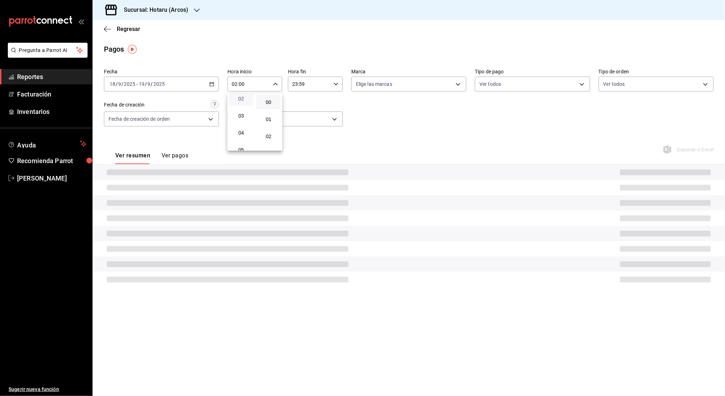
scroll to position [57, 0]
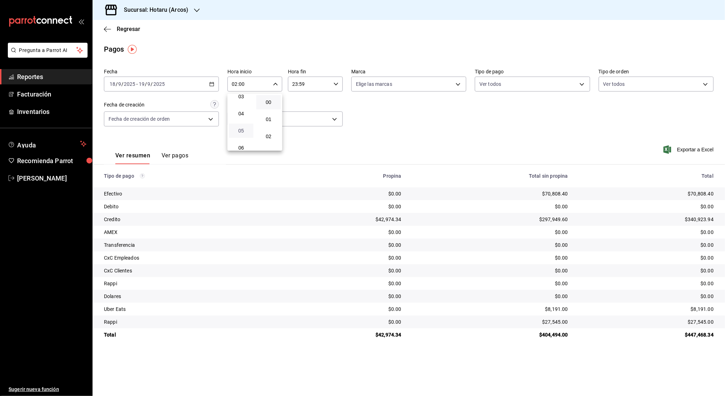
click at [243, 132] on span "05" at bounding box center [241, 131] width 16 height 6
type input "05:00"
click at [311, 81] on div at bounding box center [362, 198] width 725 height 396
click at [311, 81] on div "00 01 02 03 04 05 06 07 08 09 10 11 12 13 14 15 16 17 18 19 20 21 22 23 00 01 0…" at bounding box center [362, 199] width 725 height 394
click at [294, 86] on input "23:59" at bounding box center [309, 84] width 43 height 14
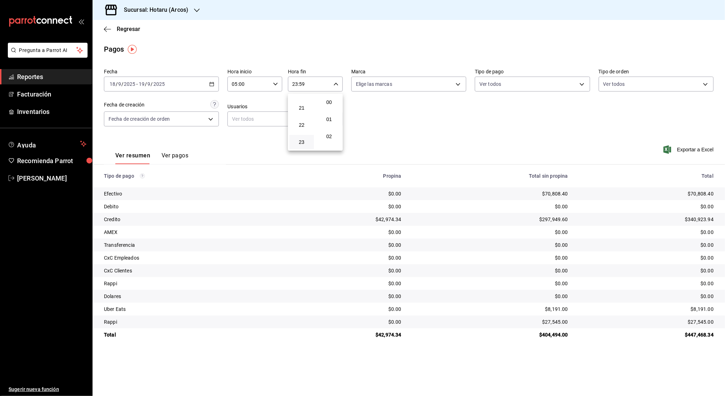
scroll to position [969, 0]
click at [299, 141] on span "23" at bounding box center [302, 142] width 16 height 6
click at [305, 101] on span "04" at bounding box center [302, 102] width 16 height 6
type input "04:59"
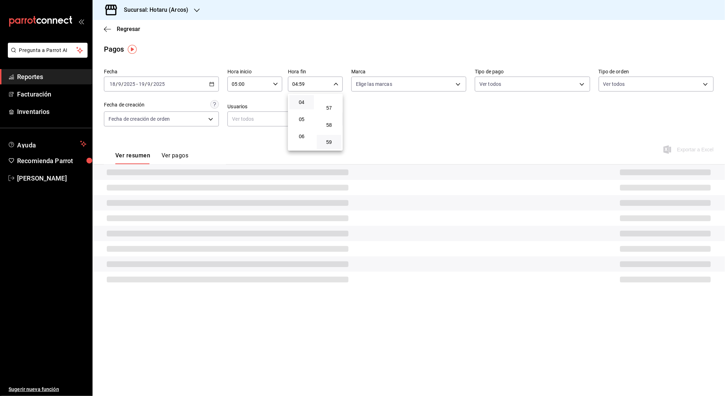
click at [408, 127] on div at bounding box center [362, 198] width 725 height 396
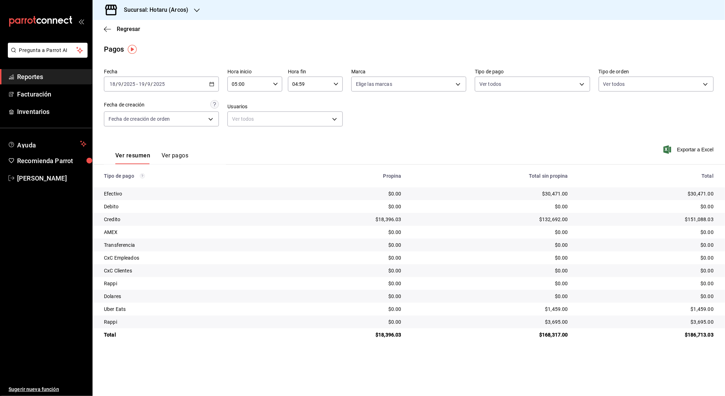
click at [209, 86] on icon "button" at bounding box center [211, 84] width 5 height 5
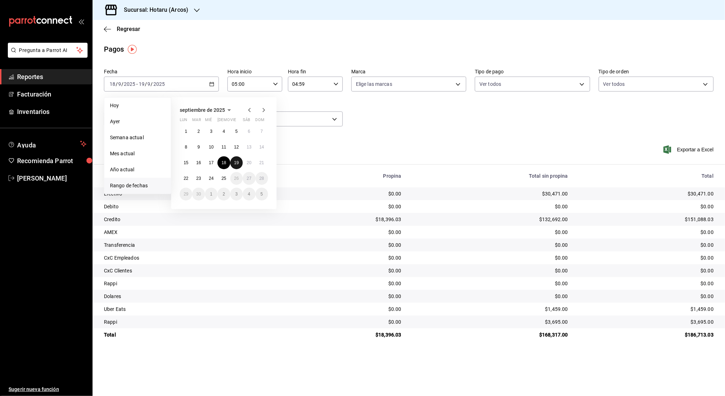
click at [232, 166] on button "19" at bounding box center [236, 162] width 12 height 13
click at [244, 165] on button "20" at bounding box center [249, 162] width 12 height 13
type input "00:00"
type input "23:59"
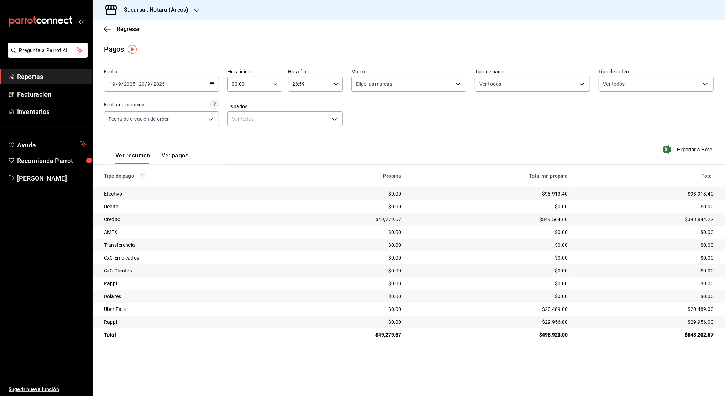
click at [277, 83] on icon "button" at bounding box center [275, 84] width 5 height 5
click at [242, 136] on span "02" at bounding box center [241, 137] width 16 height 6
click at [240, 131] on span "05" at bounding box center [241, 131] width 16 height 6
type input "05:00"
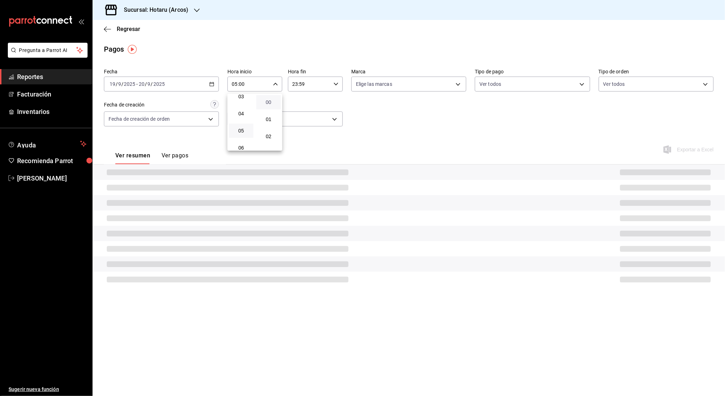
click at [268, 101] on span "00" at bounding box center [269, 102] width 16 height 6
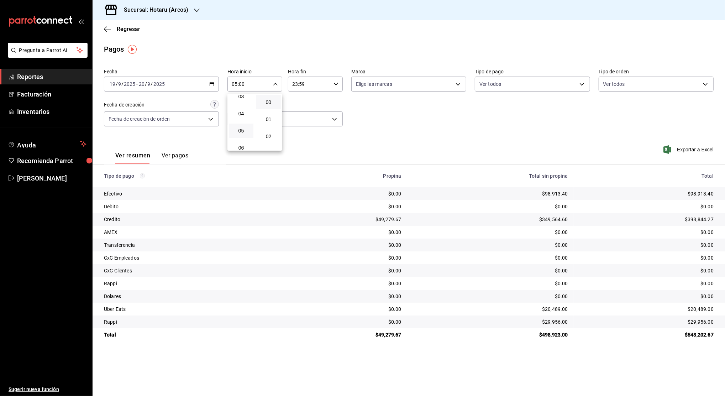
click at [297, 86] on div at bounding box center [362, 198] width 725 height 396
click at [297, 86] on div "00 01 02 03 04 05 06 07 08 09 10 11 12 13 14 15 16 17 18 19 20 21 22 23 00 01 0…" at bounding box center [362, 199] width 725 height 394
click at [301, 84] on input "23:59" at bounding box center [309, 84] width 43 height 14
click at [301, 84] on div at bounding box center [362, 198] width 725 height 396
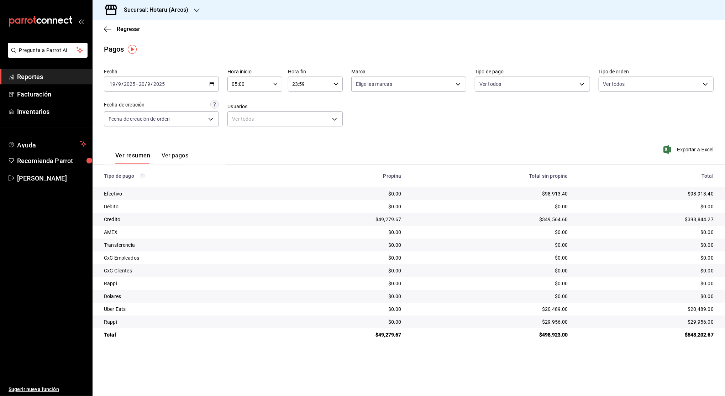
click at [301, 84] on input "23:59" at bounding box center [309, 84] width 43 height 14
click at [300, 141] on span "23" at bounding box center [302, 142] width 16 height 6
click at [303, 126] on button "04" at bounding box center [302, 121] width 25 height 14
type input "04:59"
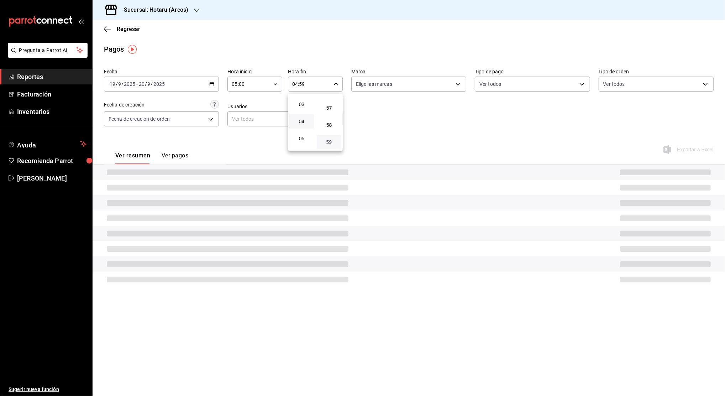
click at [324, 142] on span "59" at bounding box center [329, 142] width 16 height 6
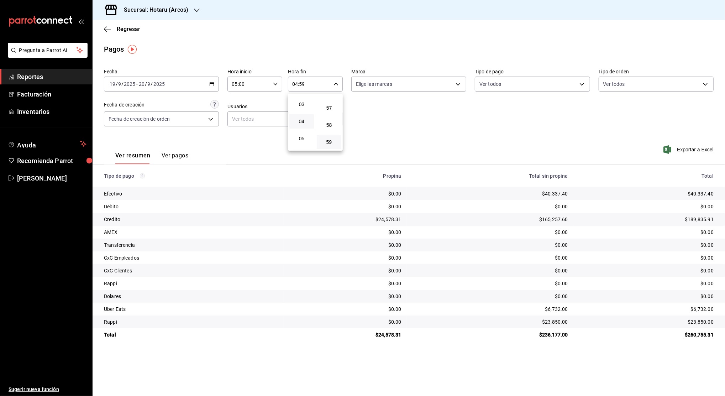
click at [394, 125] on div at bounding box center [362, 198] width 725 height 396
click at [214, 82] on icon "button" at bounding box center [211, 84] width 5 height 5
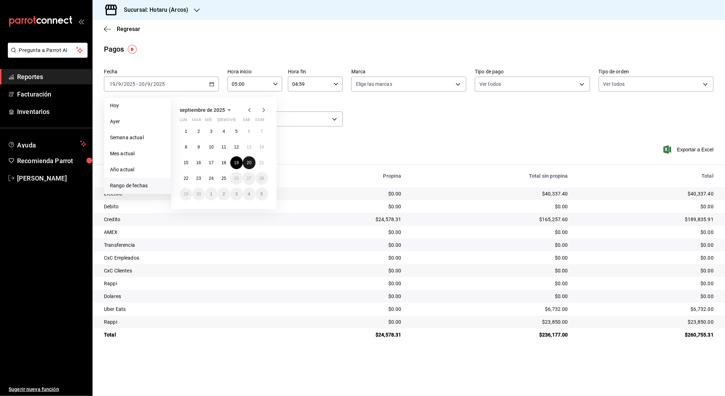
click at [253, 161] on button "20" at bounding box center [249, 162] width 12 height 13
click at [265, 163] on button "21" at bounding box center [262, 162] width 12 height 13
type input "00:00"
type input "23:59"
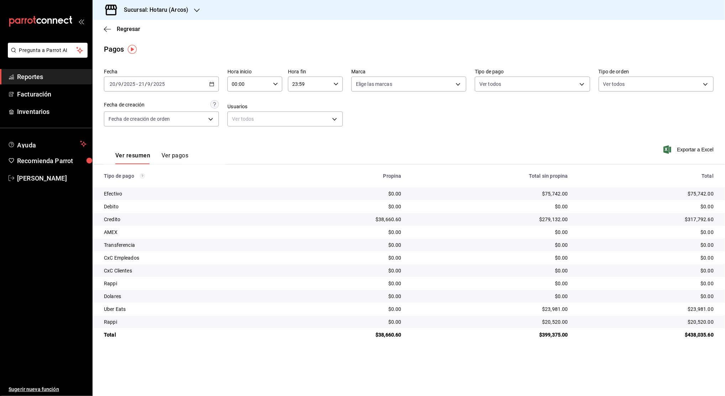
click at [278, 85] on div "00:00 Hora inicio" at bounding box center [255, 84] width 55 height 15
click at [238, 133] on button "02" at bounding box center [241, 136] width 25 height 14
type input "02:00"
click at [238, 133] on span "05" at bounding box center [241, 131] width 16 height 6
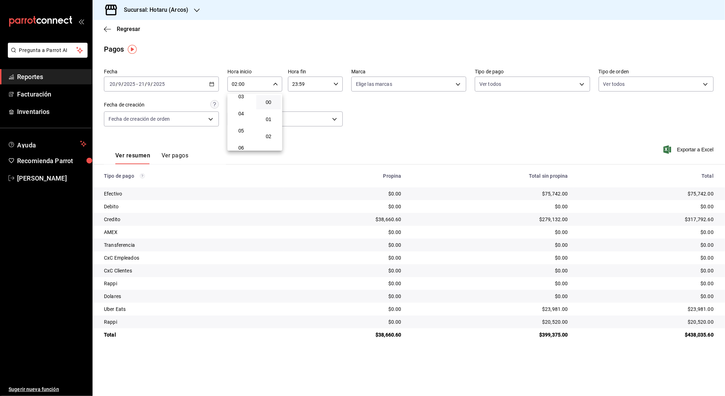
type input "05:00"
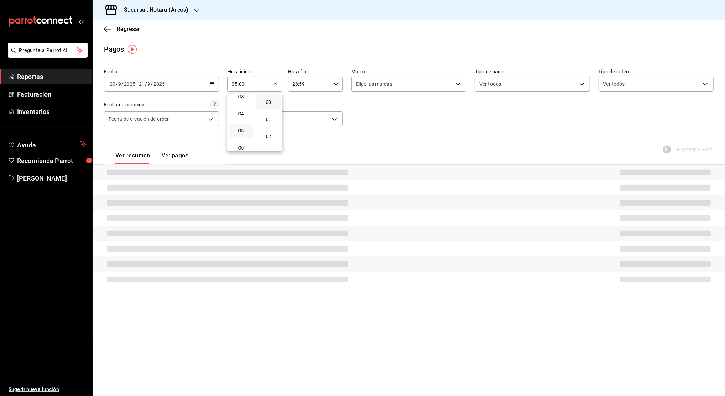
click at [297, 87] on div at bounding box center [362, 198] width 725 height 396
click at [297, 87] on div "00 01 02 03 04 05 06 07 08 09 10 11 12 13 14 15 16 17 18 19 20 21 22 23 00 01 0…" at bounding box center [362, 199] width 725 height 394
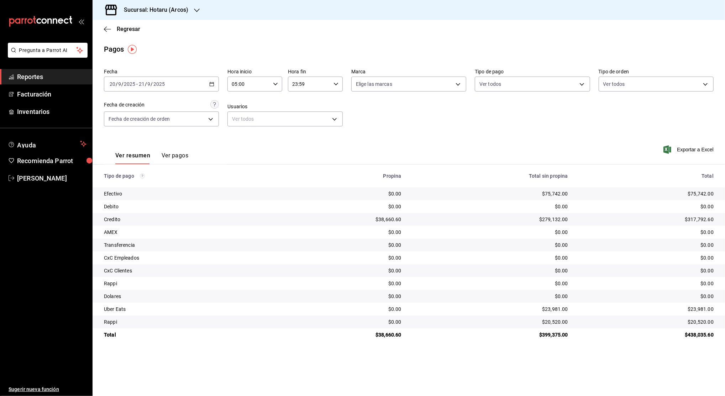
click at [297, 87] on input "23:59" at bounding box center [309, 84] width 43 height 14
click at [301, 139] on span "23" at bounding box center [302, 142] width 16 height 6
click at [300, 108] on button "04" at bounding box center [302, 102] width 25 height 14
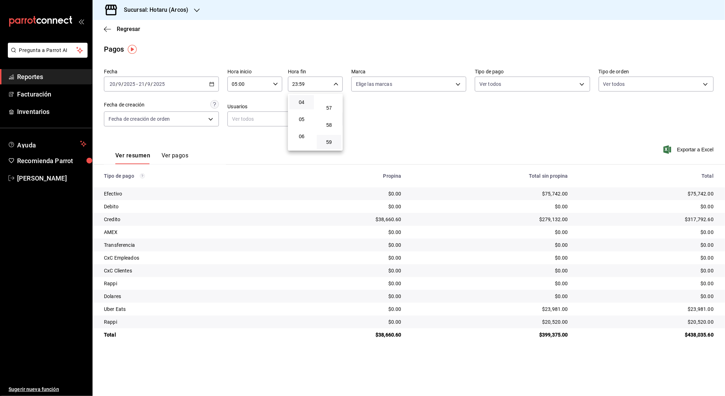
type input "04:59"
click at [300, 108] on button "04" at bounding box center [302, 102] width 25 height 14
click at [399, 111] on div at bounding box center [362, 198] width 725 height 396
click at [213, 87] on div "[DATE] [DATE] - [DATE] [DATE]" at bounding box center [161, 84] width 115 height 15
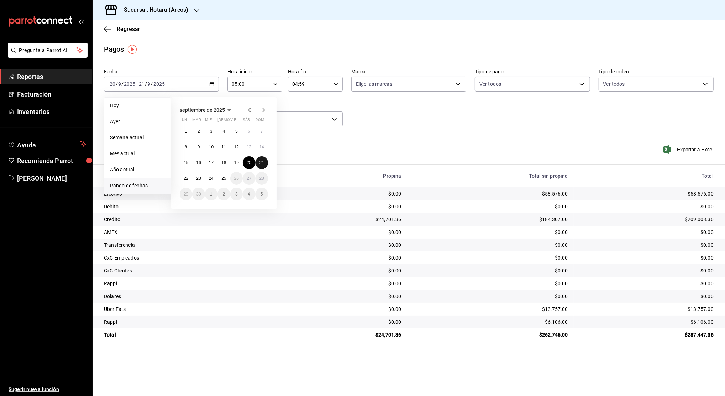
click at [261, 168] on button "21" at bounding box center [262, 162] width 12 height 13
click at [184, 182] on button "22" at bounding box center [186, 178] width 12 height 13
type input "00:00"
type input "23:59"
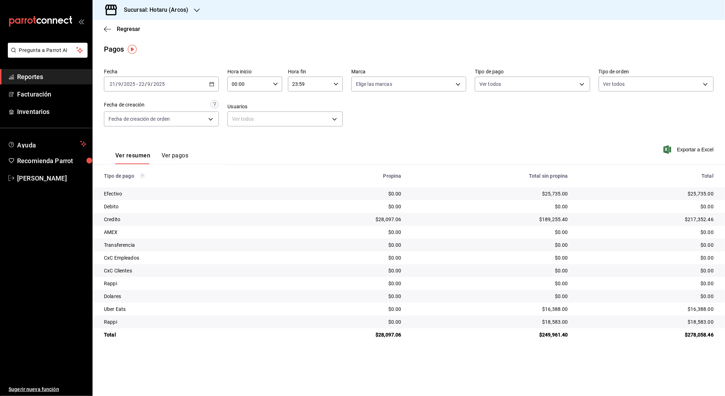
click at [276, 84] on icon "button" at bounding box center [275, 84] width 5 height 5
click at [243, 138] on span "02" at bounding box center [241, 137] width 16 height 6
type input "02:00"
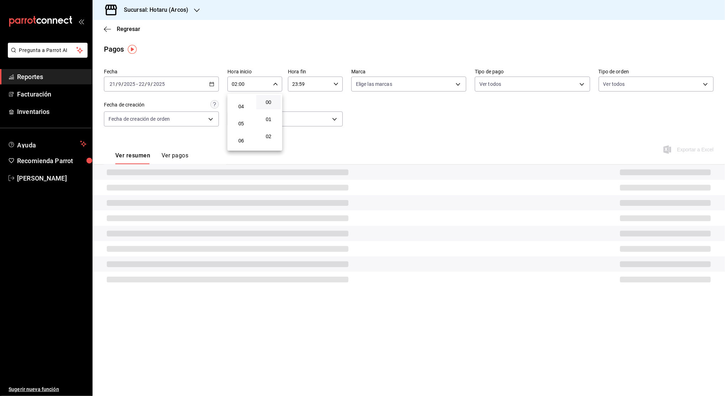
scroll to position [76, 0]
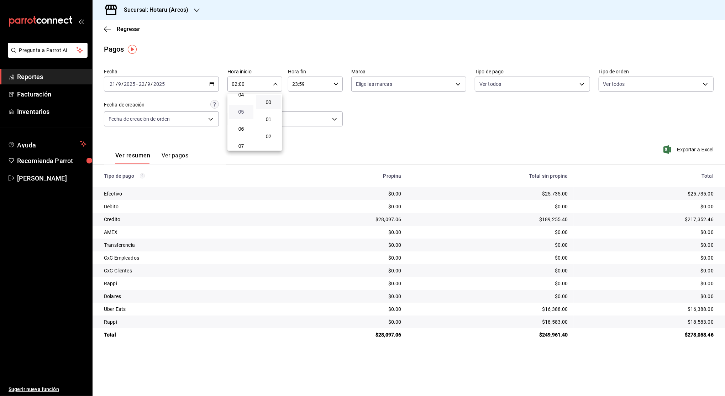
click at [243, 113] on span "05" at bounding box center [241, 112] width 16 height 6
type input "05:00"
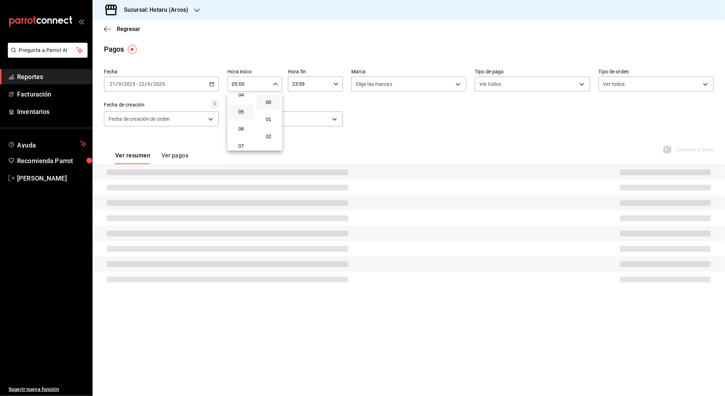
click at [307, 80] on div at bounding box center [362, 198] width 725 height 396
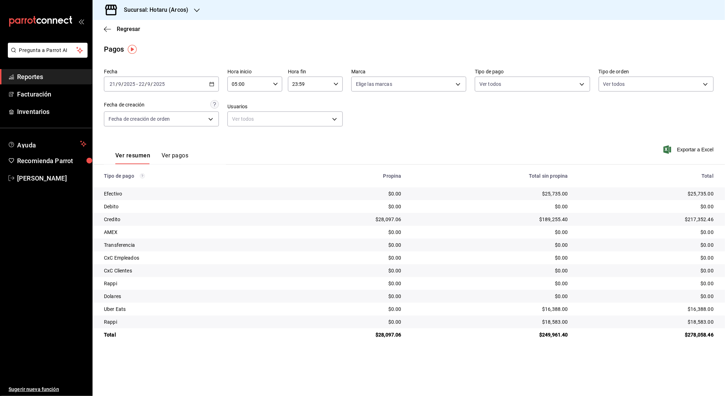
click at [307, 80] on div at bounding box center [362, 198] width 725 height 396
click at [307, 80] on input "23:59" at bounding box center [309, 84] width 43 height 14
click at [303, 146] on button "23" at bounding box center [302, 142] width 25 height 14
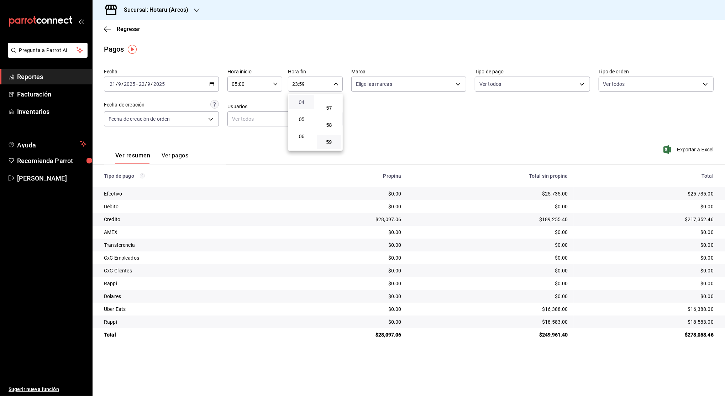
click at [305, 103] on span "04" at bounding box center [302, 102] width 16 height 6
type input "04:59"
click at [400, 128] on div at bounding box center [362, 198] width 725 height 396
